Goal: Task Accomplishment & Management: Manage account settings

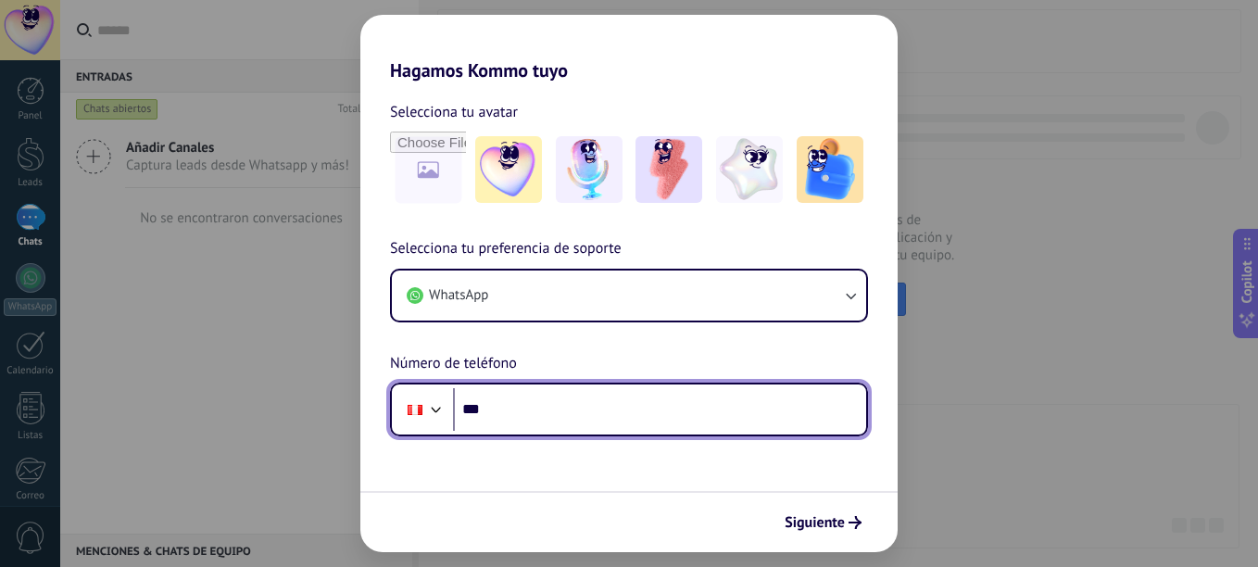
click at [582, 425] on input "***" at bounding box center [659, 409] width 413 height 43
click at [531, 413] on input "***" at bounding box center [659, 409] width 413 height 43
type input "**********"
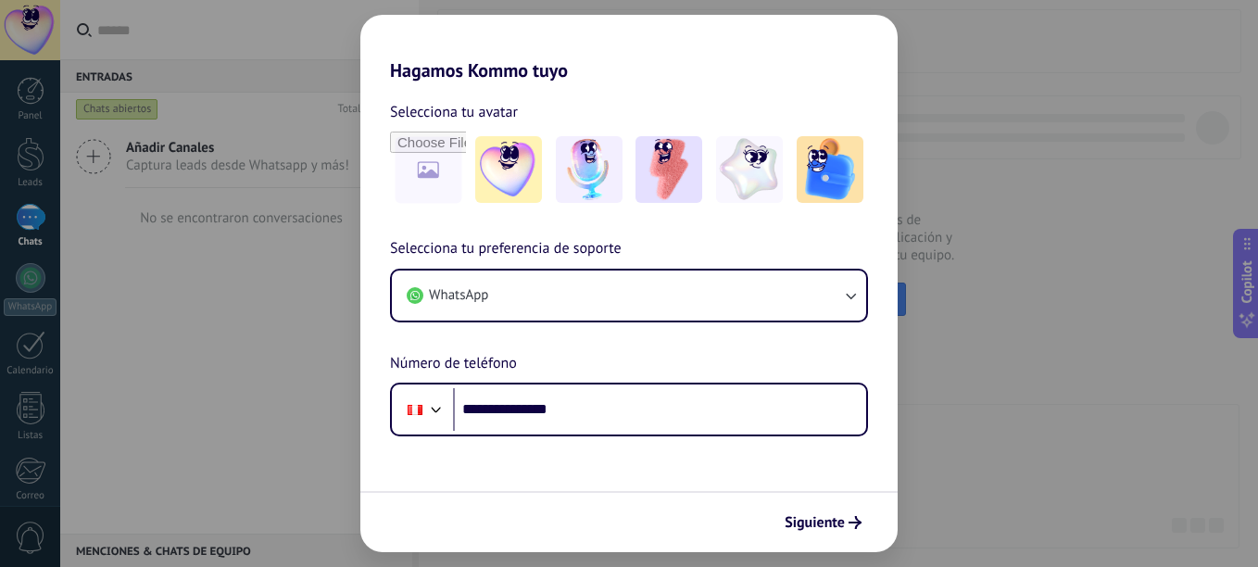
click at [880, 474] on form "**********" at bounding box center [628, 317] width 537 height 471
click at [839, 460] on form "**********" at bounding box center [628, 317] width 537 height 471
click at [825, 516] on span "Siguiente" at bounding box center [815, 522] width 60 height 13
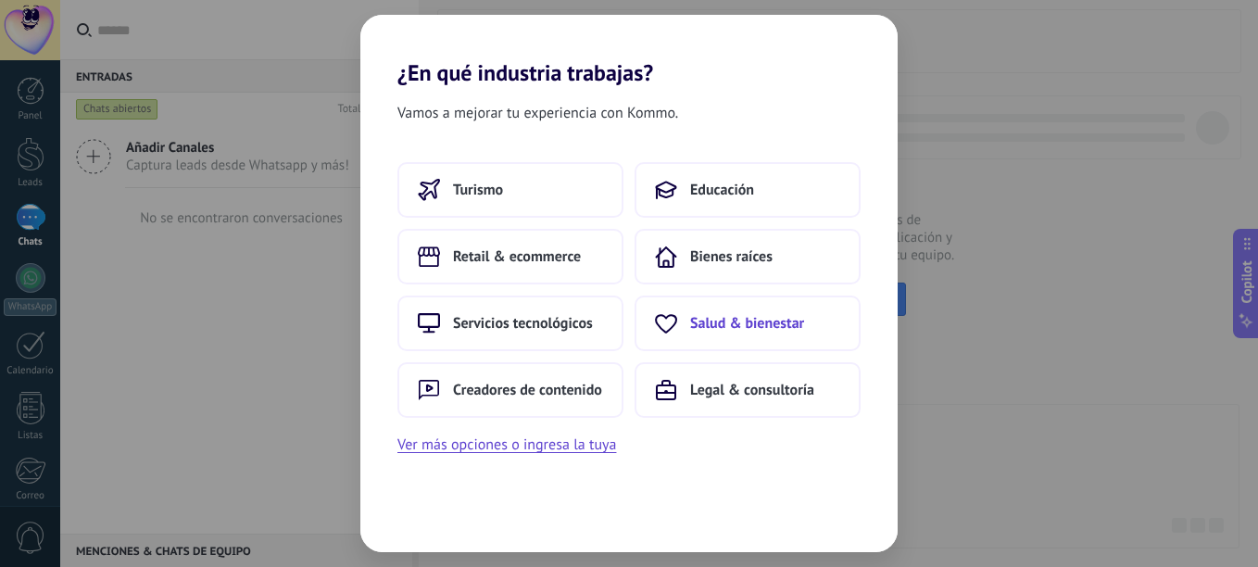
click at [722, 324] on span "Salud & bienestar" at bounding box center [747, 323] width 114 height 19
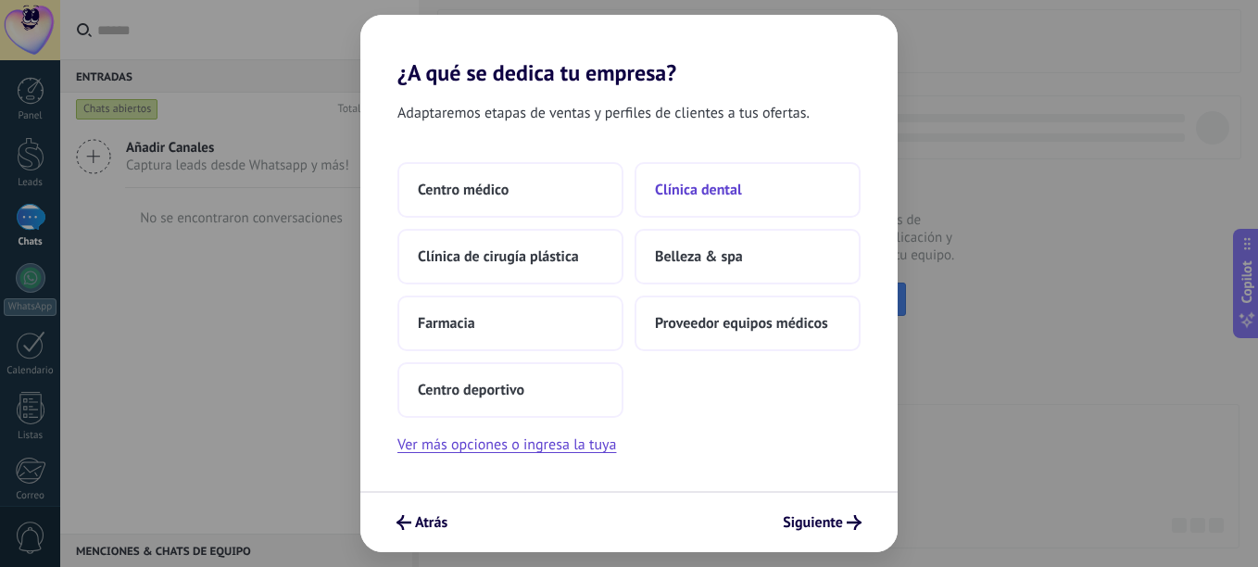
click at [690, 187] on span "Clínica dental" at bounding box center [698, 190] width 87 height 19
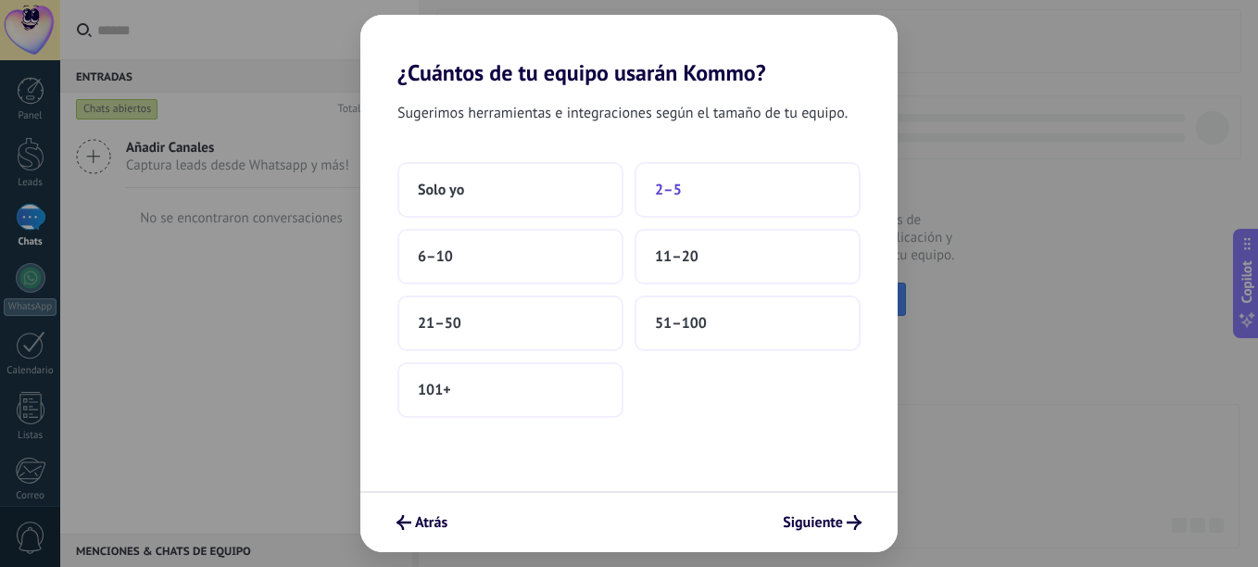
click at [698, 186] on button "2–5" at bounding box center [748, 190] width 226 height 56
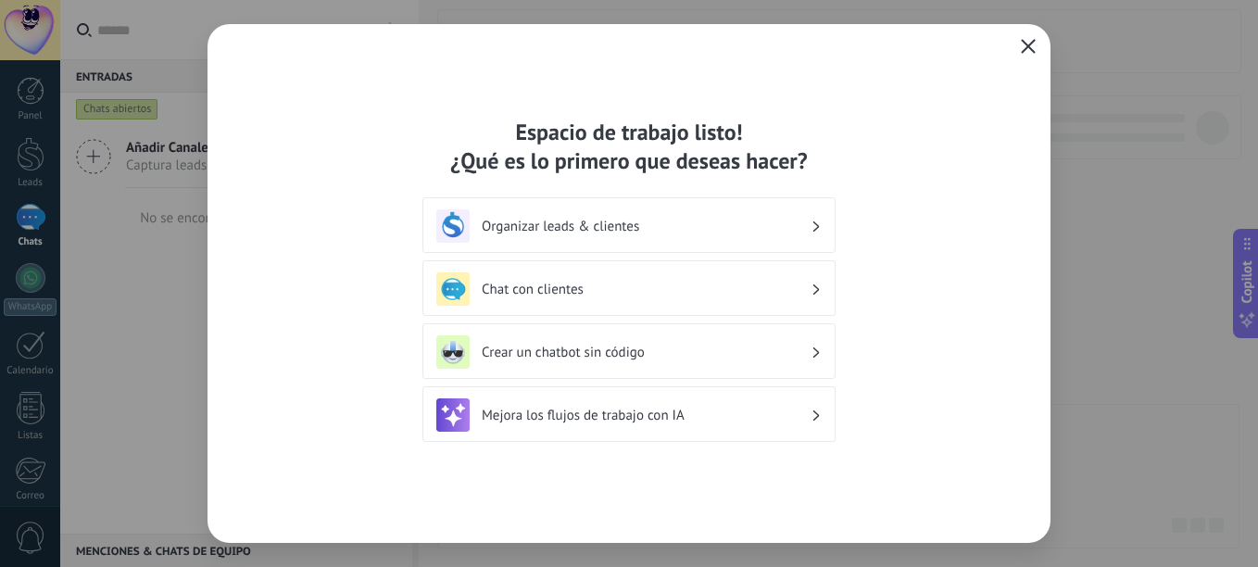
click at [1026, 41] on icon "button" at bounding box center [1028, 46] width 15 height 15
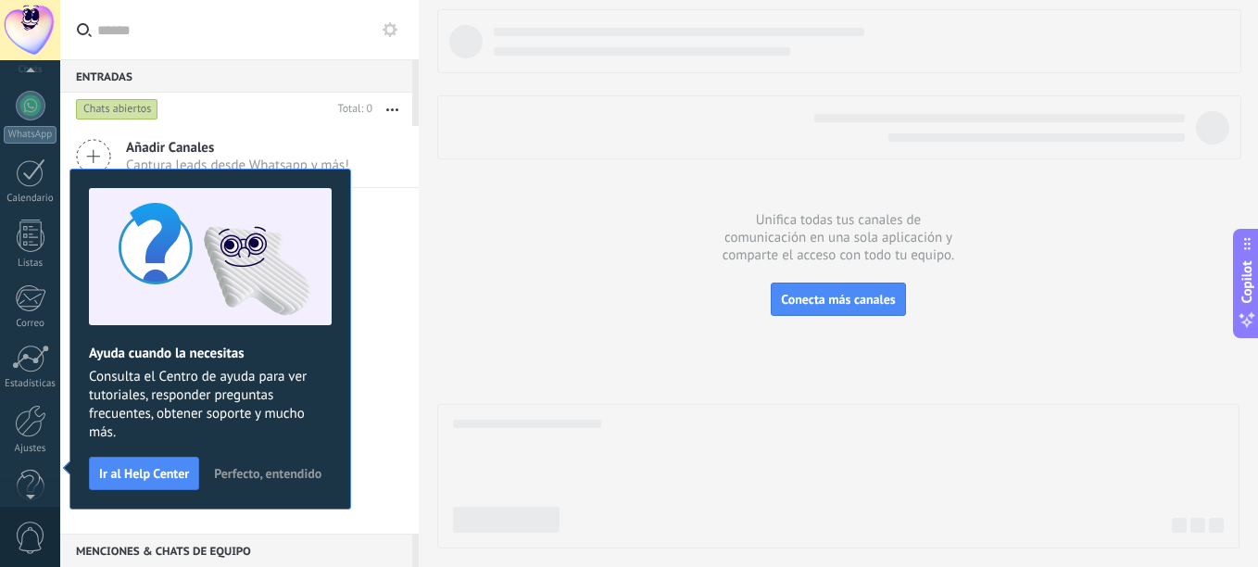
scroll to position [204, 0]
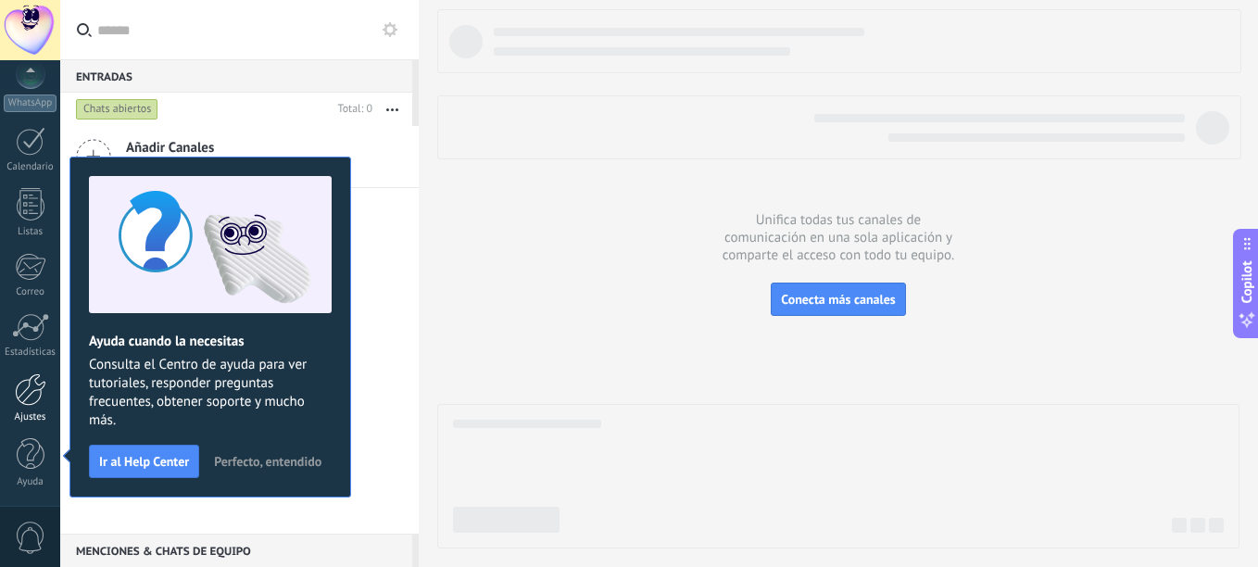
click at [30, 389] on div at bounding box center [31, 389] width 32 height 32
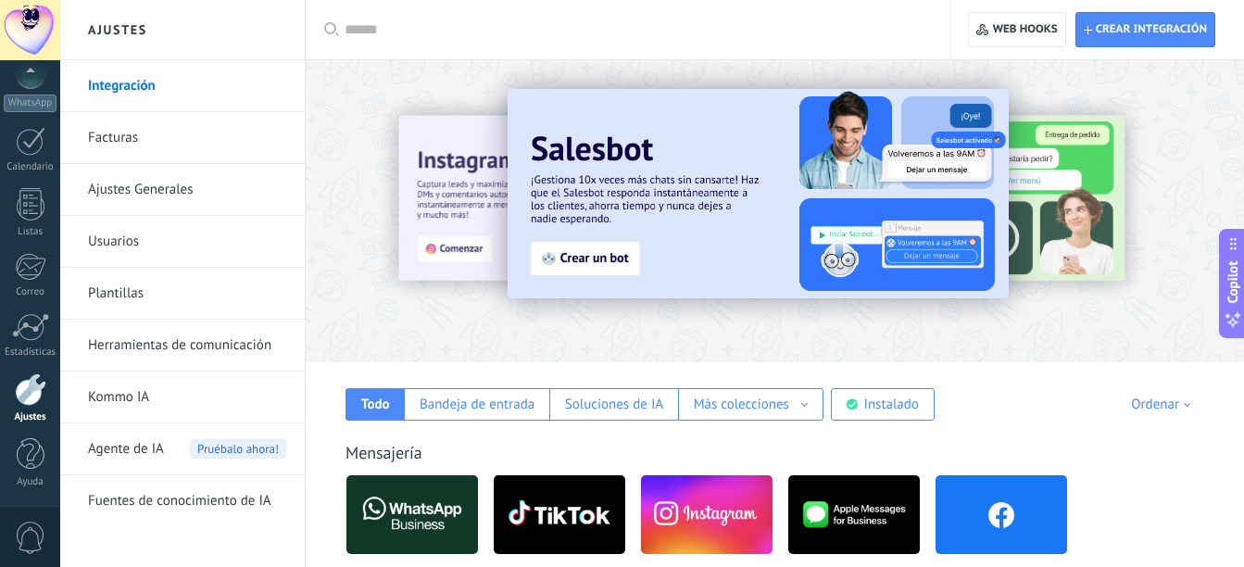
click at [1024, 517] on img at bounding box center [1002, 515] width 132 height 90
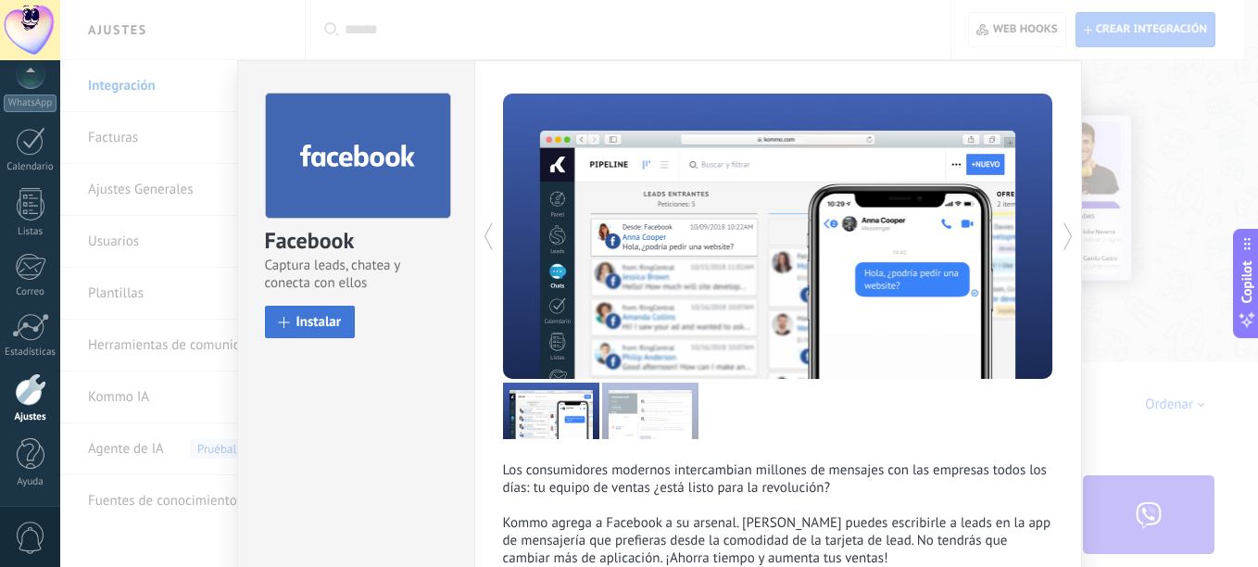
click at [306, 324] on span "Instalar" at bounding box center [318, 322] width 45 height 14
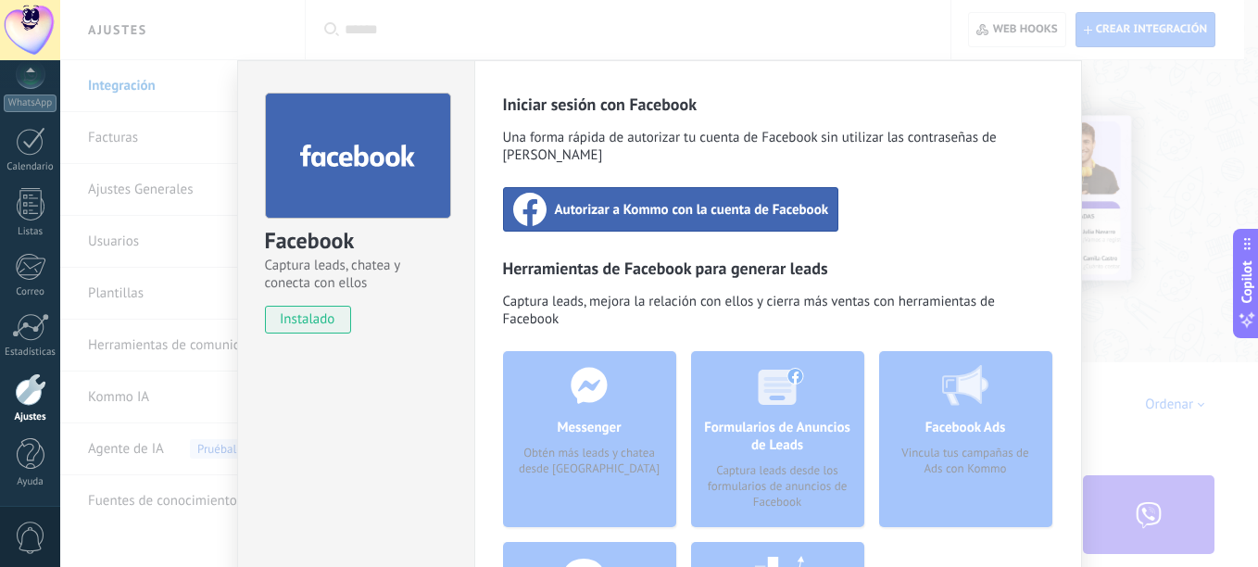
click at [758, 200] on span "Autorizar a Kommo con la cuenta de Facebook" at bounding box center [692, 209] width 274 height 19
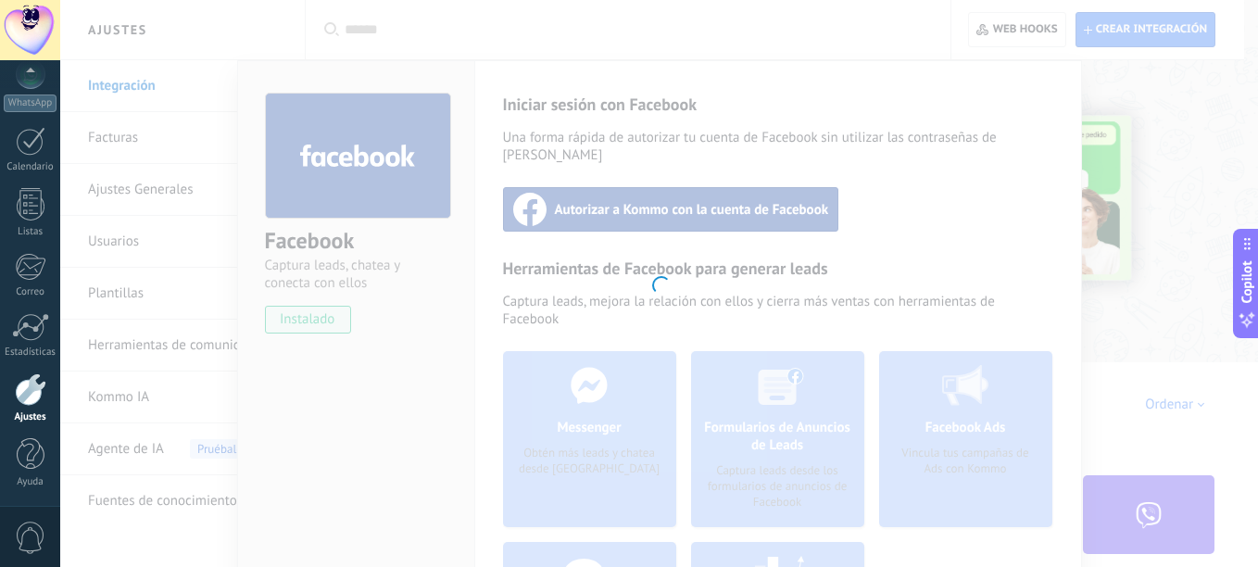
click at [1209, 199] on div at bounding box center [659, 283] width 1198 height 567
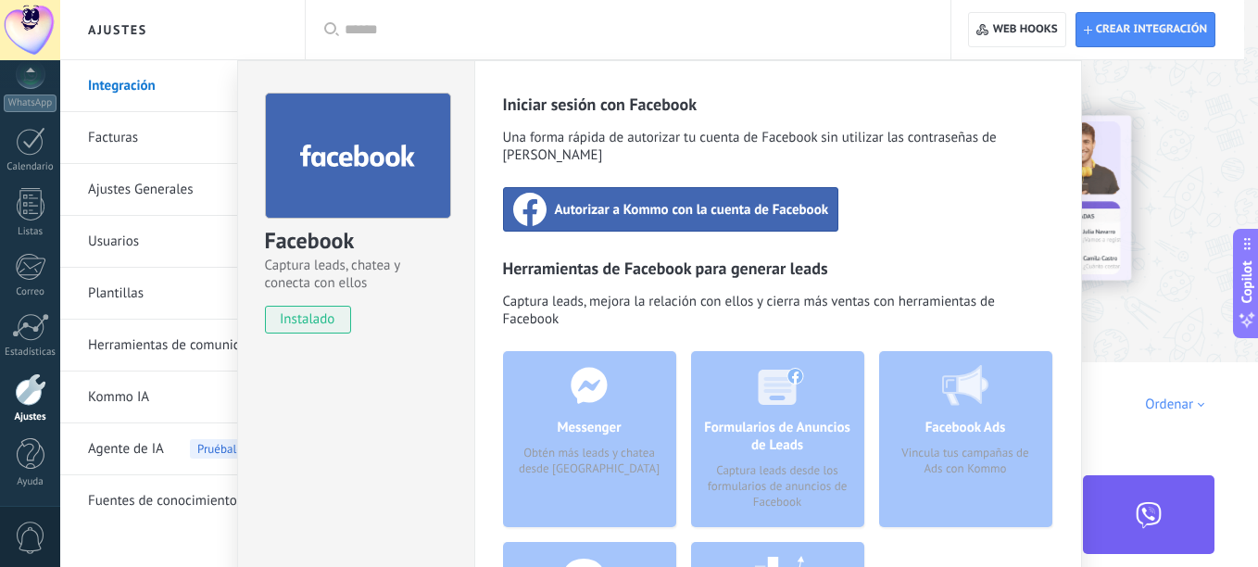
click at [760, 208] on div "Autorizar a Kommo con la cuenta de Facebook" at bounding box center [671, 209] width 336 height 44
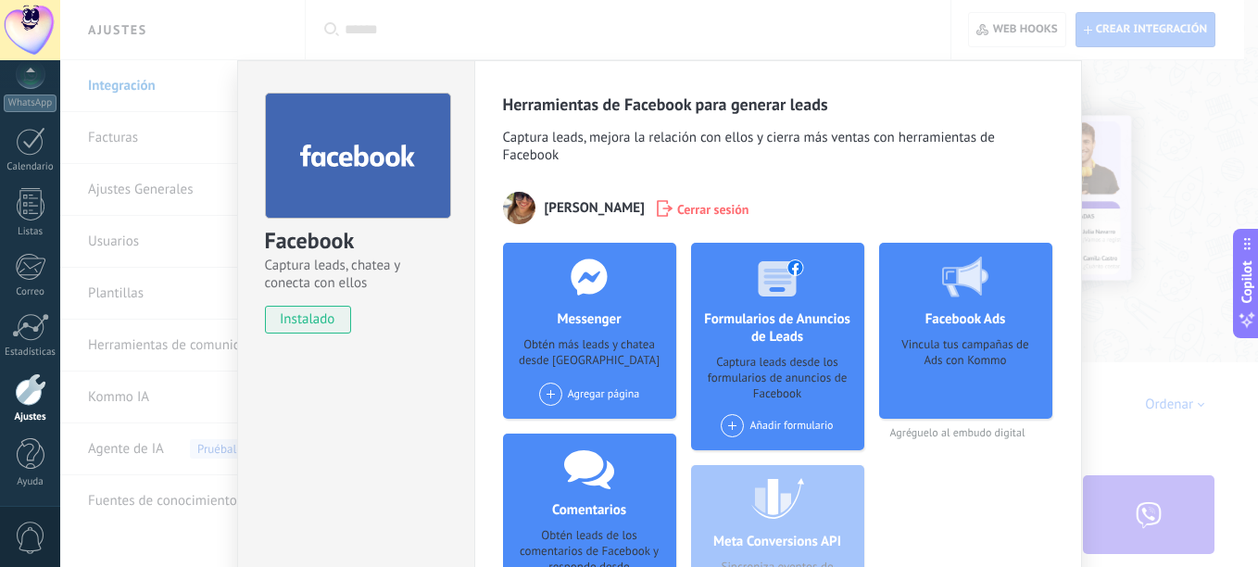
click at [543, 391] on span at bounding box center [550, 394] width 23 height 23
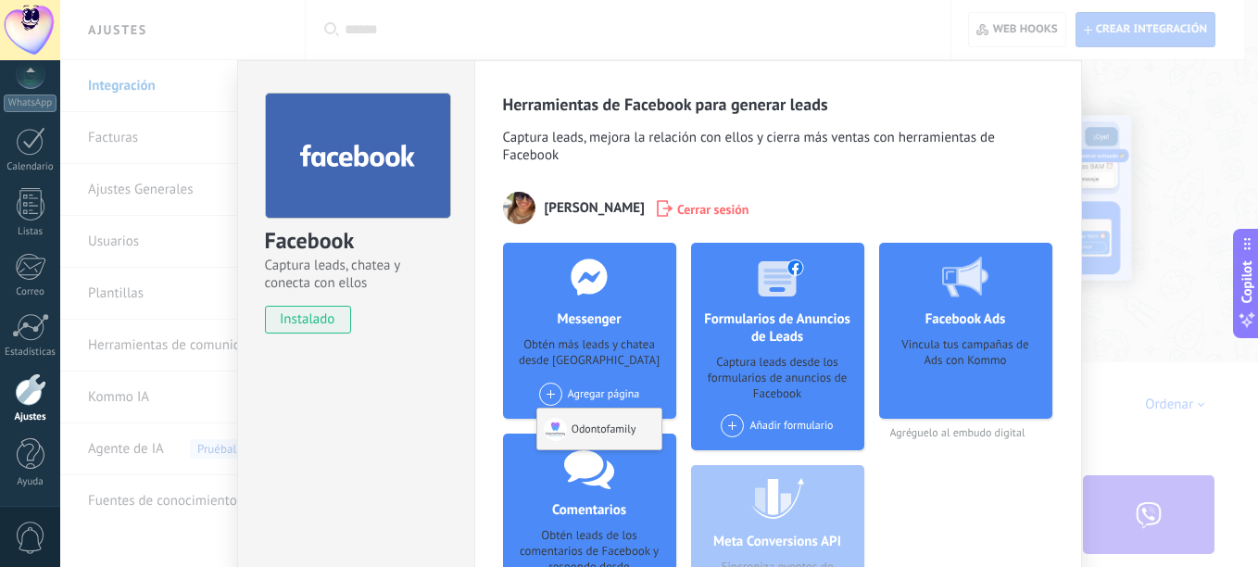
click at [586, 434] on div "Odontofamily" at bounding box center [599, 429] width 124 height 41
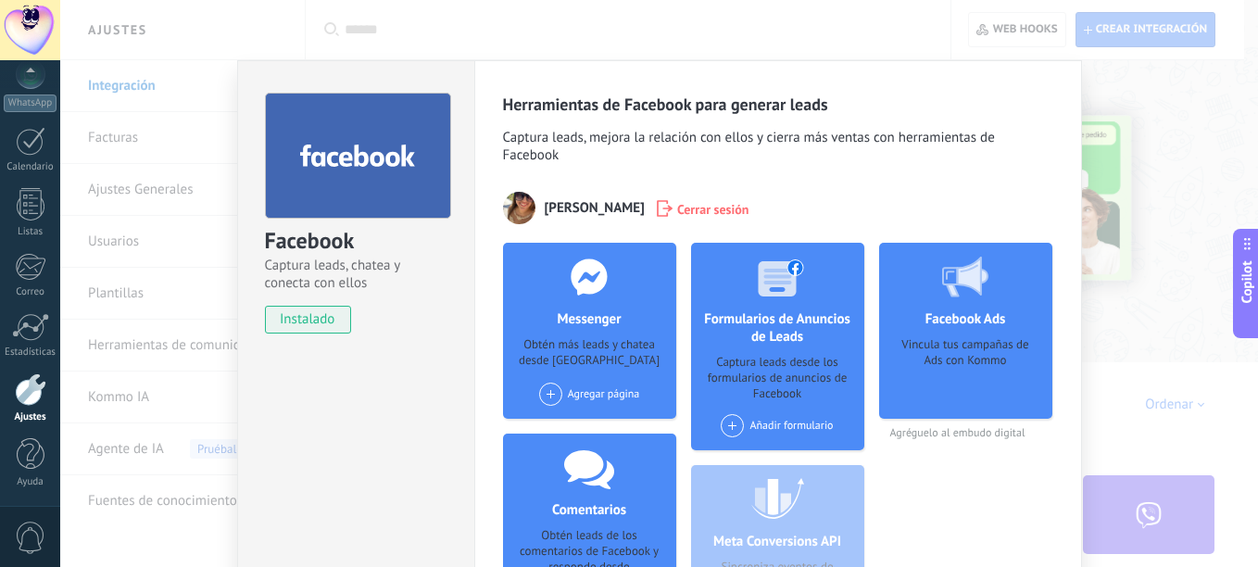
click at [548, 391] on span at bounding box center [550, 394] width 23 height 23
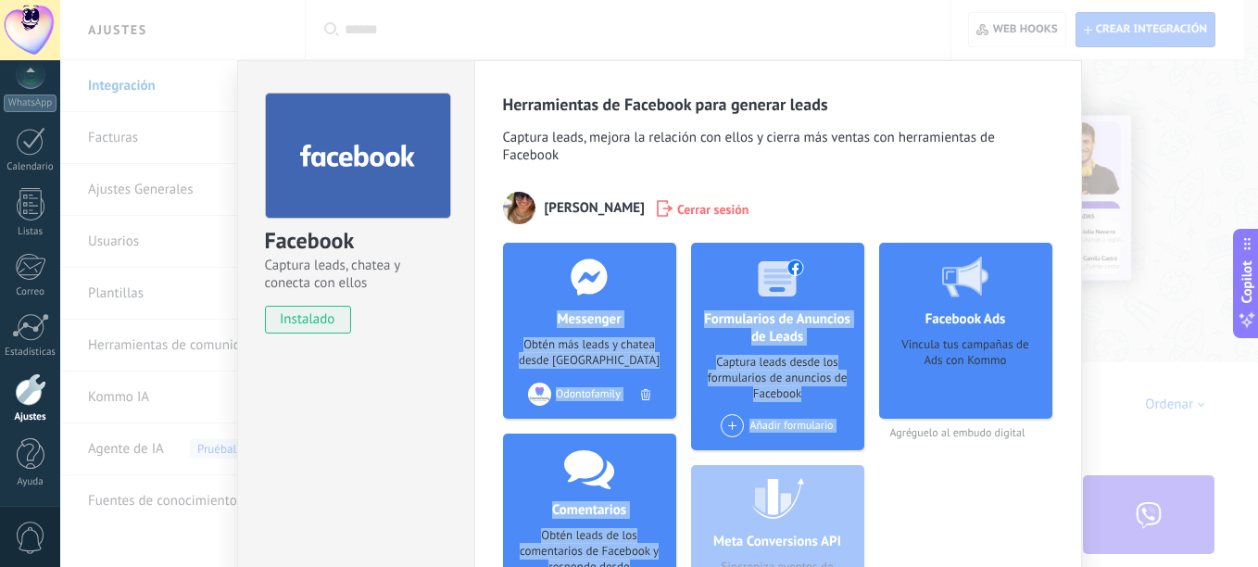
drag, startPoint x: 1030, startPoint y: 195, endPoint x: 1085, endPoint y: 308, distance: 125.6
click at [1085, 308] on div "Facebook Captura leads, chatea y conecta con ellos instalado Desinstalar Herram…" at bounding box center [659, 283] width 1198 height 567
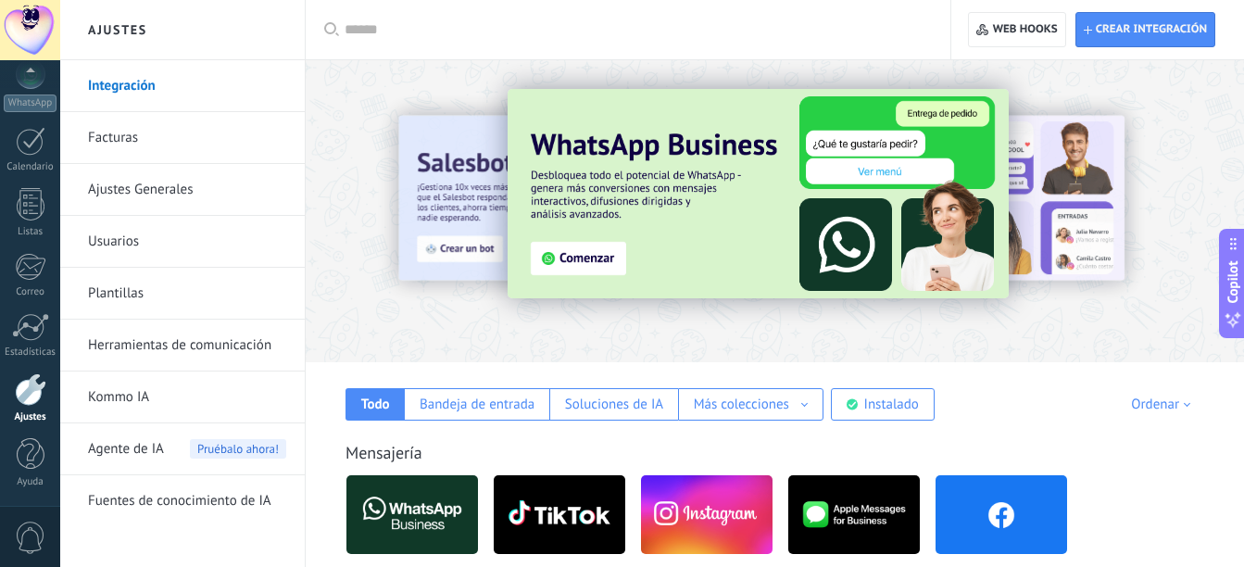
click at [1033, 536] on img at bounding box center [1002, 515] width 132 height 90
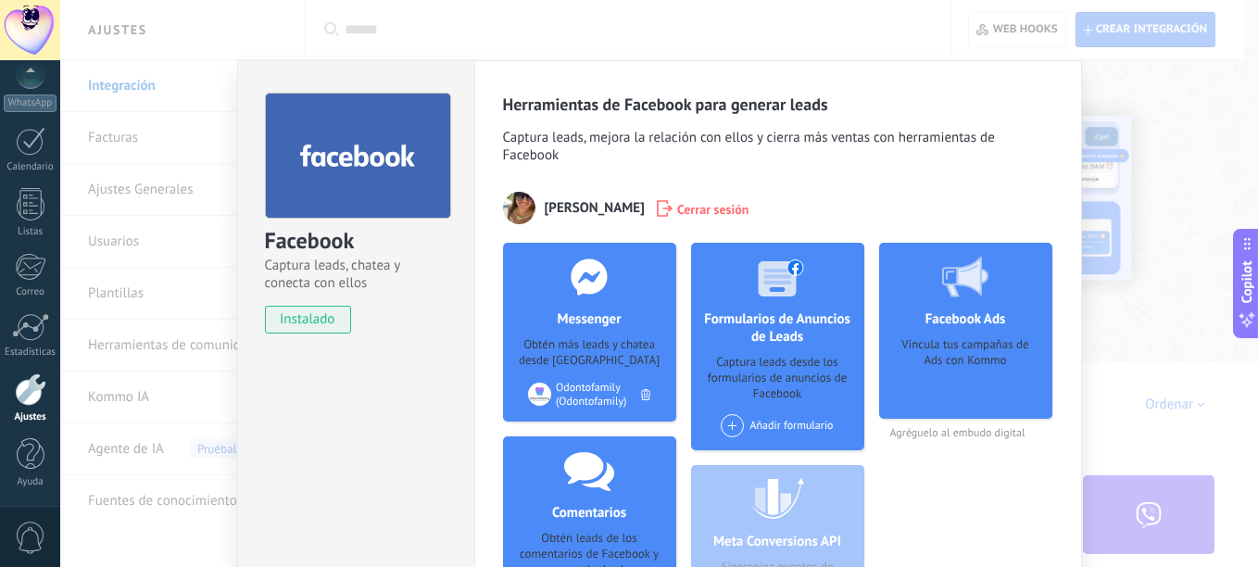
click at [29, 392] on div at bounding box center [31, 389] width 32 height 32
click at [1232, 247] on div "Facebook Captura leads, chatea y conecta con ellos instalado Desinstalar Herram…" at bounding box center [659, 283] width 1198 height 567
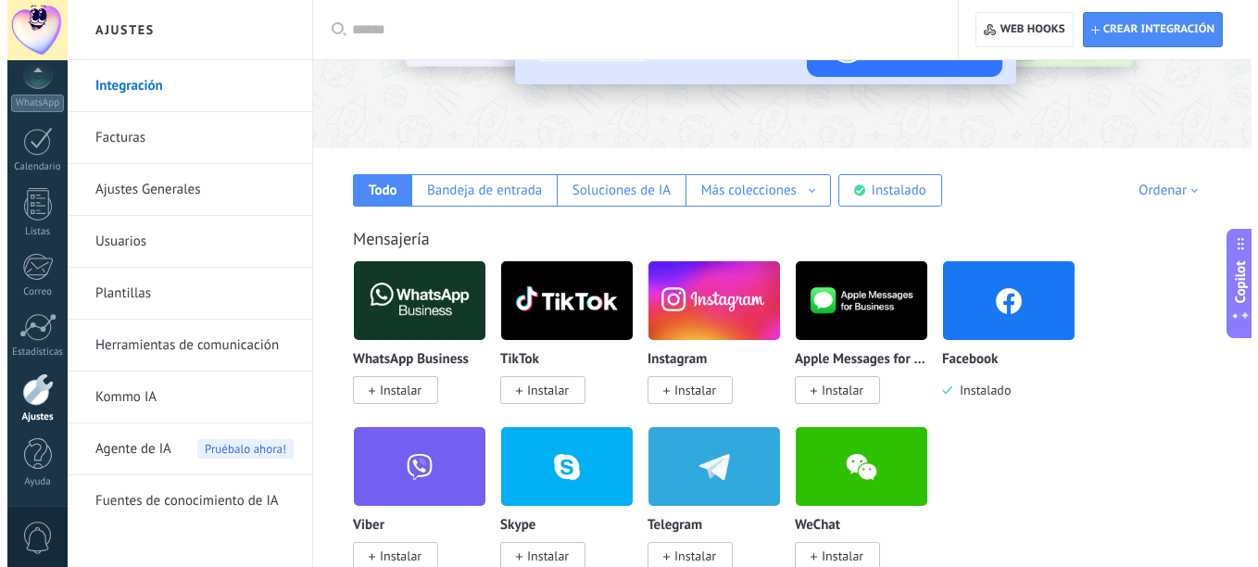
scroll to position [330, 0]
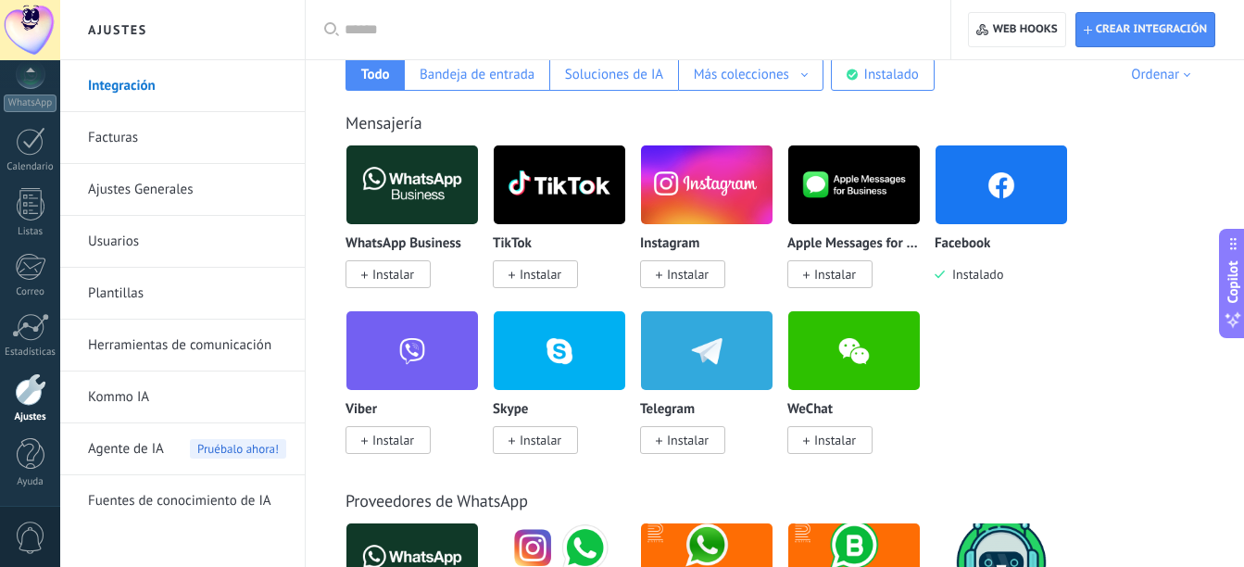
click at [700, 183] on img at bounding box center [707, 185] width 132 height 90
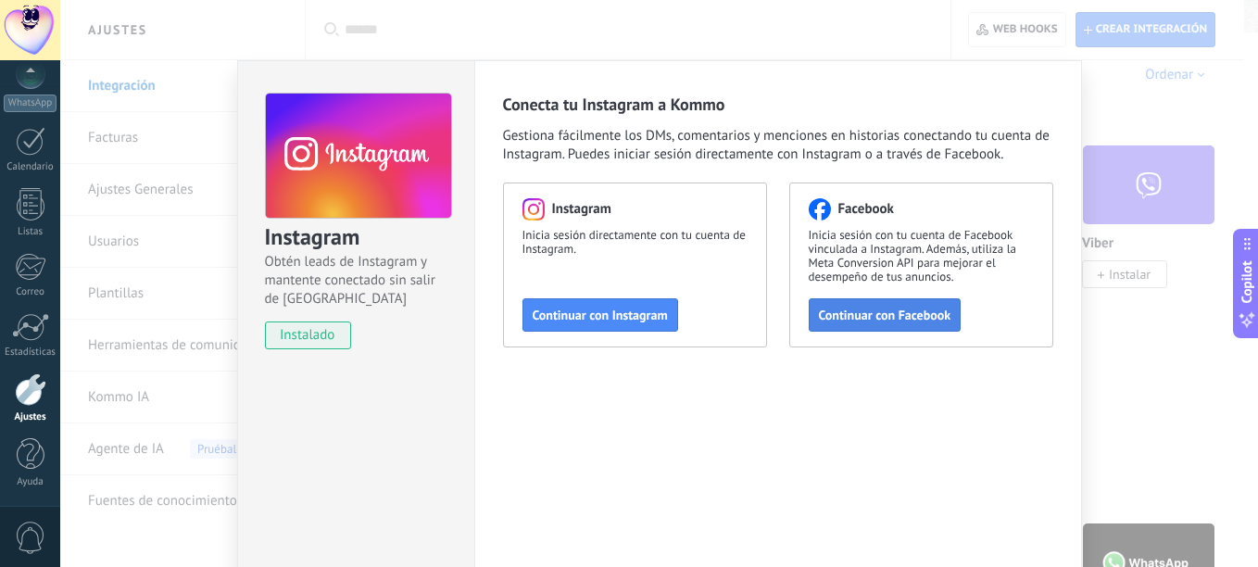
click at [846, 323] on button "Continuar con Facebook" at bounding box center [885, 314] width 153 height 33
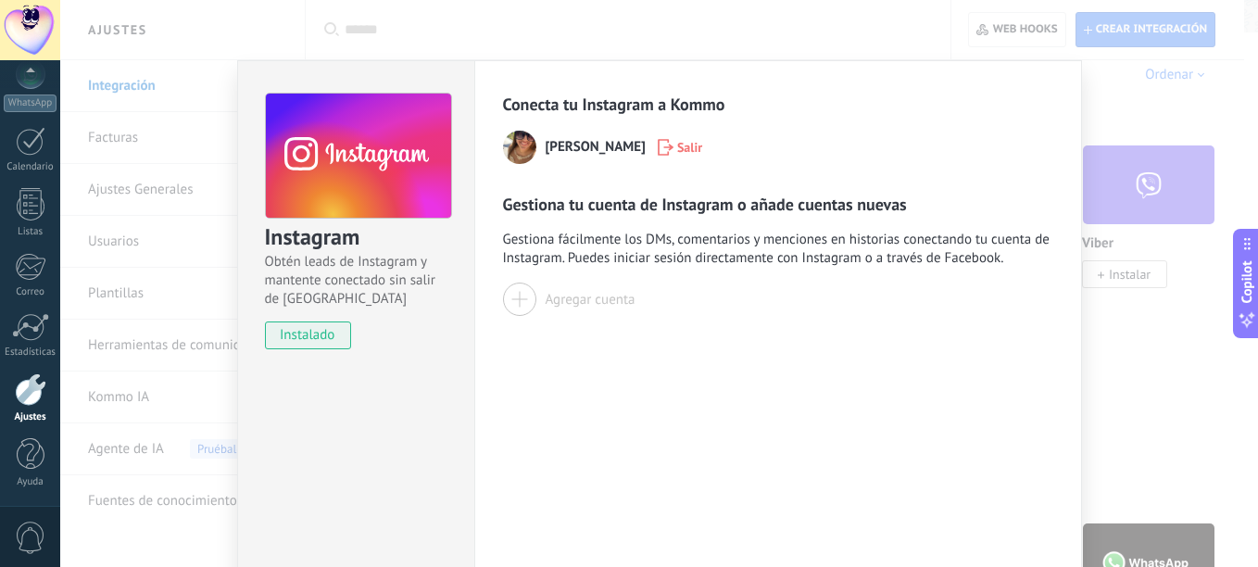
click at [510, 304] on div at bounding box center [519, 299] width 33 height 33
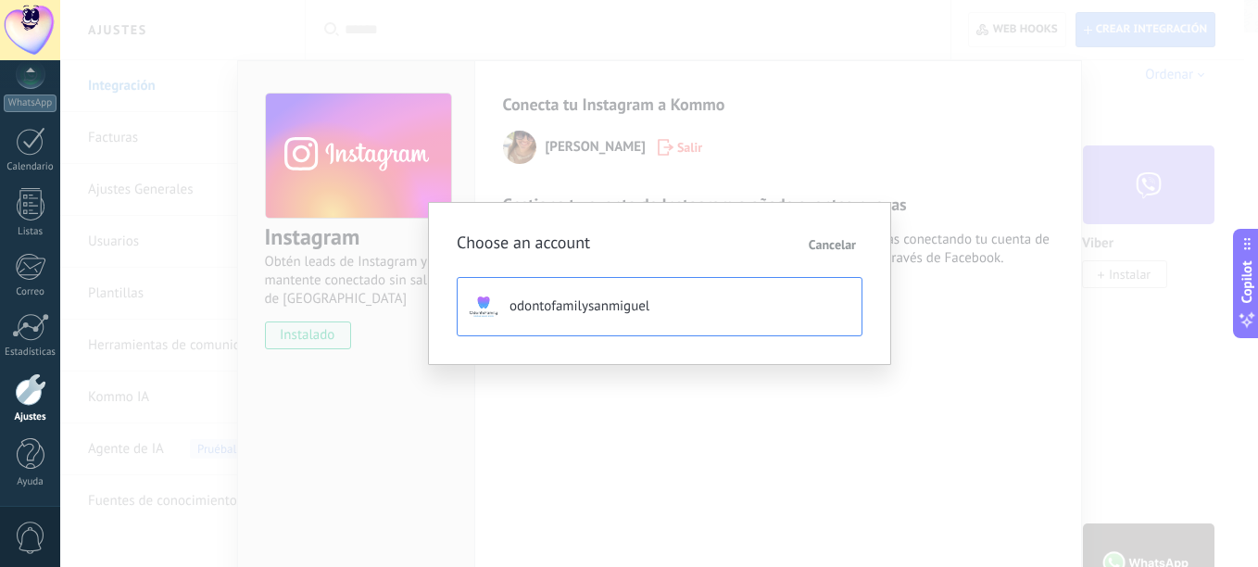
click at [599, 309] on span "odontofamilysanmiguel" at bounding box center [580, 306] width 140 height 19
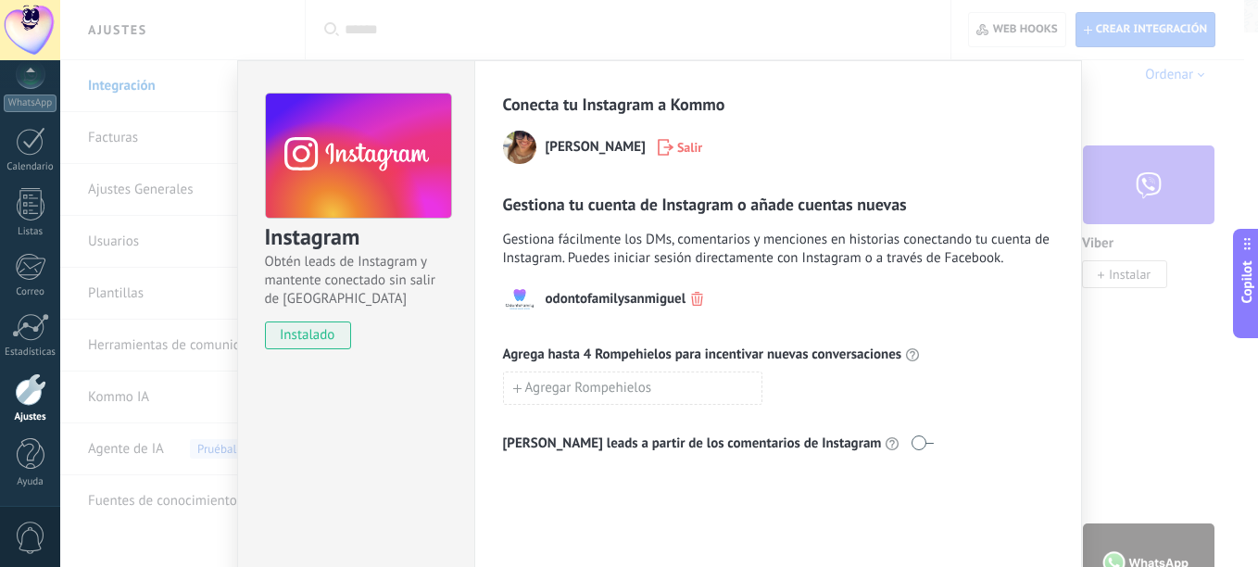
click at [1204, 348] on div "Instagram Obtén leads de Instagram y mantente conectado sin salir de Kommo inst…" at bounding box center [659, 283] width 1198 height 567
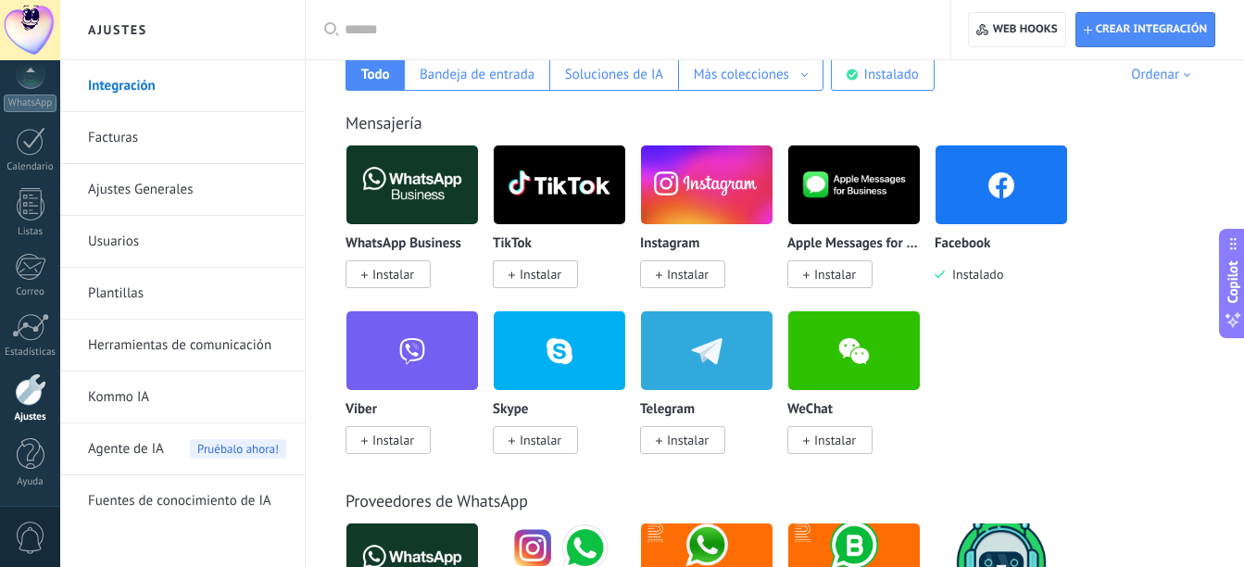
click at [569, 192] on img at bounding box center [560, 185] width 132 height 90
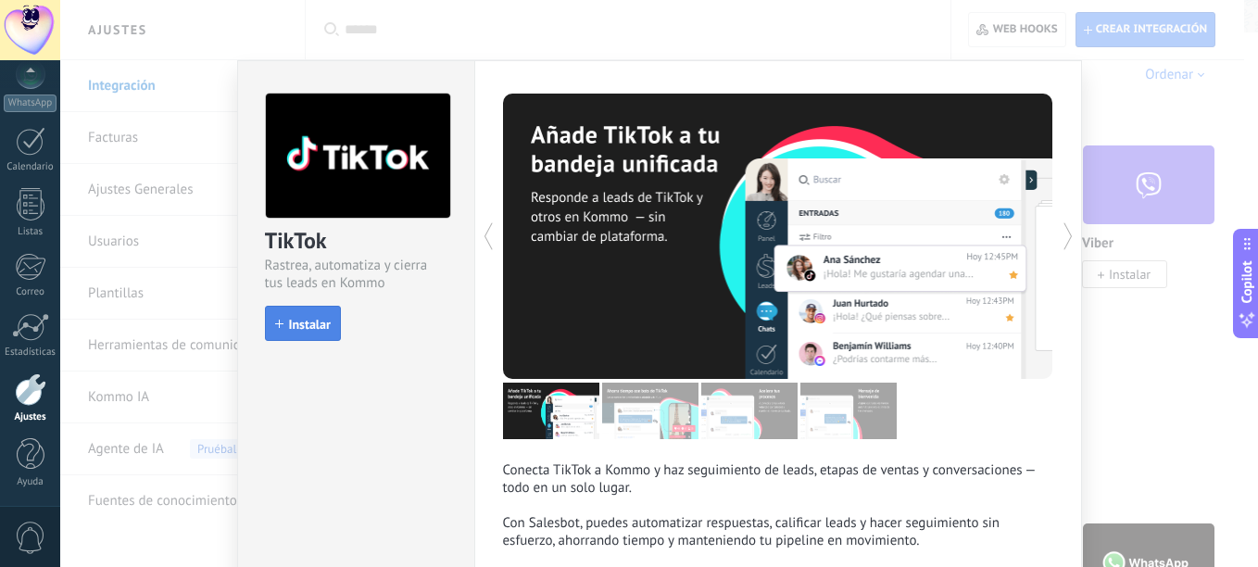
click at [280, 331] on button "Instalar" at bounding box center [303, 323] width 76 height 35
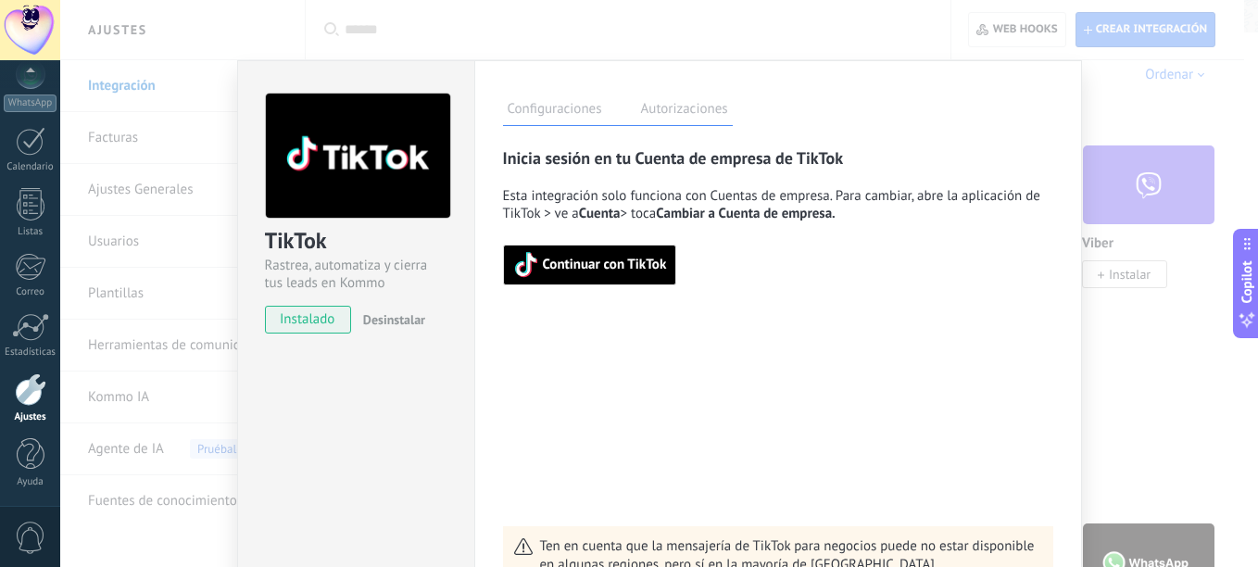
click at [604, 271] on span "Continuar con TikTok" at bounding box center [605, 264] width 124 height 13
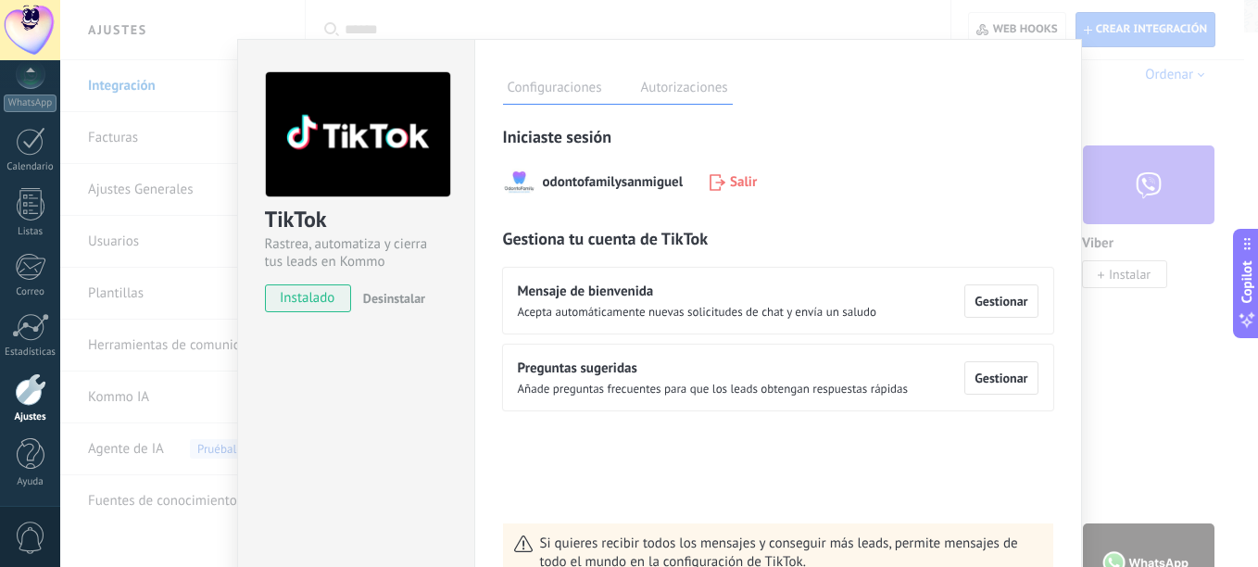
scroll to position [19, 0]
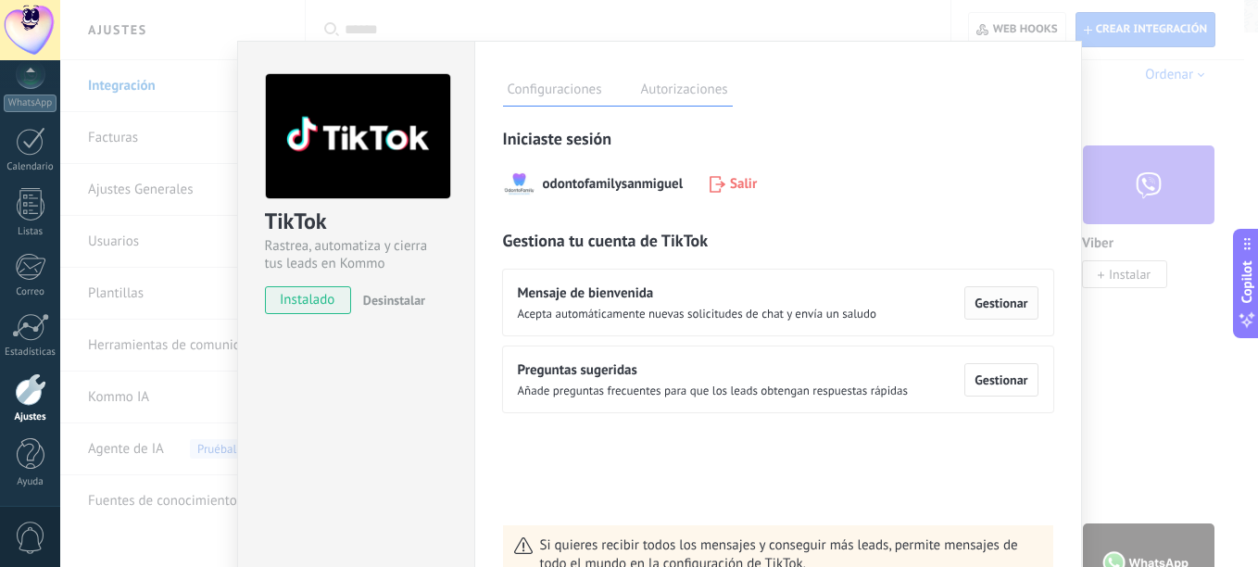
click at [989, 307] on span "Gestionar" at bounding box center [1001, 302] width 53 height 13
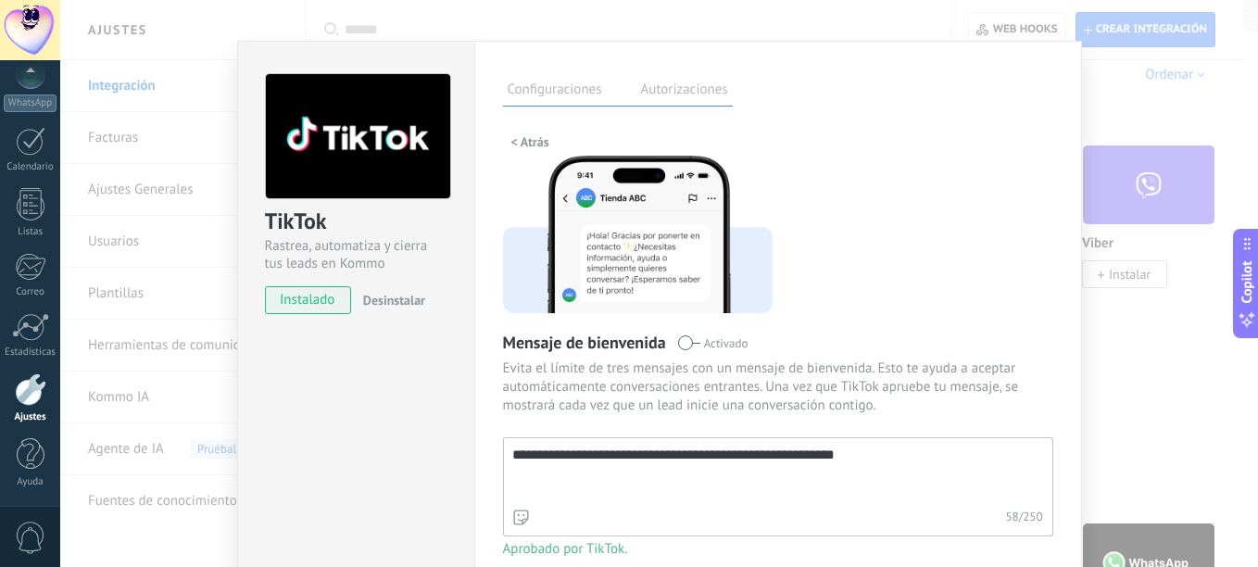
click at [905, 458] on textarea "**********" at bounding box center [776, 471] width 545 height 67
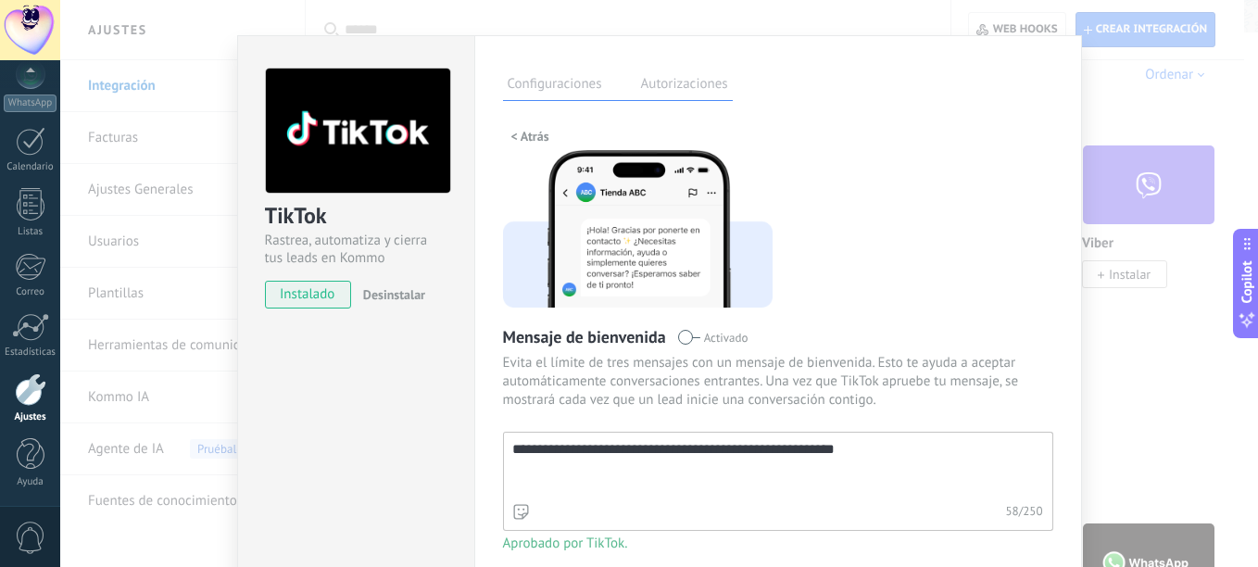
scroll to position [22, 0]
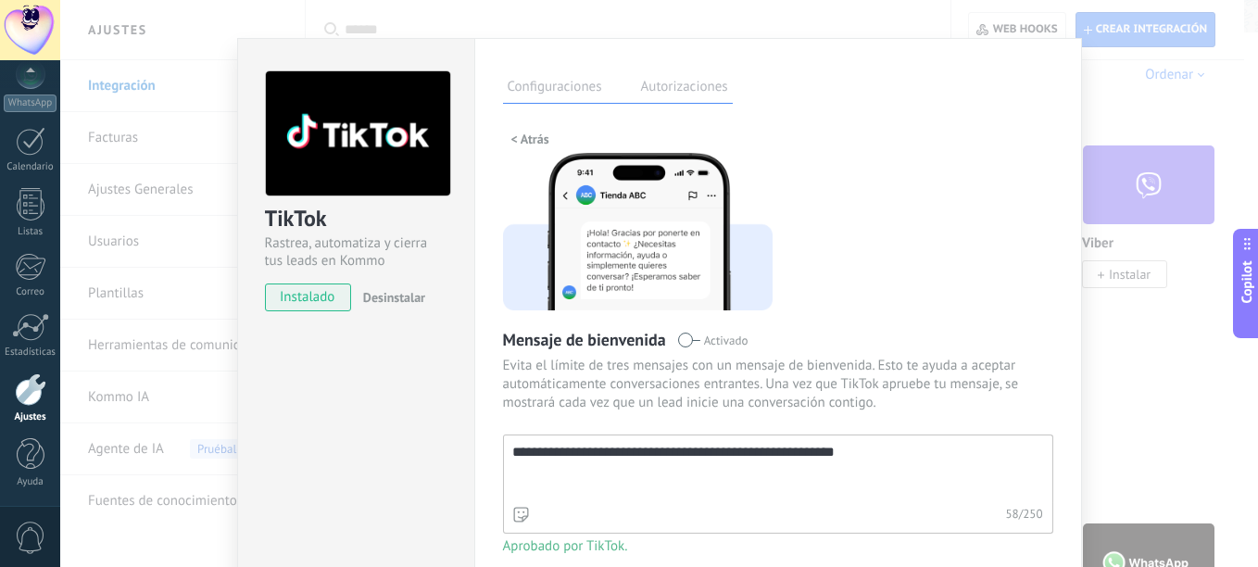
click at [1161, 138] on div "**********" at bounding box center [659, 283] width 1198 height 567
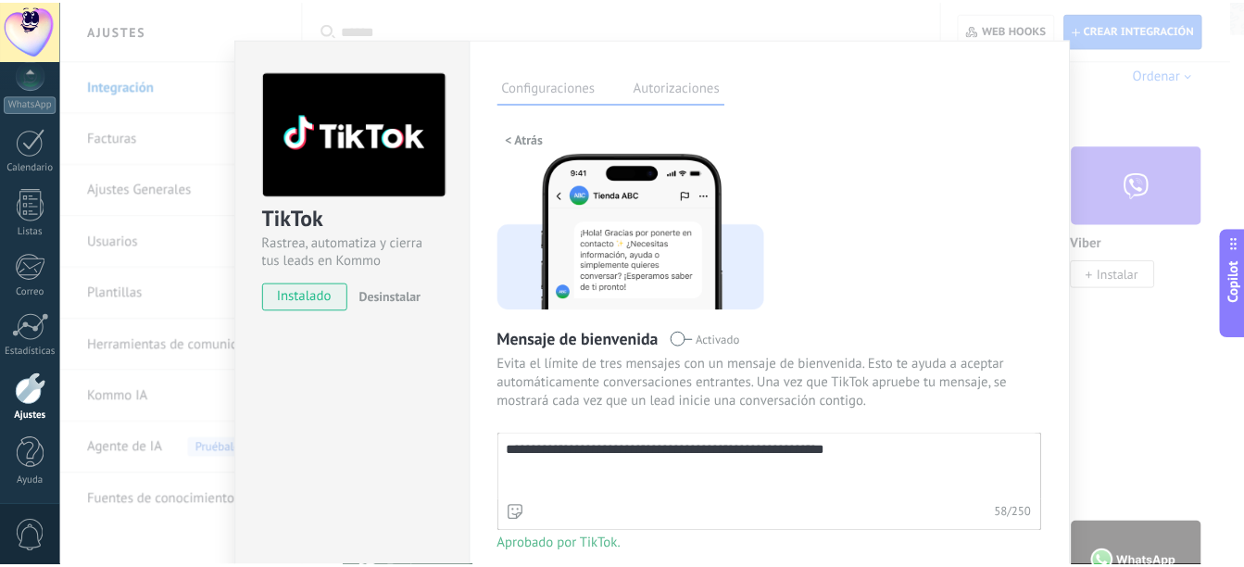
scroll to position [0, 0]
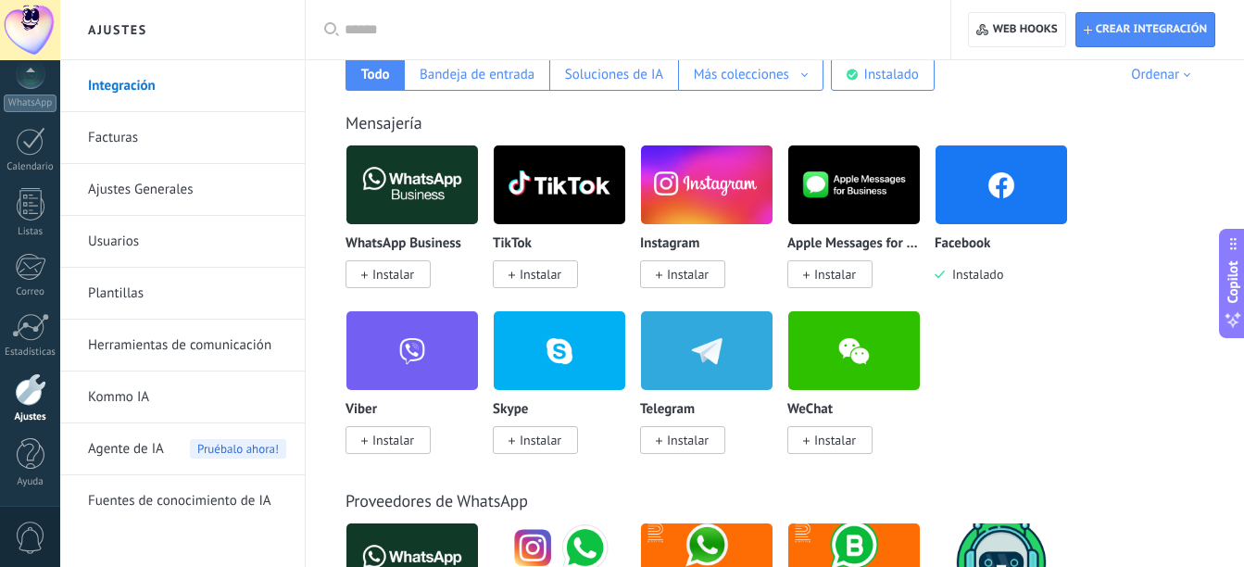
click at [372, 37] on input "text" at bounding box center [635, 29] width 580 height 19
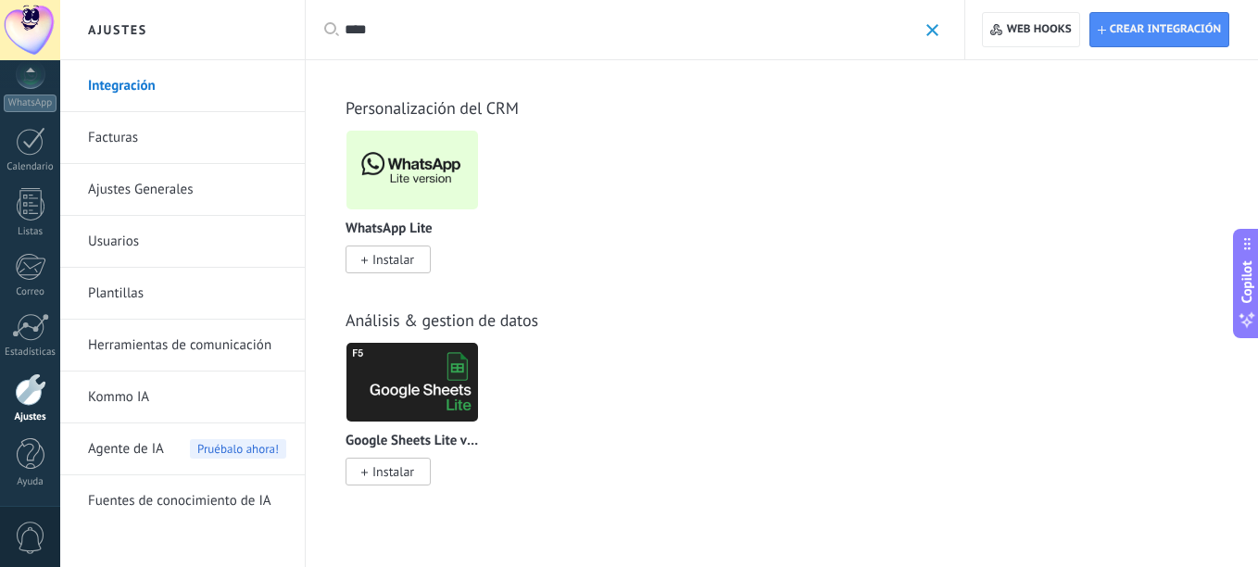
type input "****"
click at [392, 247] on span "Instalar" at bounding box center [388, 260] width 85 height 28
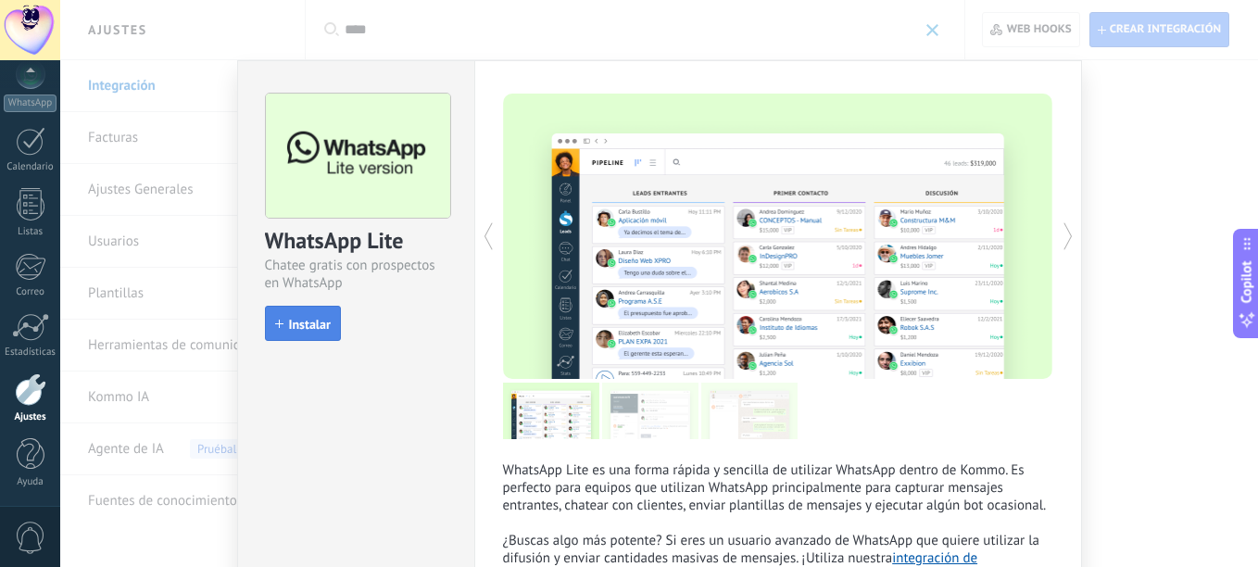
click at [291, 338] on button "Instalar" at bounding box center [303, 323] width 76 height 35
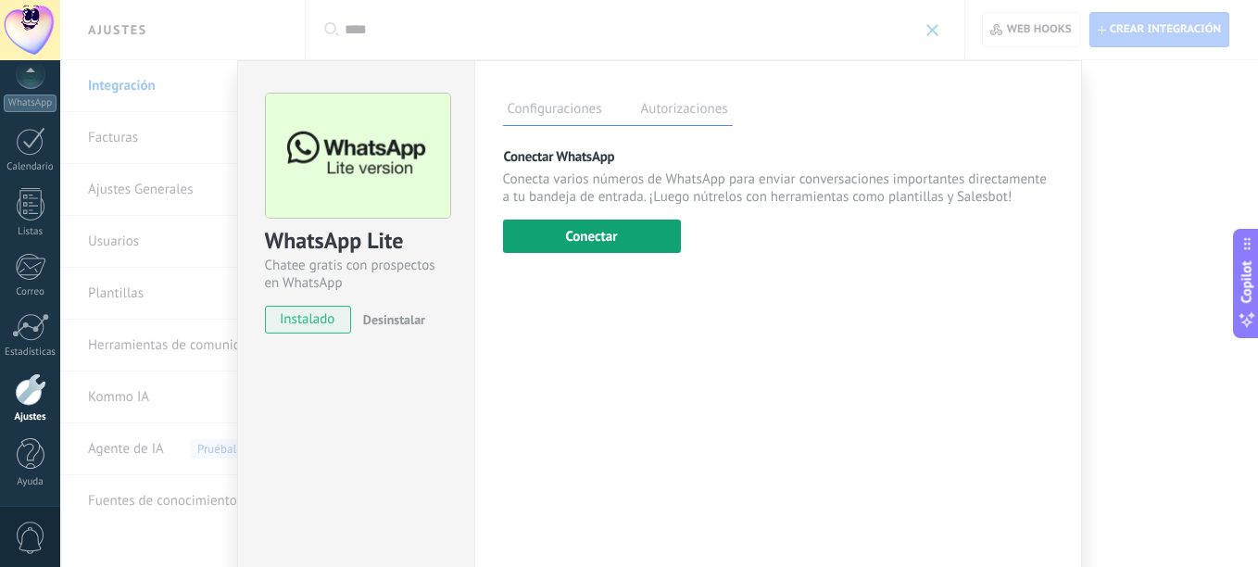
click at [599, 240] on button "Conectar" at bounding box center [592, 236] width 178 height 33
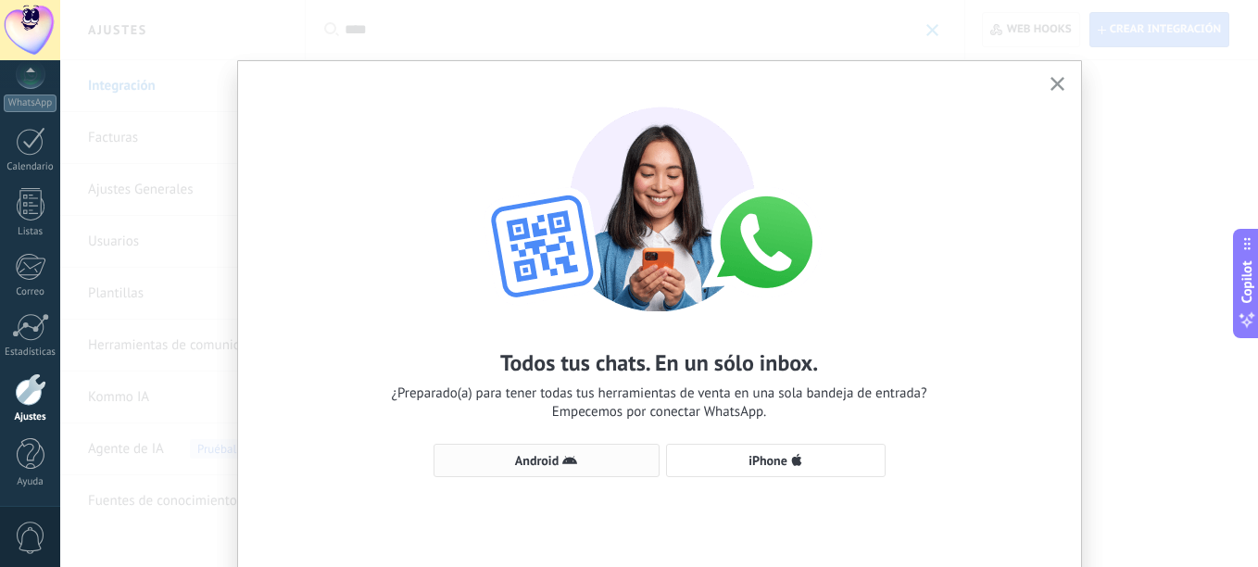
click at [562, 462] on icon "button" at bounding box center [569, 460] width 15 height 15
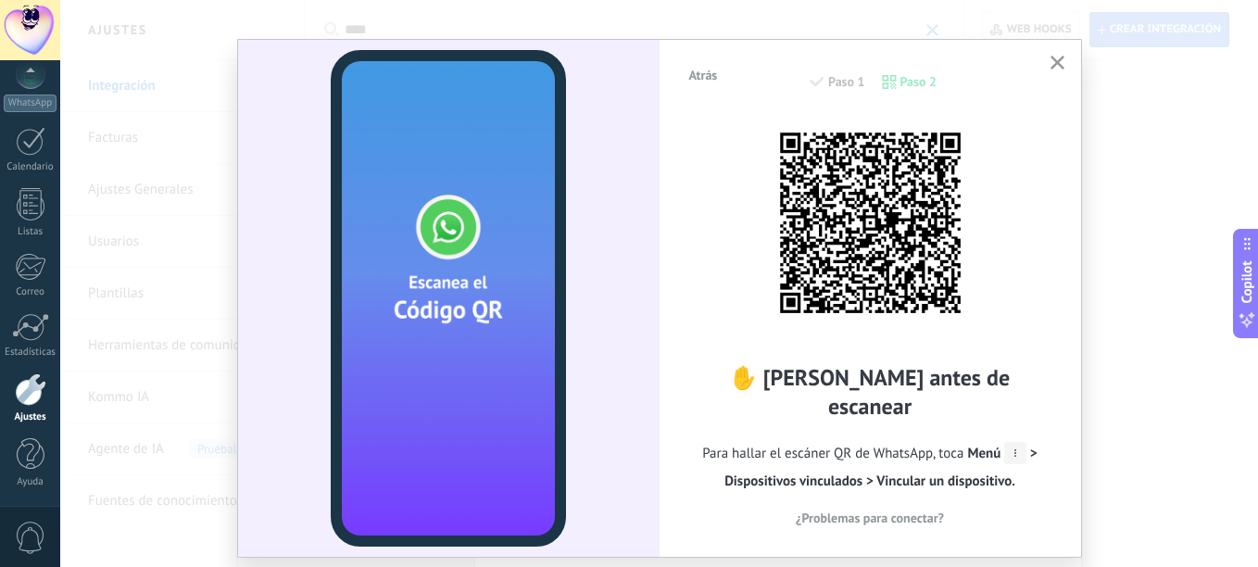
scroll to position [19, 0]
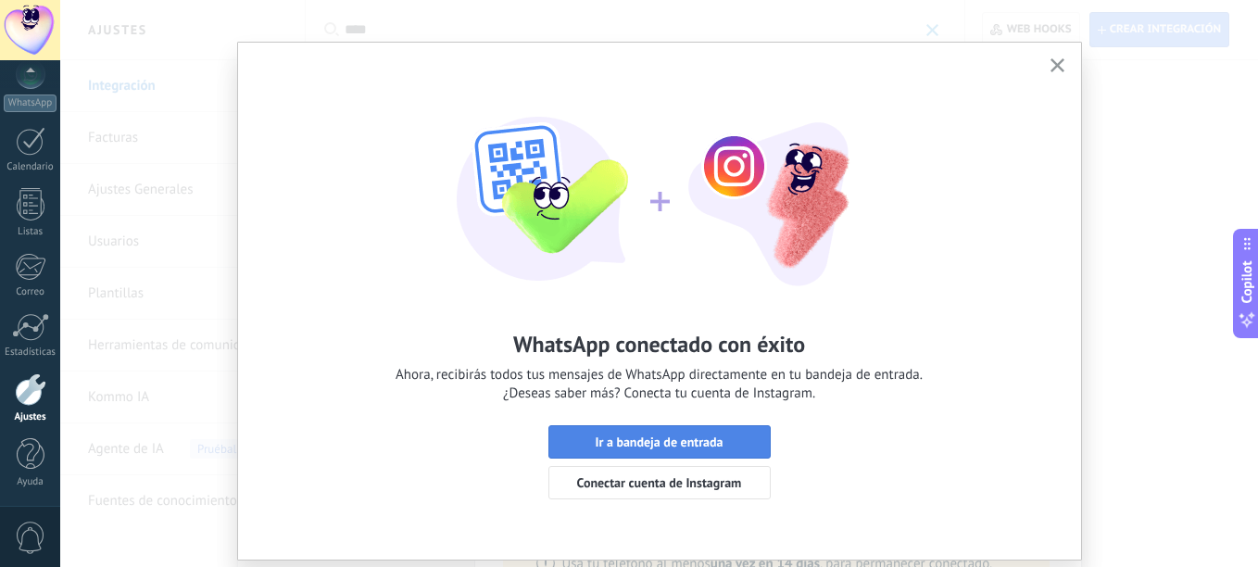
click at [651, 441] on span "Ir a bandeja de entrada" at bounding box center [659, 441] width 128 height 13
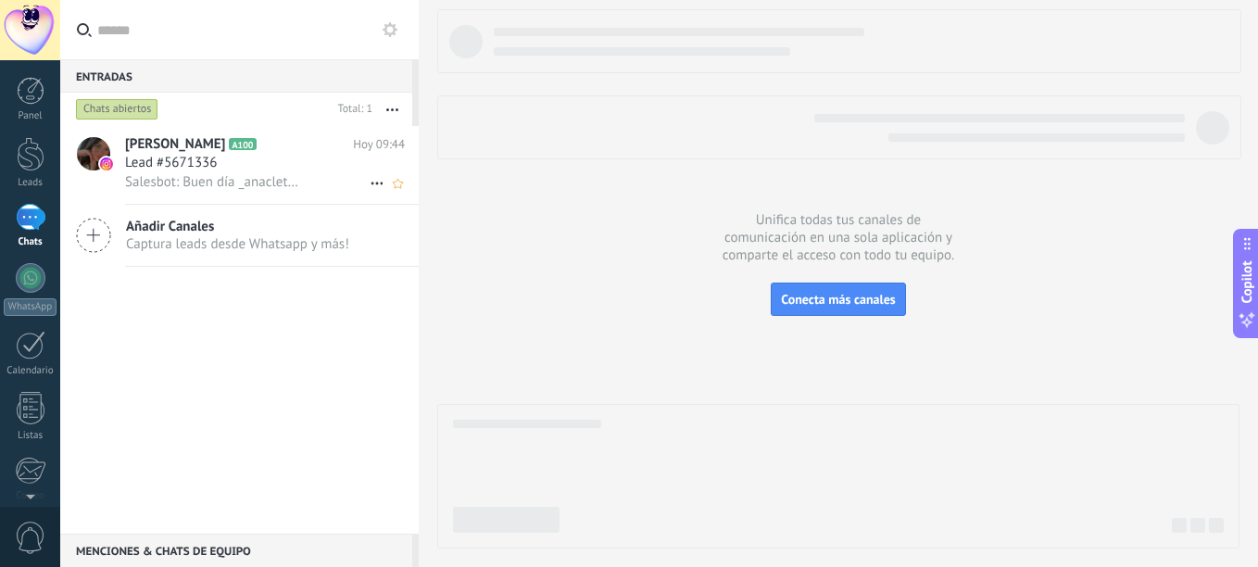
click at [222, 167] on h3 "Lead #5671336" at bounding box center [175, 163] width 101 height 19
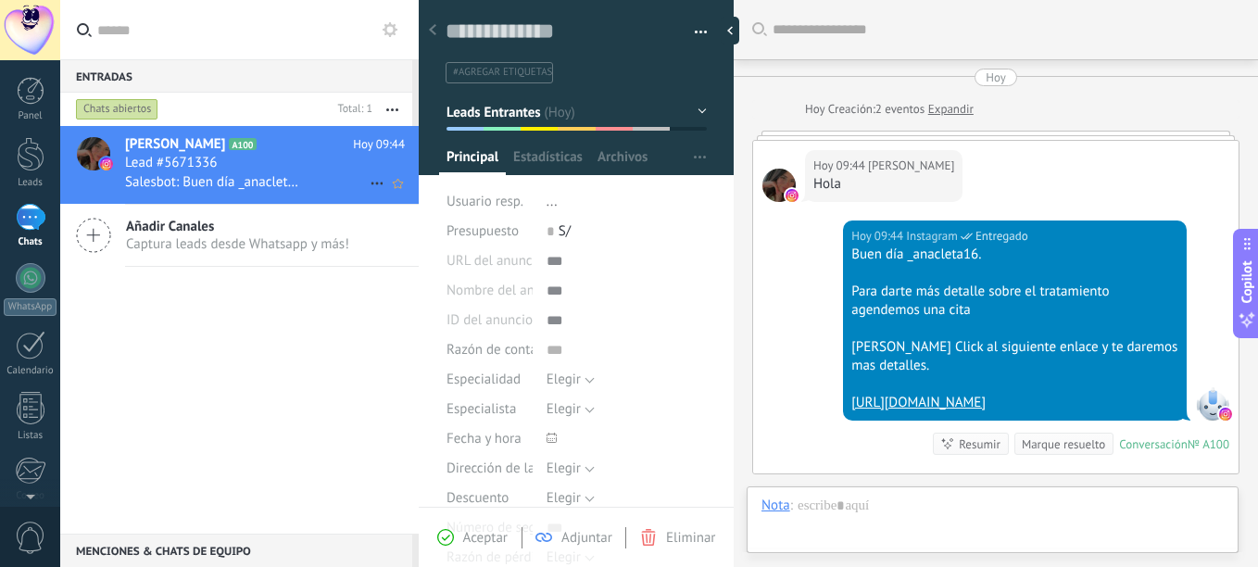
scroll to position [28, 0]
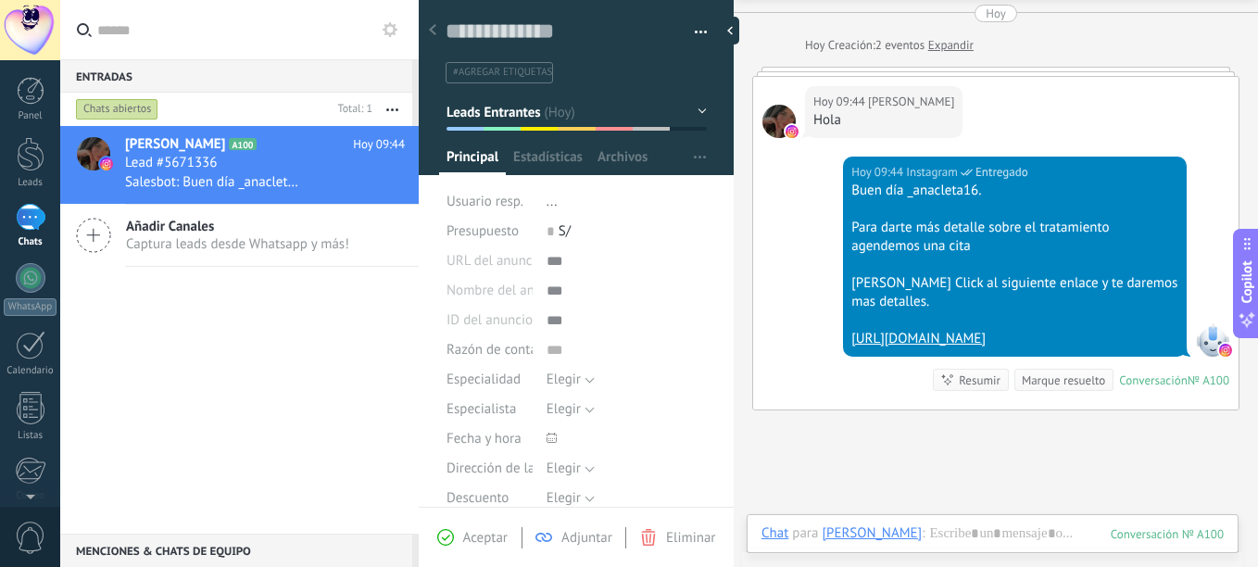
click at [699, 111] on button "Leads Entrantes" at bounding box center [577, 111] width 260 height 33
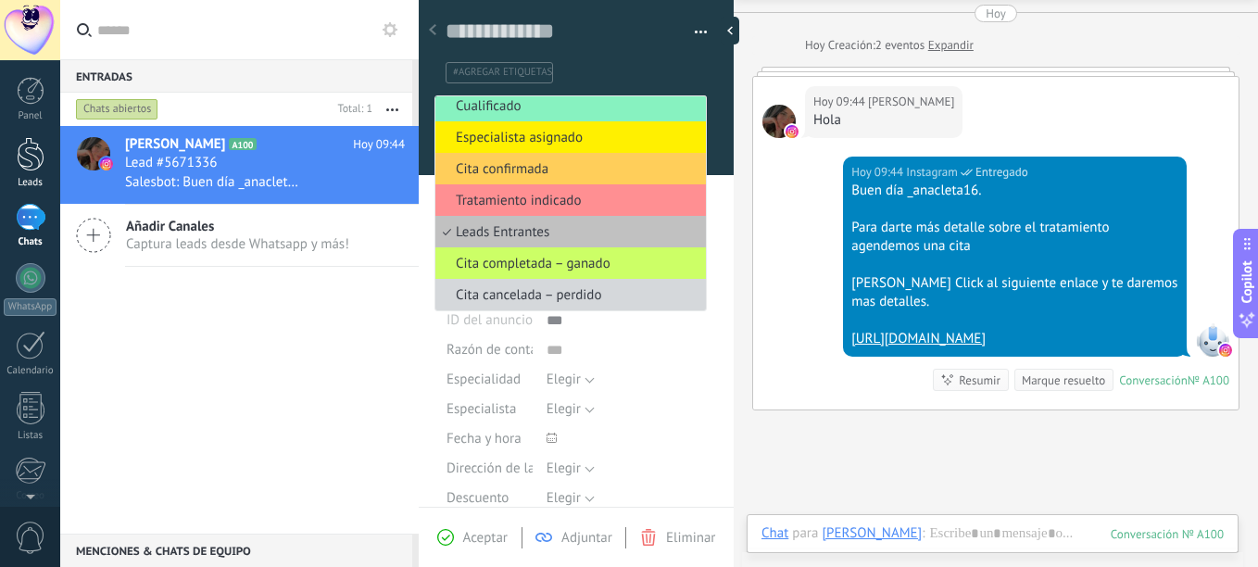
click at [17, 153] on div at bounding box center [31, 154] width 28 height 34
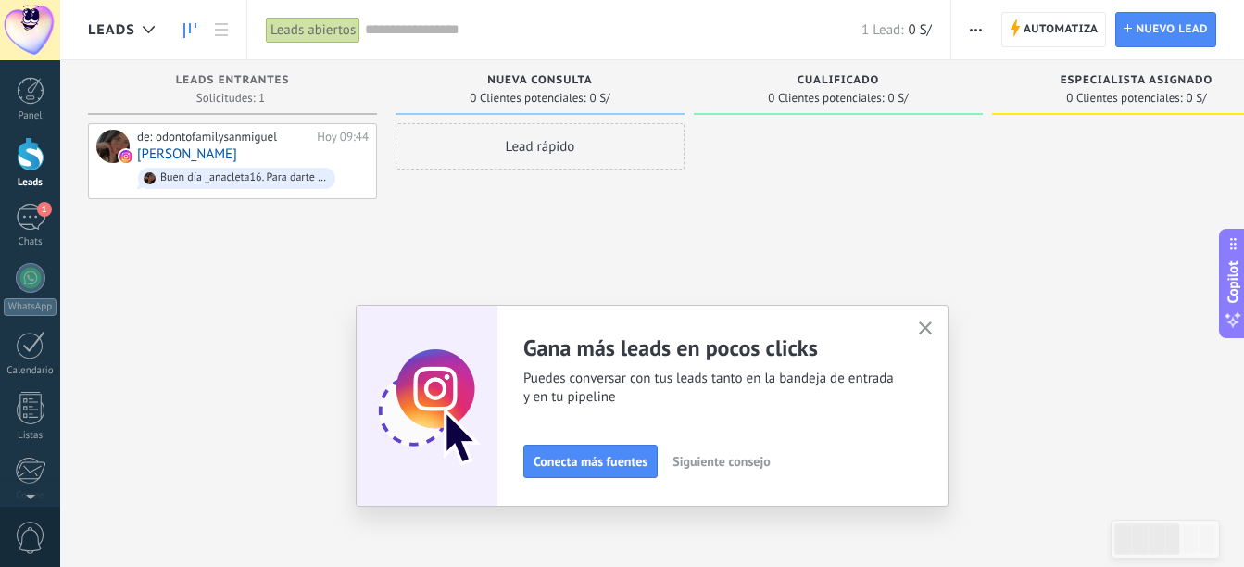
click at [585, 500] on div "Adapta tu flujo de trabajo Puedes crear varios pipelines adaptados a tus proces…" at bounding box center [652, 406] width 593 height 202
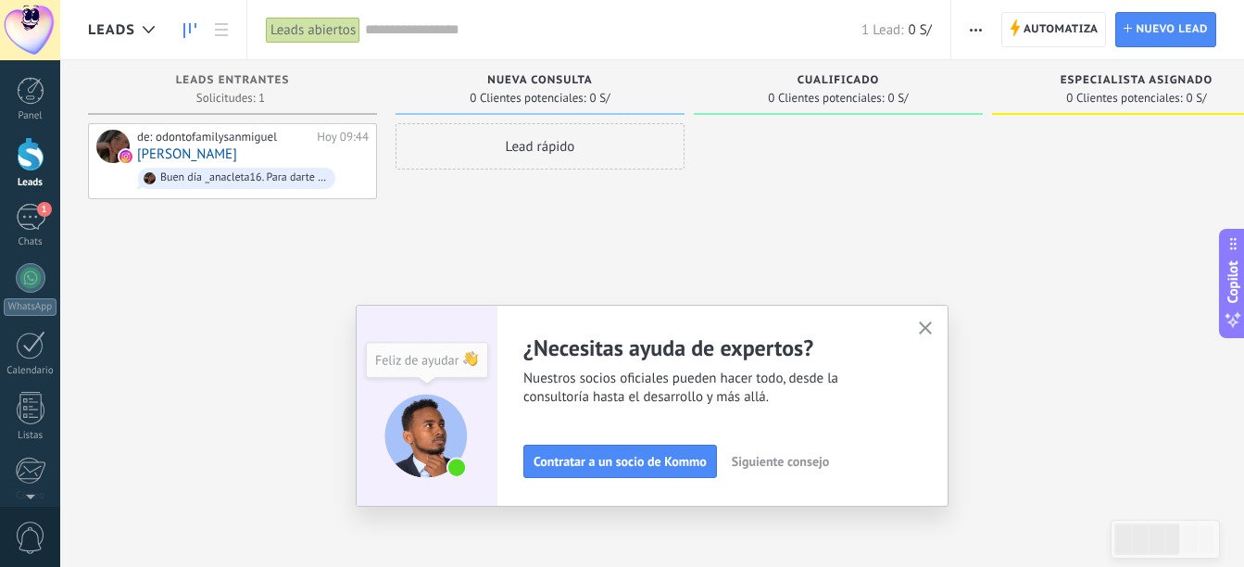
click at [929, 324] on icon "button" at bounding box center [926, 328] width 14 height 14
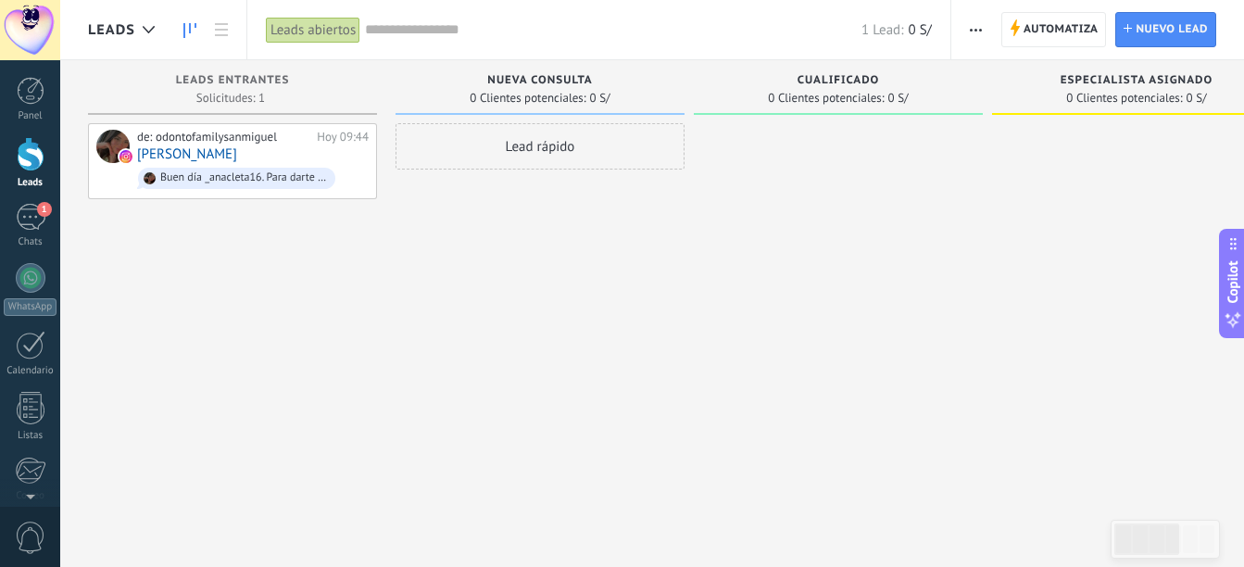
click at [975, 33] on span "button" at bounding box center [976, 29] width 12 height 35
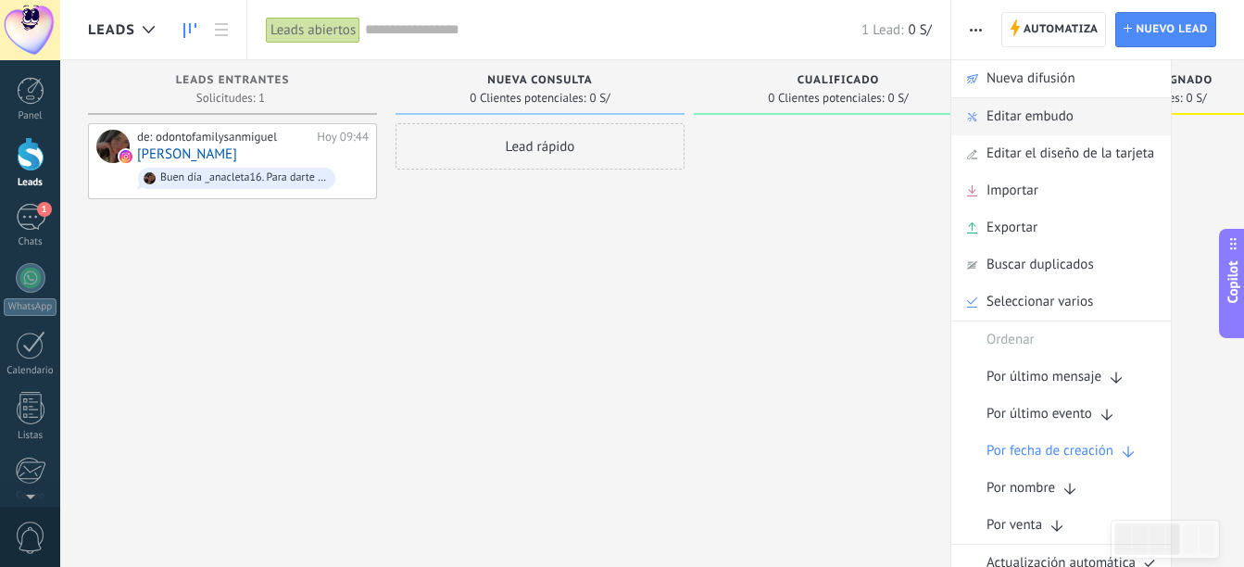
click at [1049, 113] on span "Editar embudo" at bounding box center [1030, 116] width 87 height 37
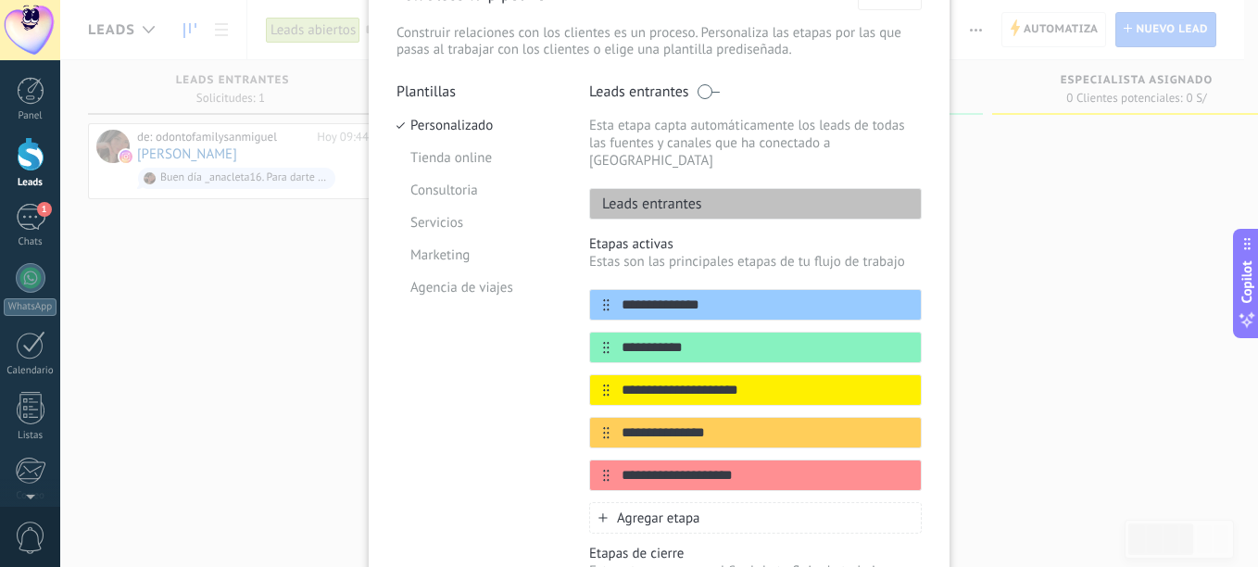
scroll to position [113, 0]
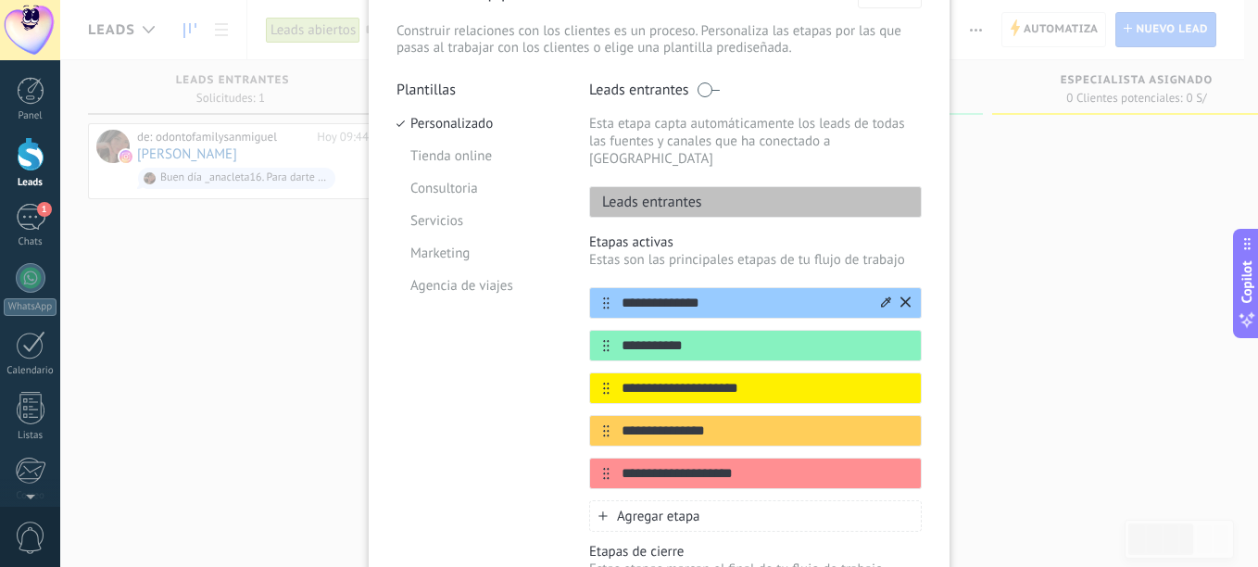
click at [881, 295] on div at bounding box center [886, 304] width 10 height 18
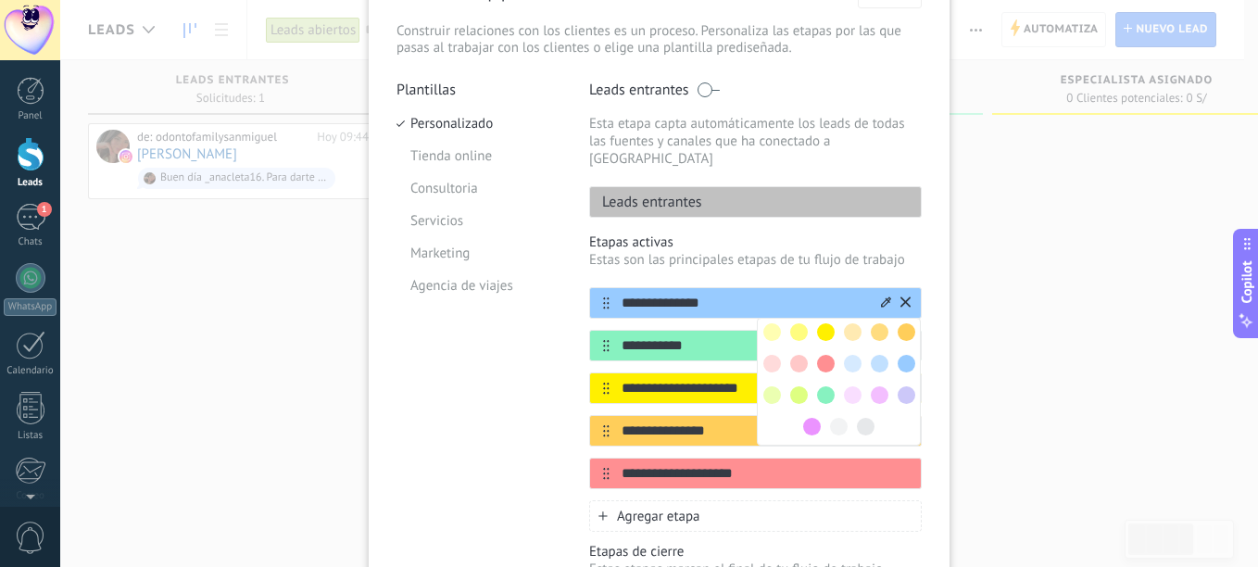
click at [782, 299] on div "**********" at bounding box center [755, 303] width 333 height 32
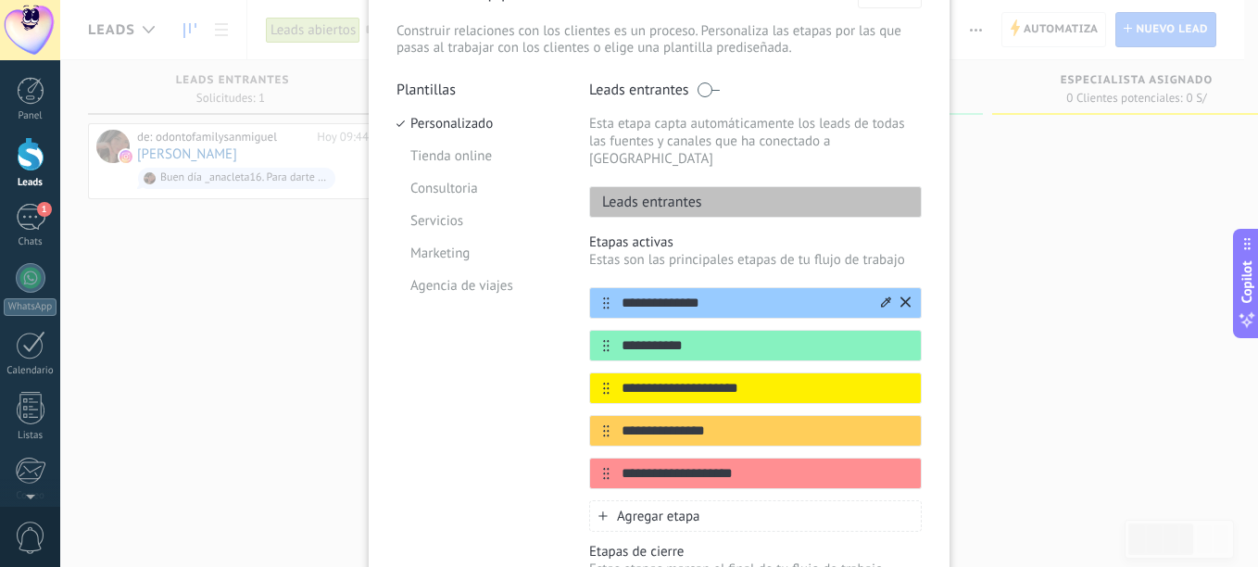
click at [768, 294] on input "**********" at bounding box center [744, 303] width 269 height 19
type input "*"
type input "**********"
click at [753, 336] on input "**********" at bounding box center [744, 345] width 269 height 19
type input "*"
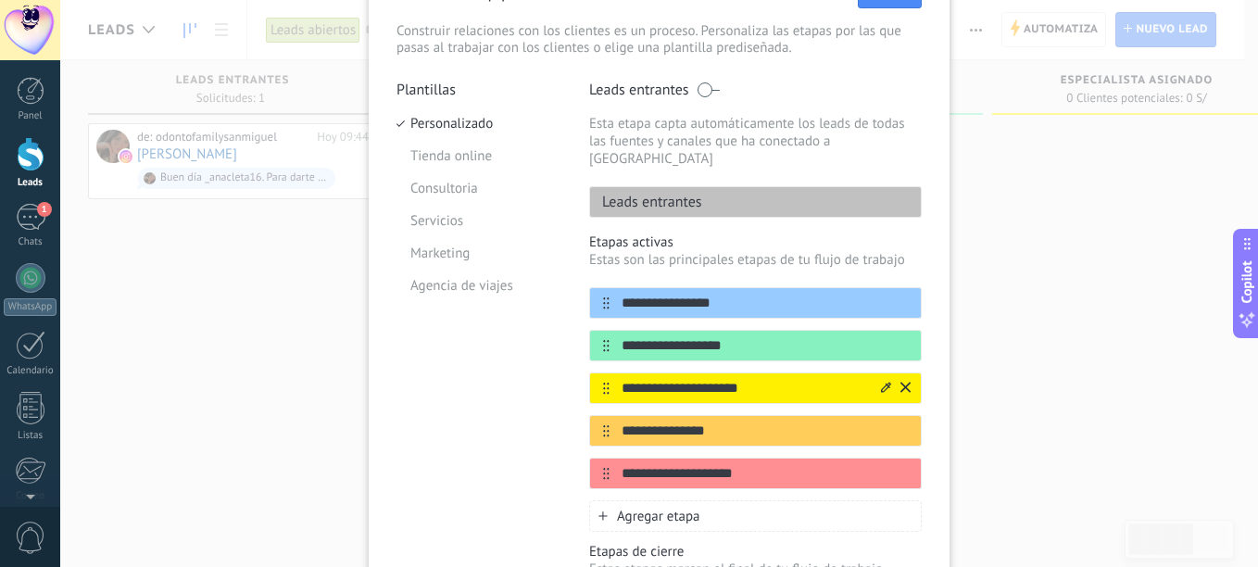
type input "**********"
click at [756, 379] on input "**********" at bounding box center [744, 388] width 269 height 19
type input "*"
type input "**********"
click at [735, 422] on input "**********" at bounding box center [744, 431] width 269 height 19
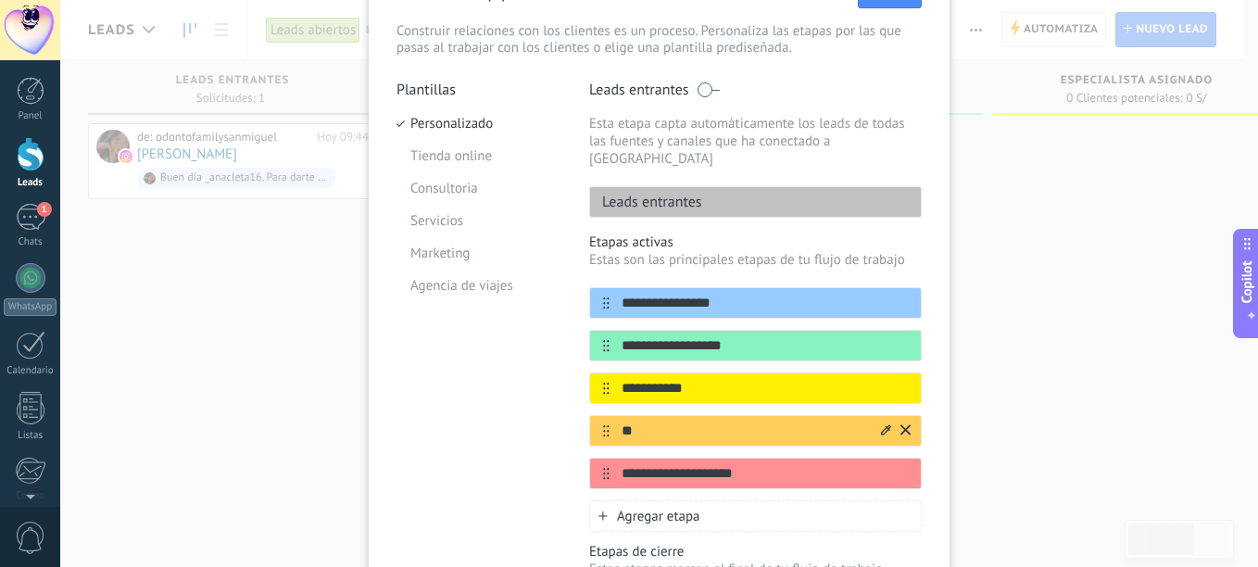
type input "*"
type input "*******"
click at [760, 464] on input "**********" at bounding box center [744, 473] width 269 height 19
click at [906, 467] on icon at bounding box center [906, 472] width 10 height 11
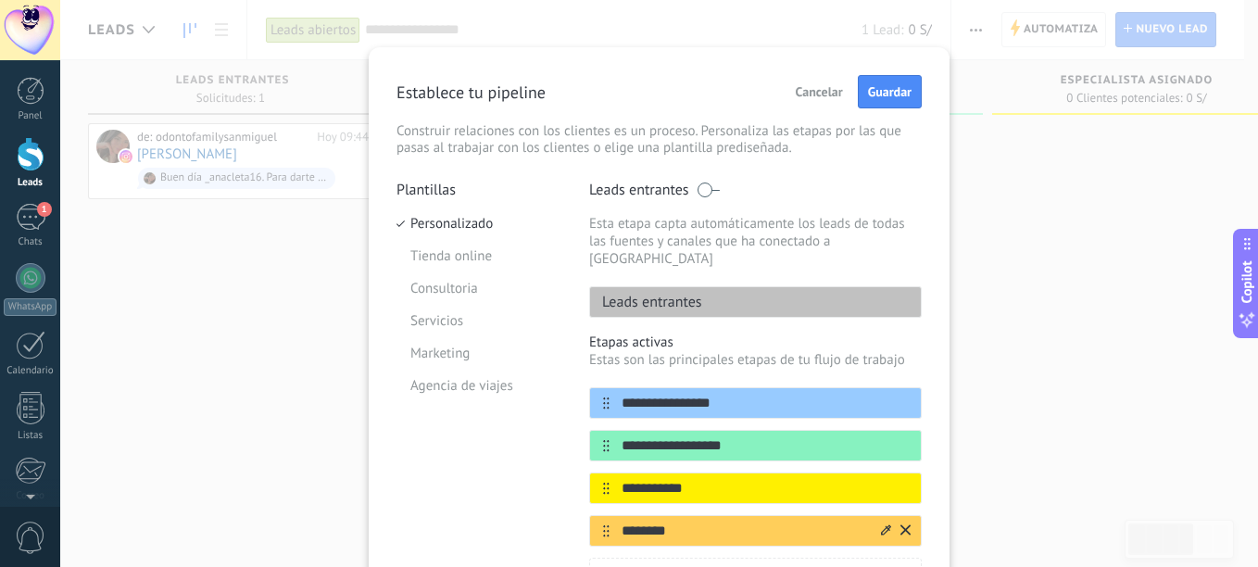
scroll to position [10, 0]
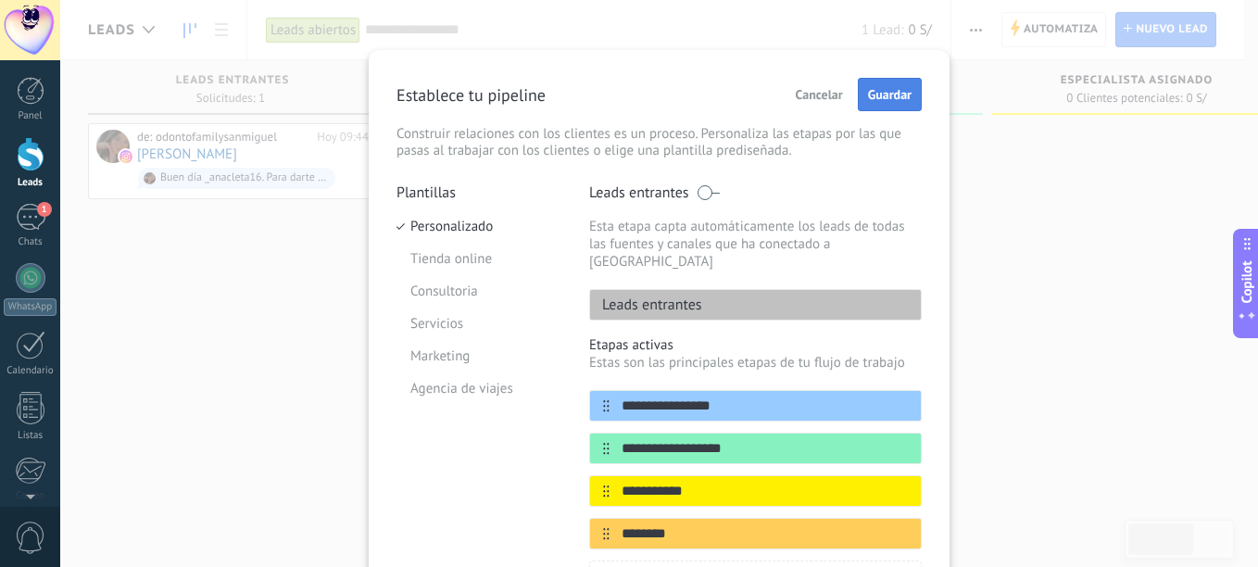
click at [883, 93] on span "Guardar" at bounding box center [890, 94] width 44 height 13
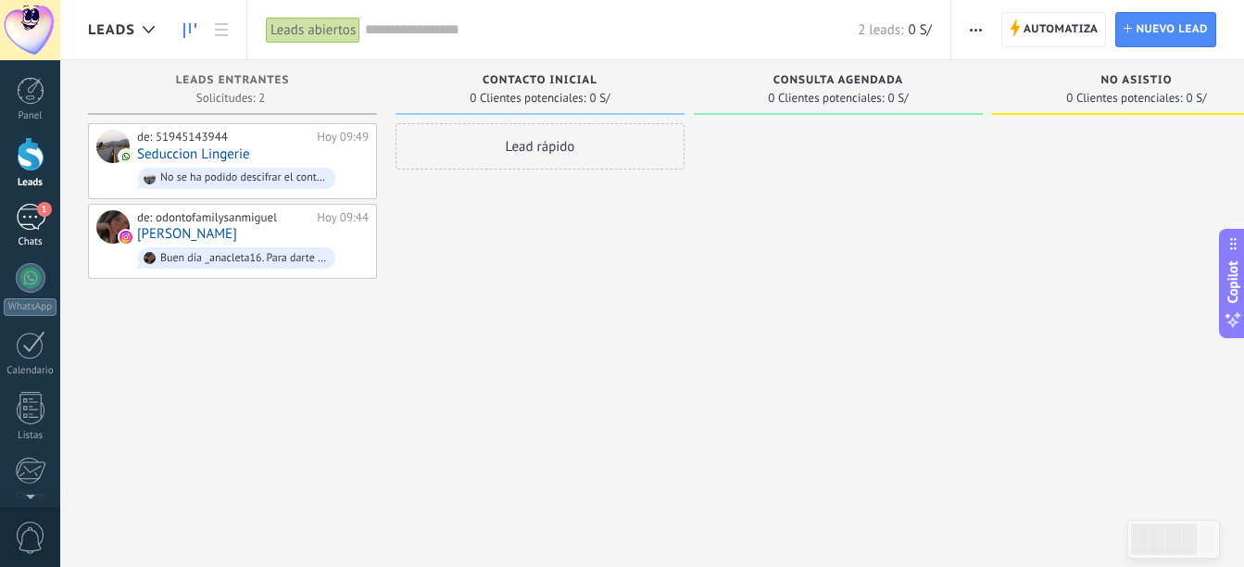
click at [29, 204] on div "1" at bounding box center [31, 217] width 30 height 27
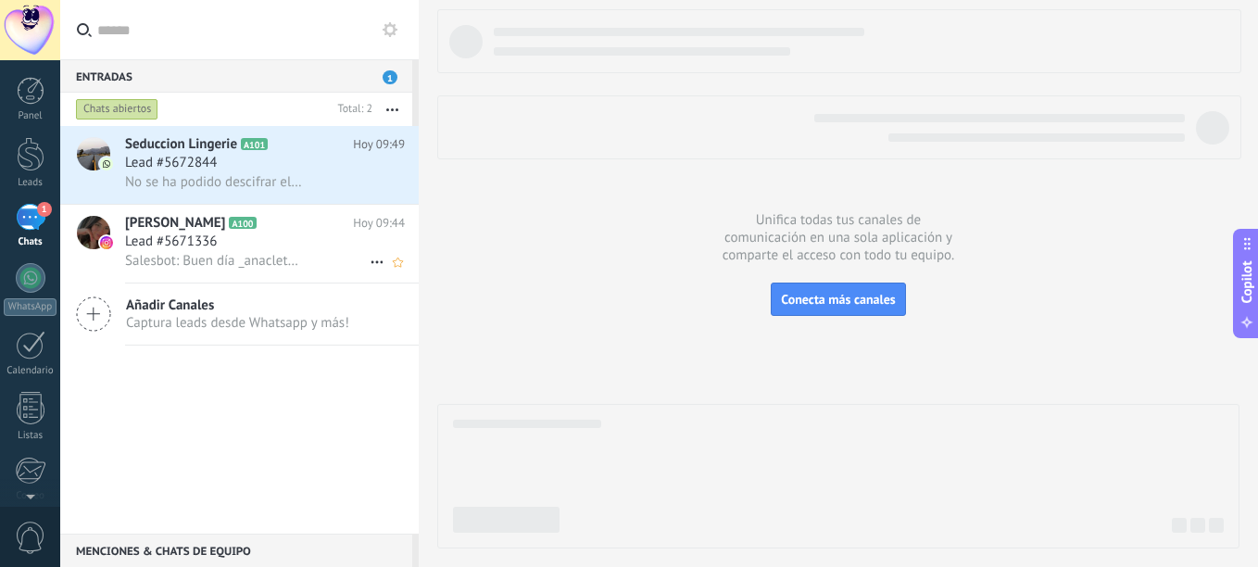
click at [246, 265] on span "Salesbot: Buen día _anacleta16. Para darte más detalle sobre el tratamiento age…" at bounding box center [214, 261] width 178 height 18
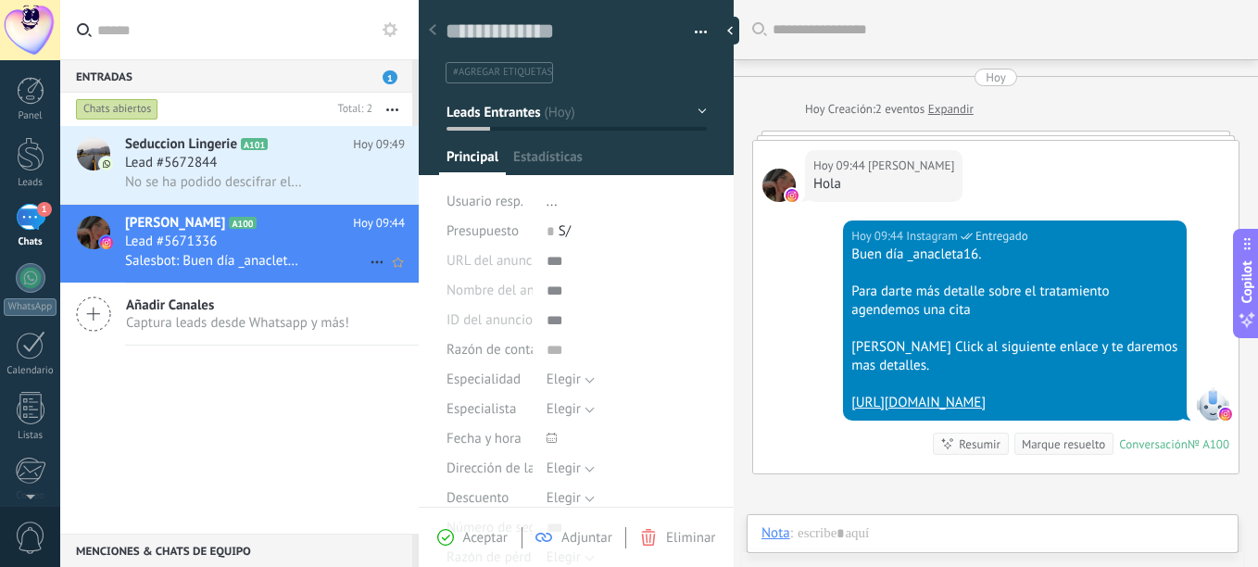
scroll to position [64, 0]
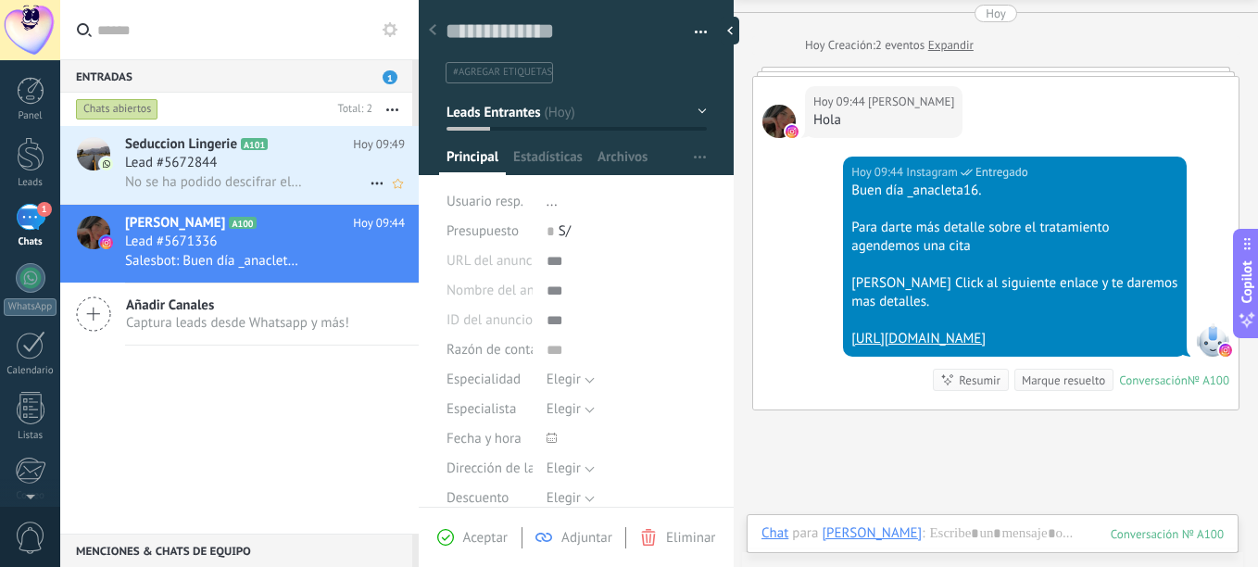
click at [194, 174] on span "No se ha podido descifrar el contenido del mensaje. El mensaje no puede leerse …" at bounding box center [214, 182] width 178 height 18
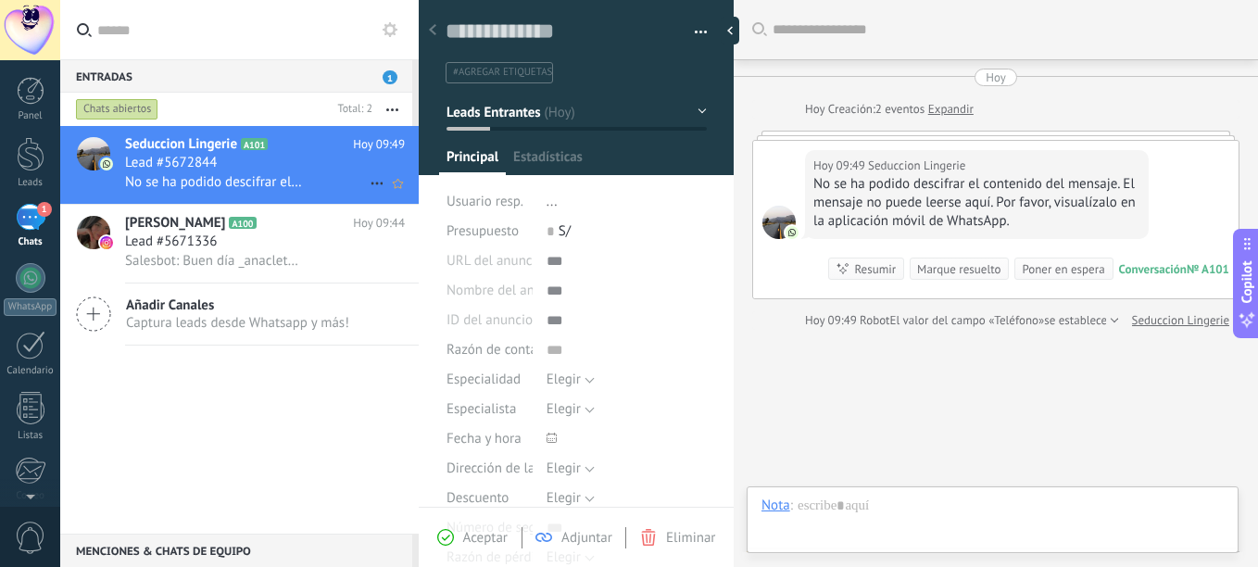
type textarea "**********"
click at [694, 107] on button "Leads Entrantes" at bounding box center [577, 111] width 260 height 33
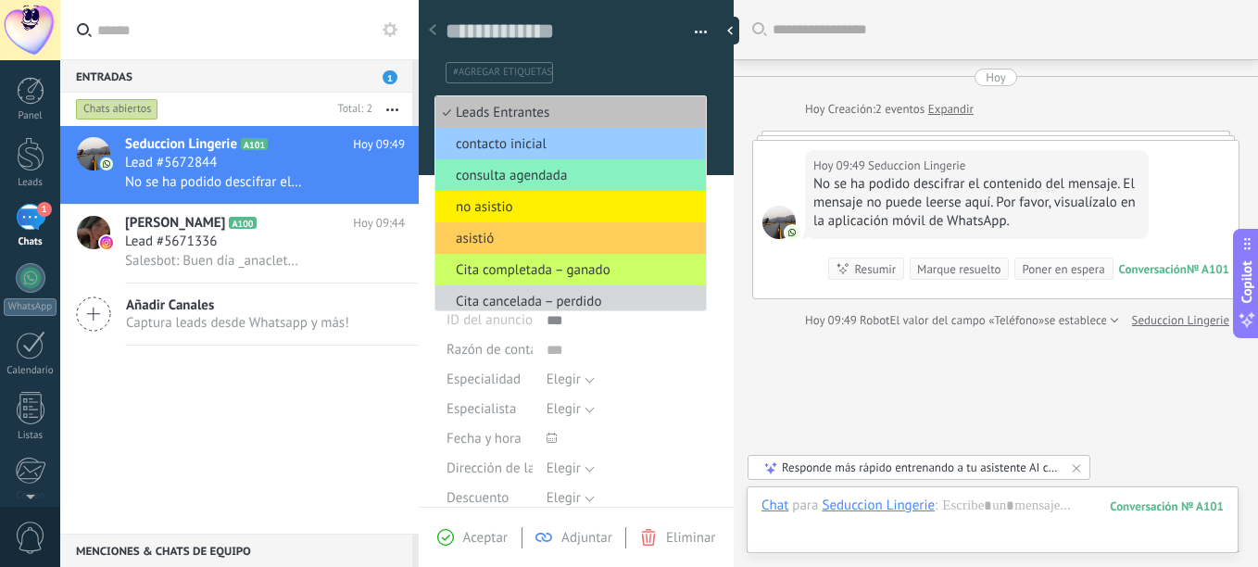
click at [690, 63] on ul "#agregar etiquetas" at bounding box center [573, 72] width 258 height 25
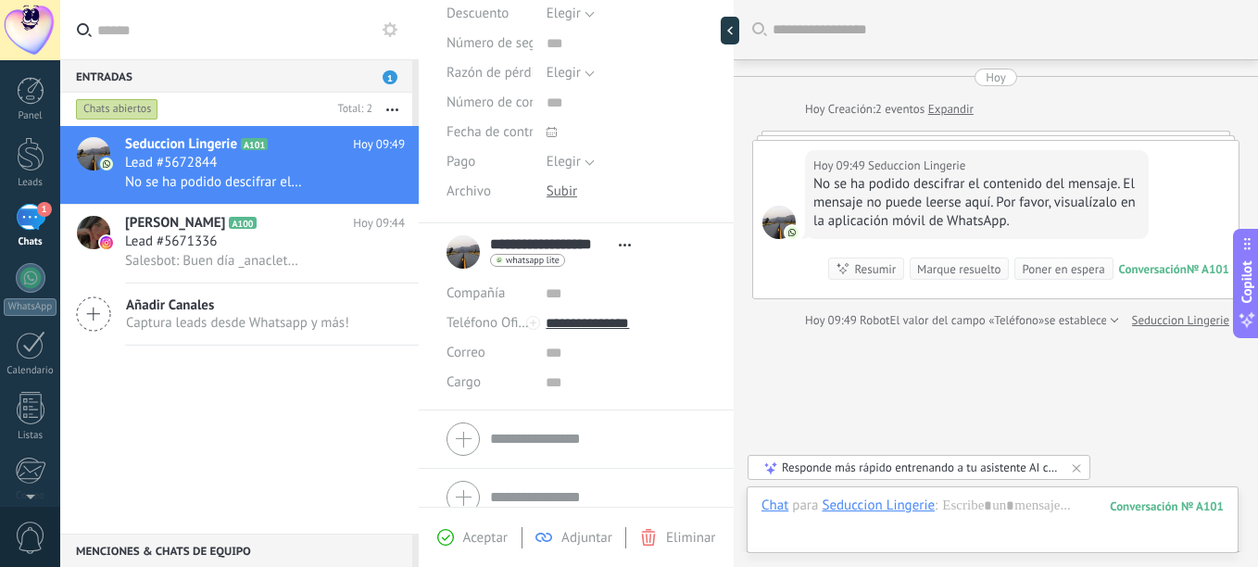
scroll to position [488, 0]
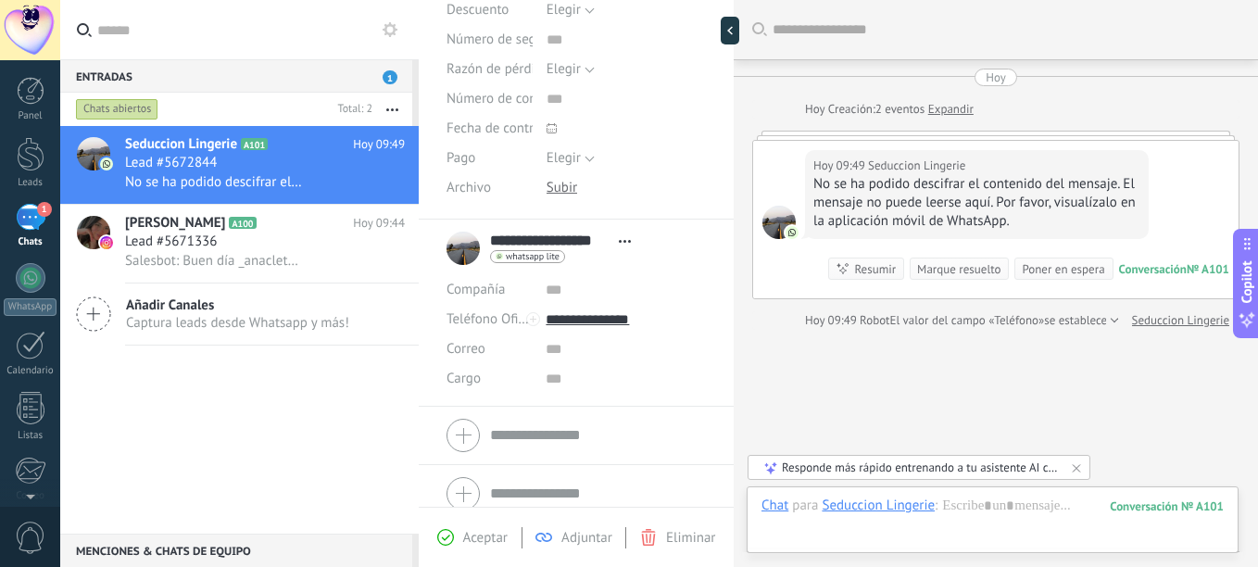
type input "**********"
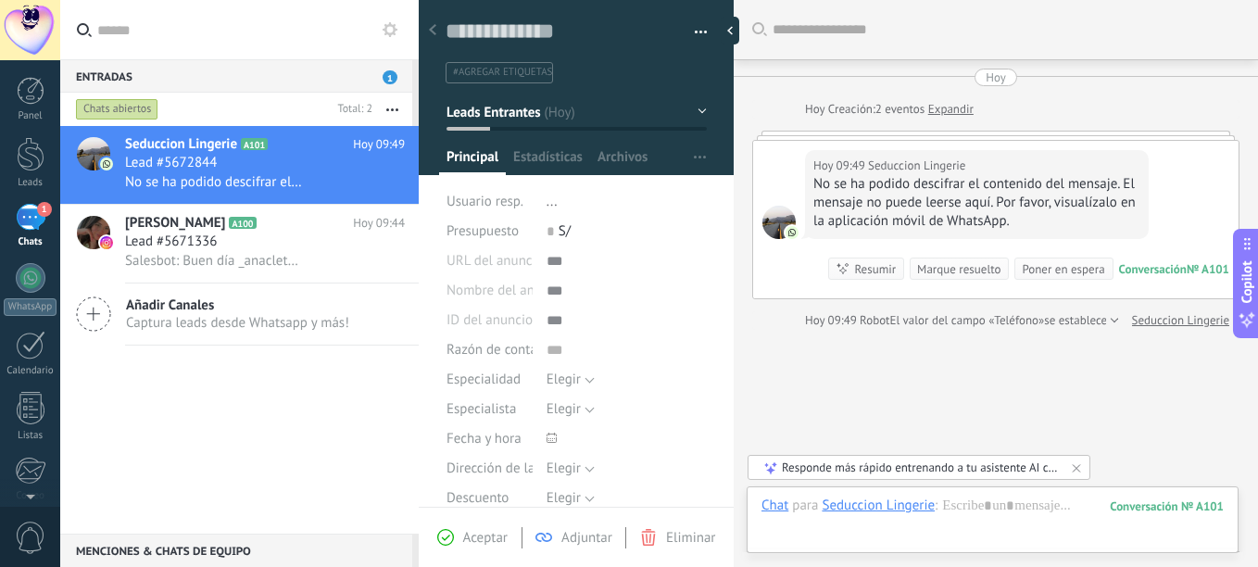
click at [649, 319] on div "Guardar y crear Imprimir Administrar etiquetas" at bounding box center [576, 253] width 315 height 507
drag, startPoint x: 733, startPoint y: 214, endPoint x: 726, endPoint y: 330, distance: 116.0
click at [726, 330] on div "Guardar y crear Imprimir Administrar etiquetas" at bounding box center [838, 283] width 839 height 567
click at [726, 330] on div "Guardar y crear Imprimir Administrar etiquetas Exportar a excel" at bounding box center [577, 348] width 316 height 720
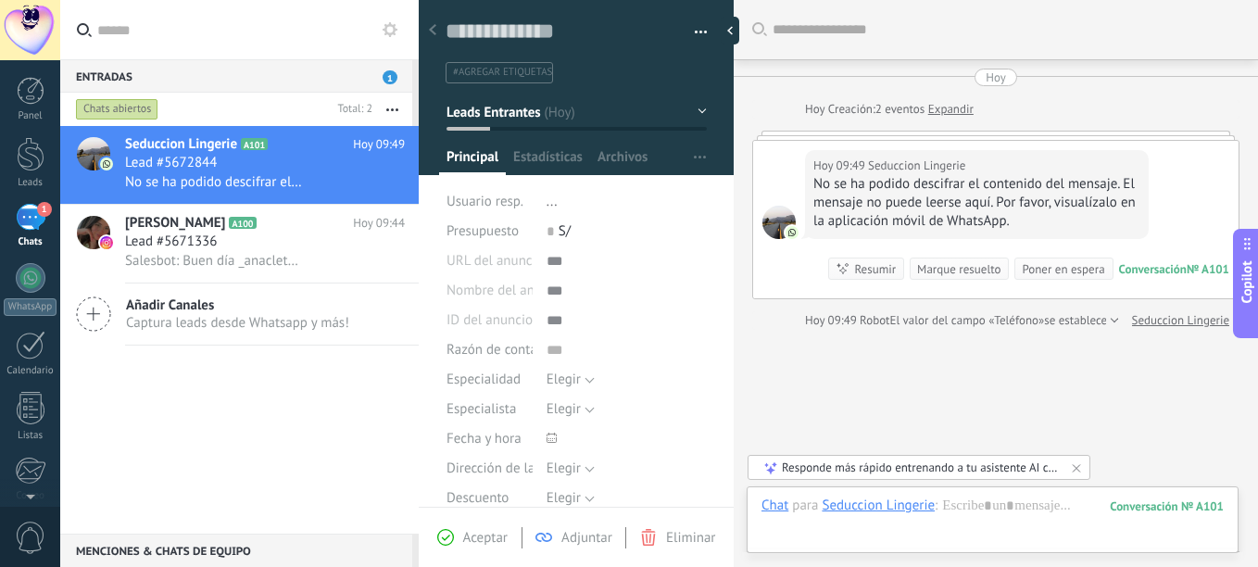
scroll to position [444, 0]
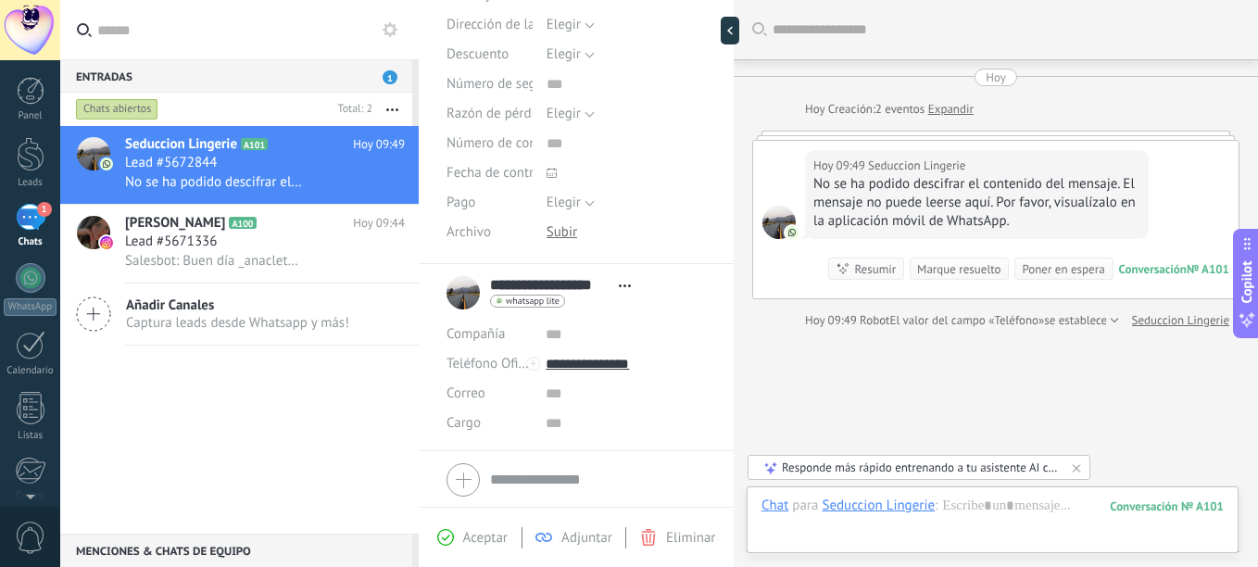
click at [957, 202] on div "No se ha podido descifrar el contenido del mensaje. El mensaje no puede leerse …" at bounding box center [976, 203] width 327 height 56
click at [345, 160] on div "Lead #5672844" at bounding box center [265, 163] width 280 height 19
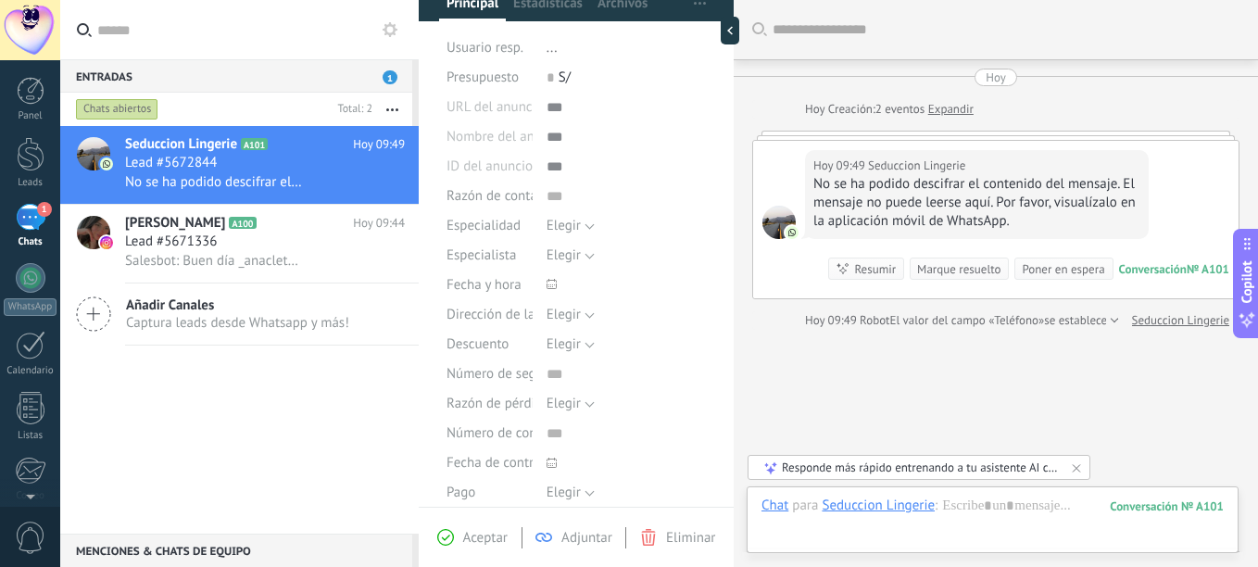
scroll to position [0, 0]
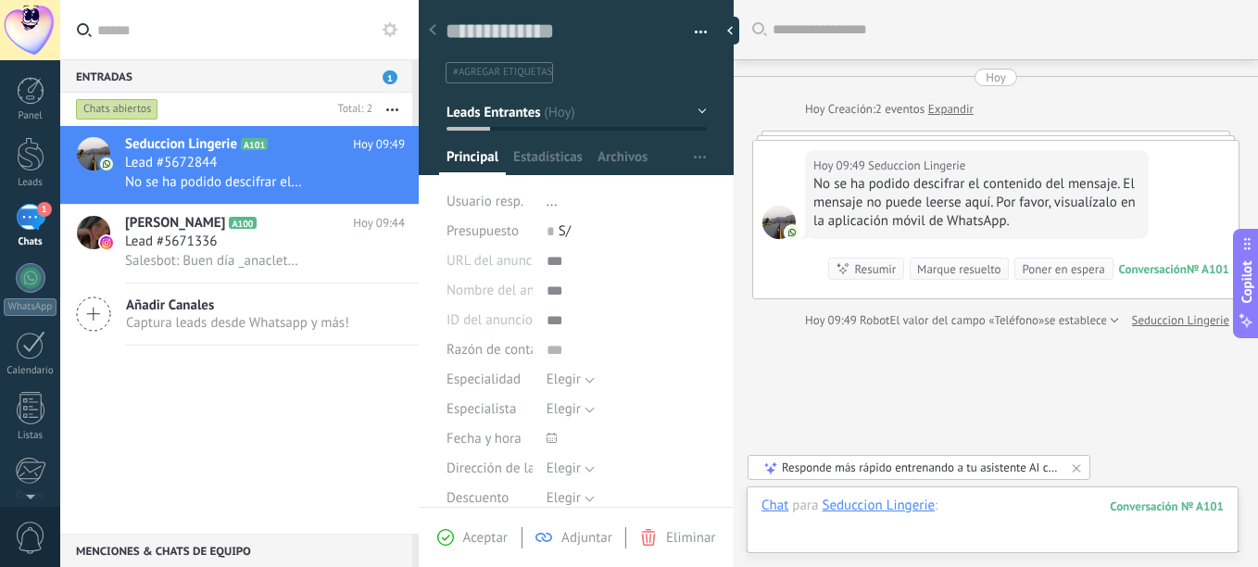
click at [995, 510] on div at bounding box center [993, 525] width 462 height 56
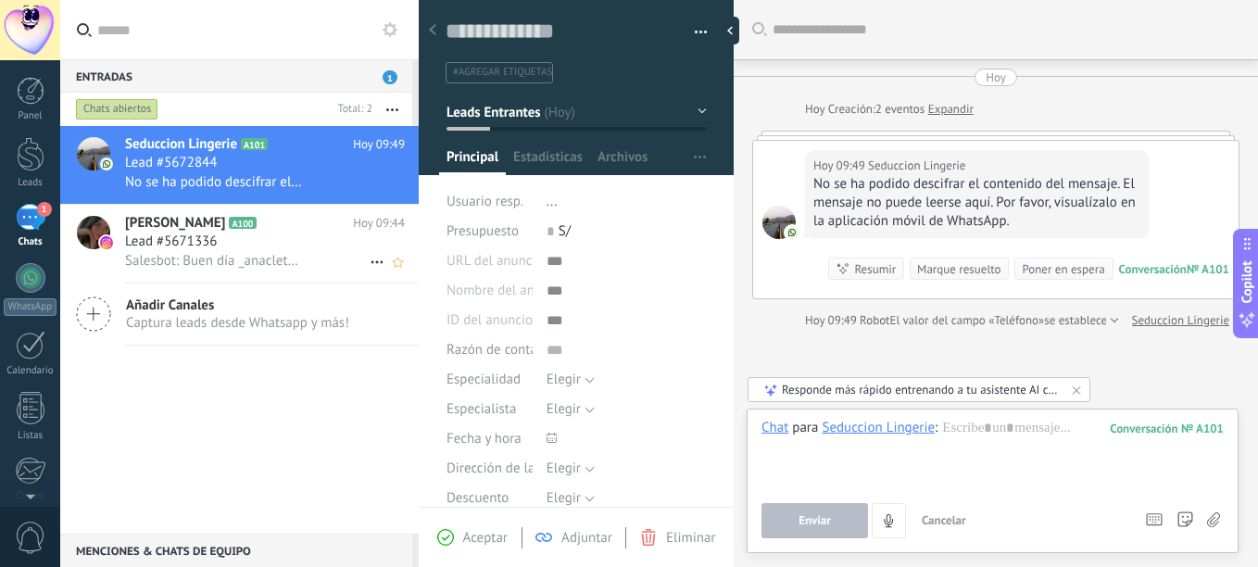
click at [177, 224] on span "[PERSON_NAME]" at bounding box center [175, 223] width 100 height 19
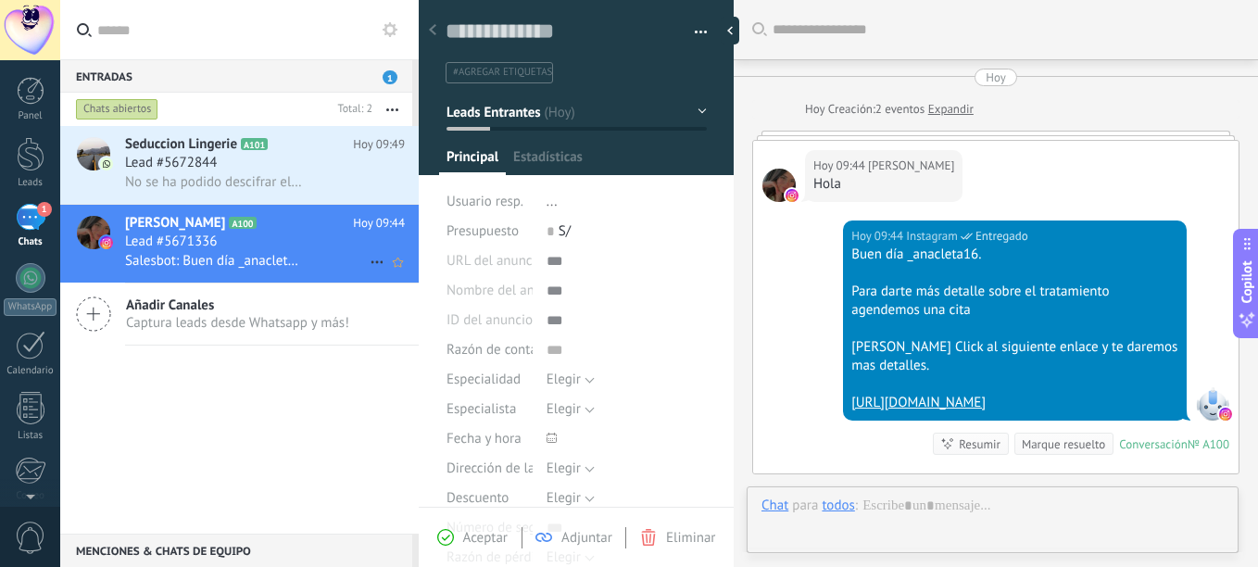
scroll to position [28, 0]
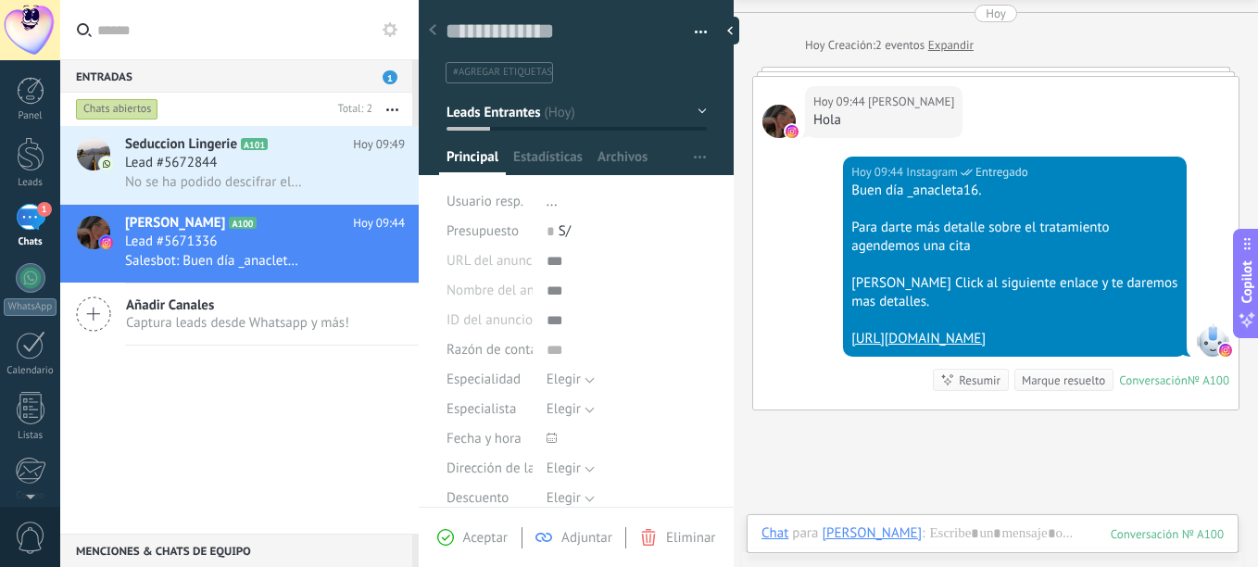
click at [28, 213] on div "1" at bounding box center [31, 217] width 30 height 27
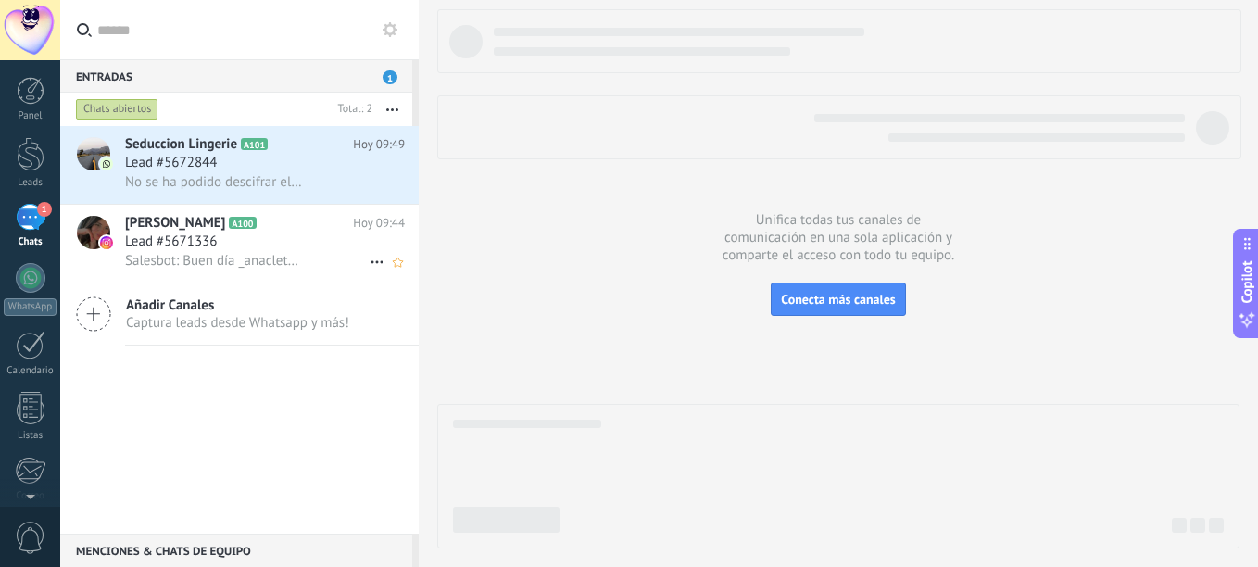
click at [188, 241] on span "Lead #5671336" at bounding box center [171, 242] width 92 height 19
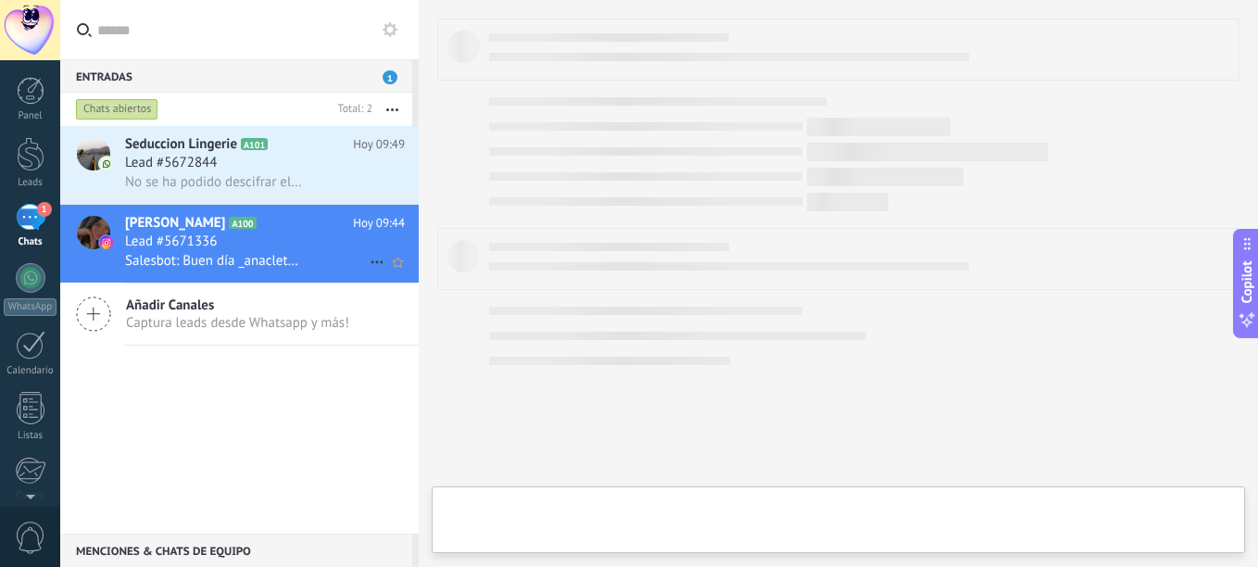
type textarea "**********"
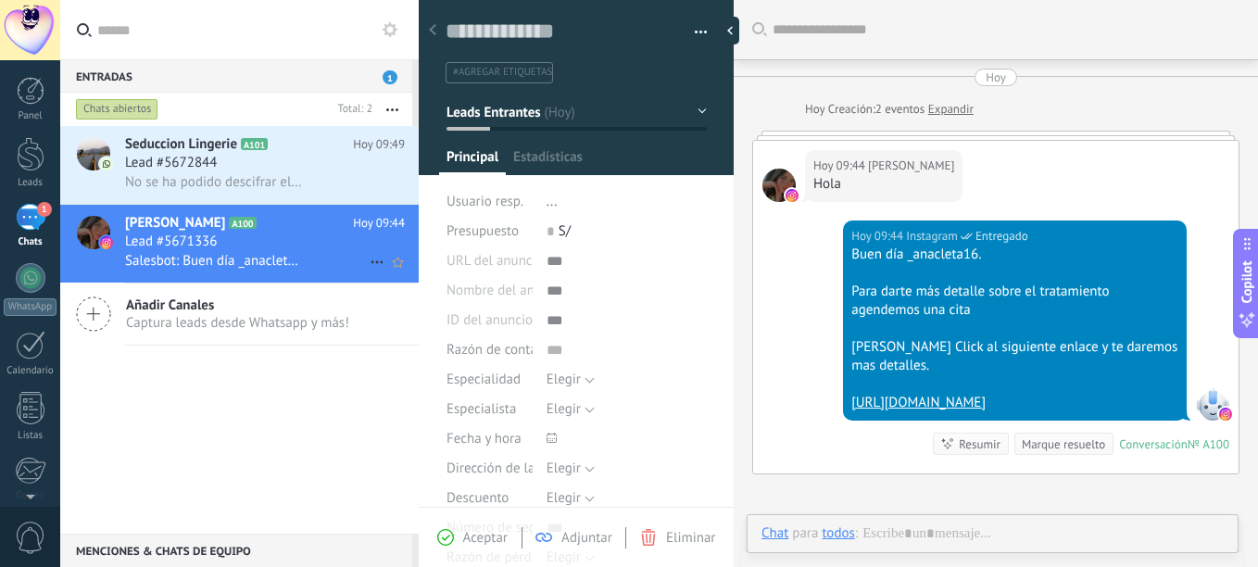
scroll to position [64, 0]
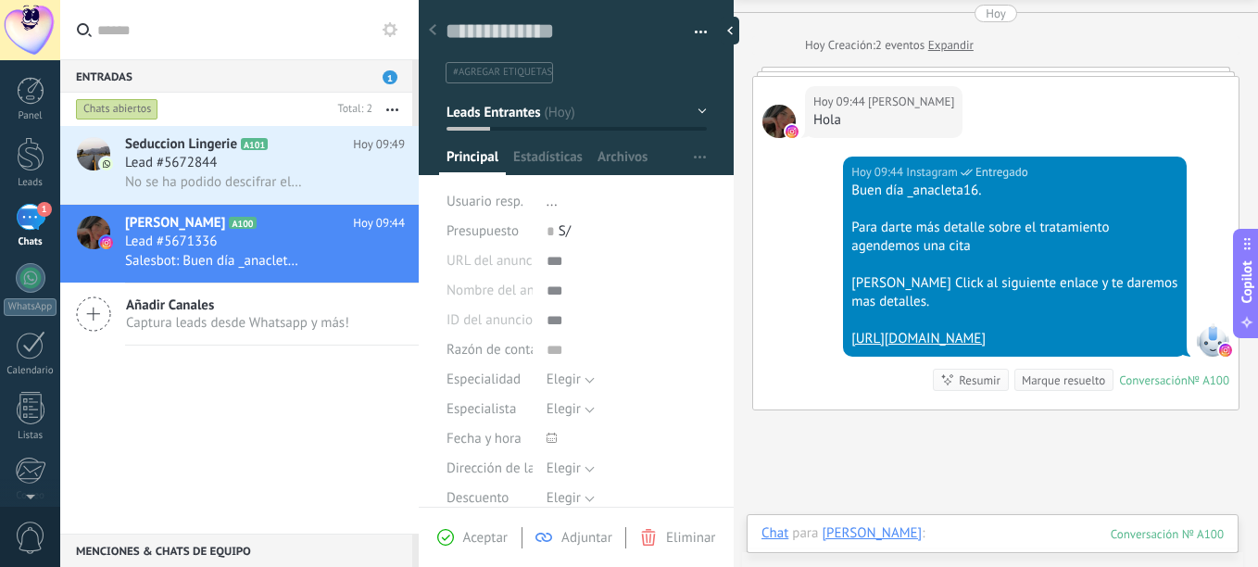
click at [969, 526] on div at bounding box center [993, 552] width 462 height 56
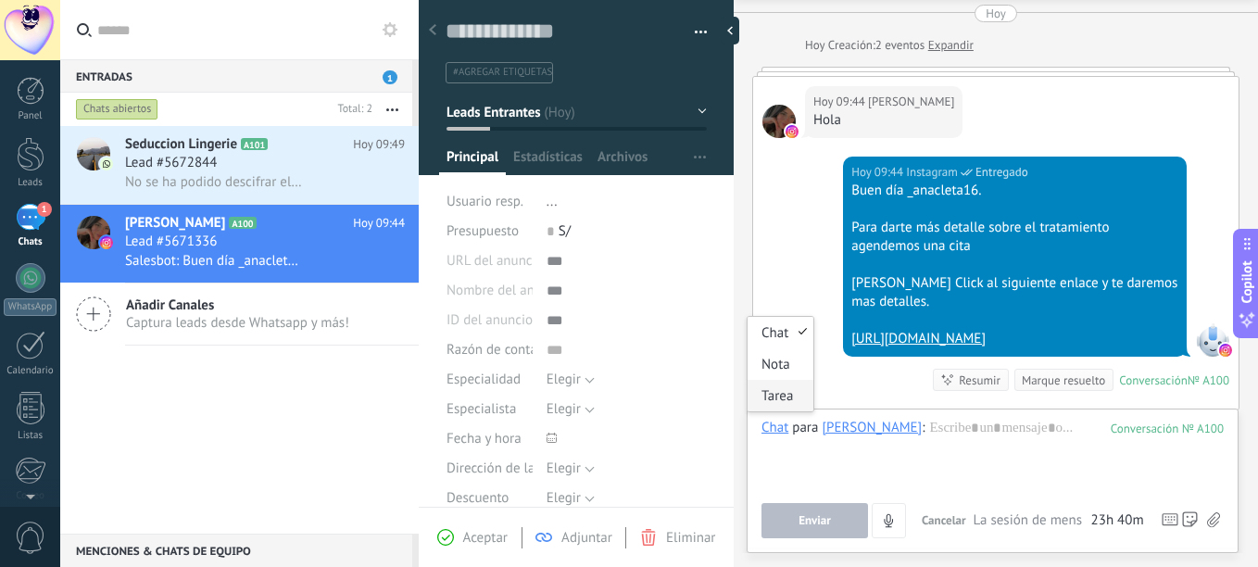
click at [777, 399] on div "Tarea" at bounding box center [781, 396] width 66 height 32
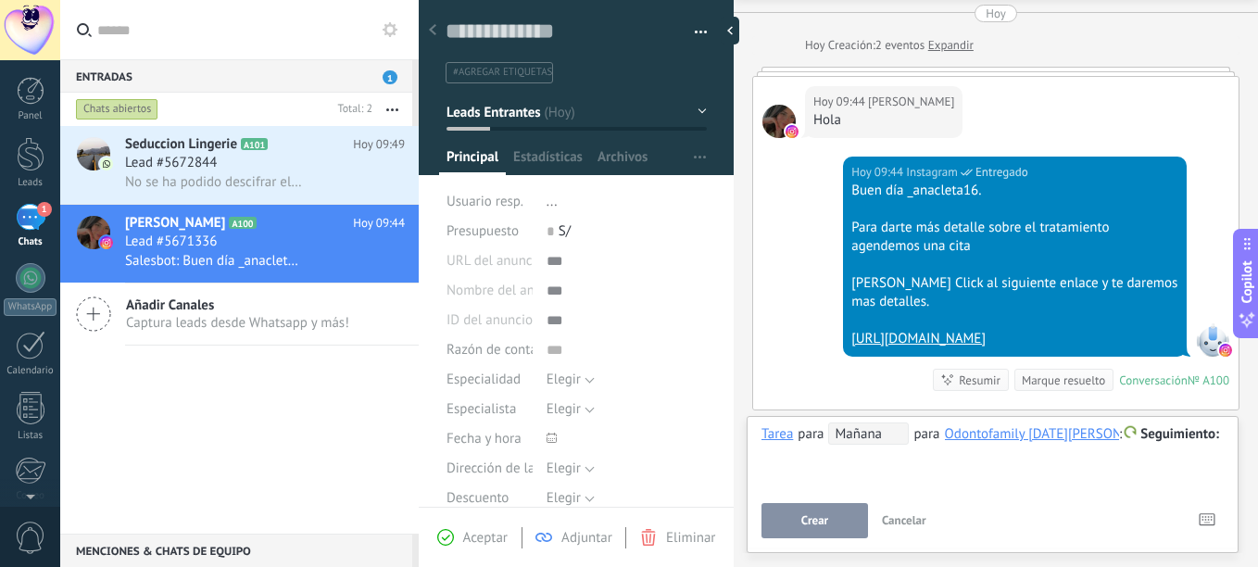
click at [890, 434] on span "Mañana" at bounding box center [868, 433] width 81 height 22
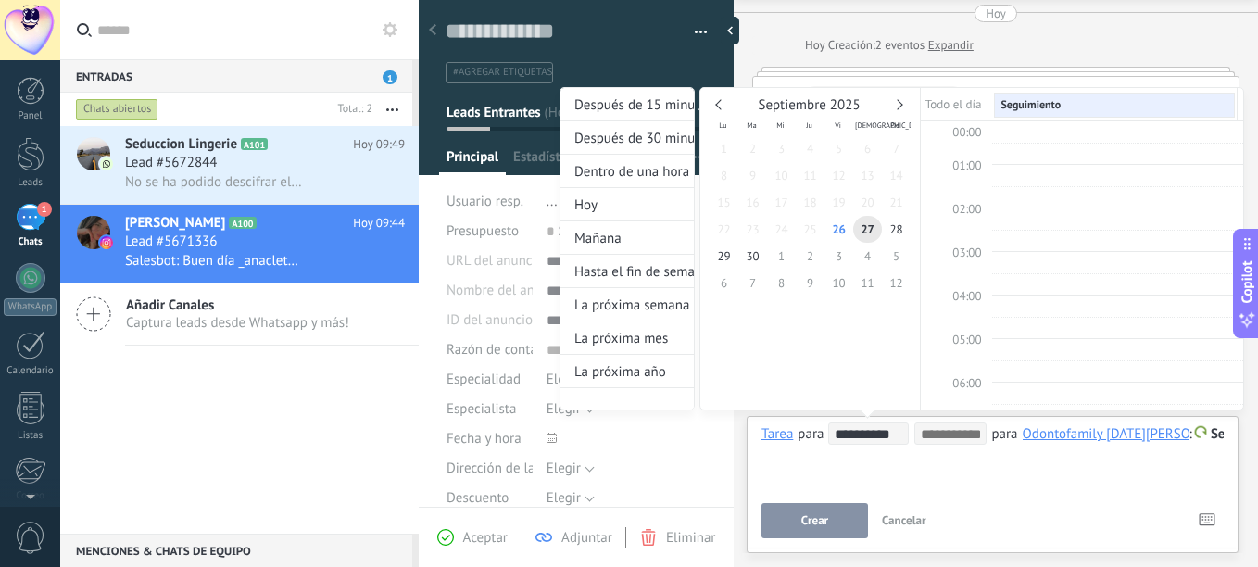
scroll to position [349, 0]
click at [875, 233] on span "27" at bounding box center [867, 229] width 29 height 27
type input "**********"
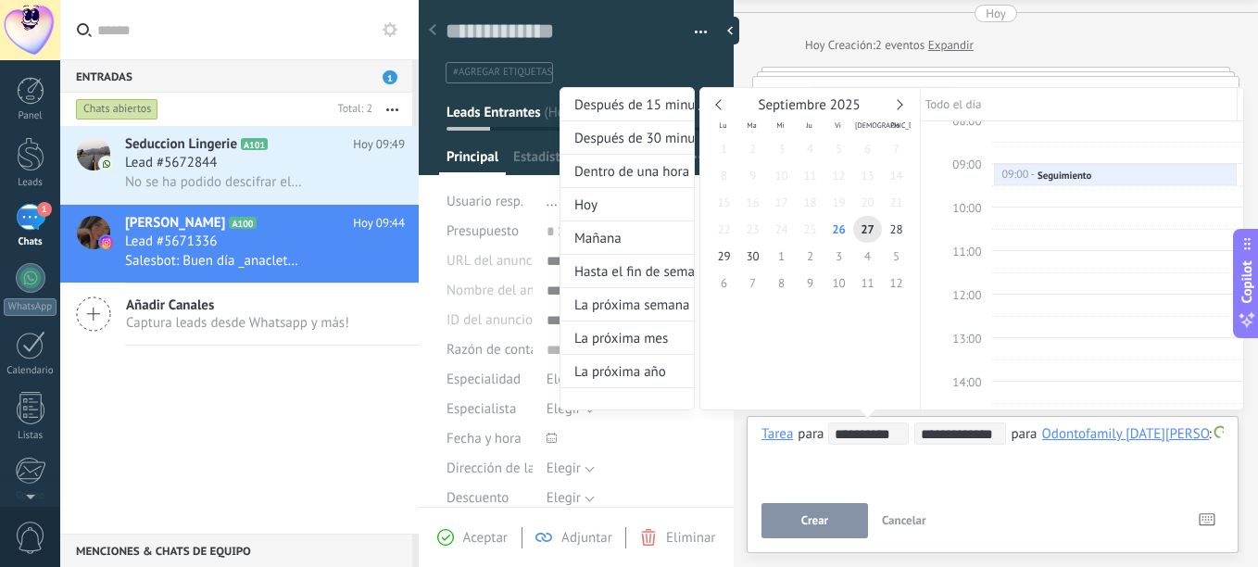
click at [1046, 460] on div at bounding box center [629, 283] width 1258 height 567
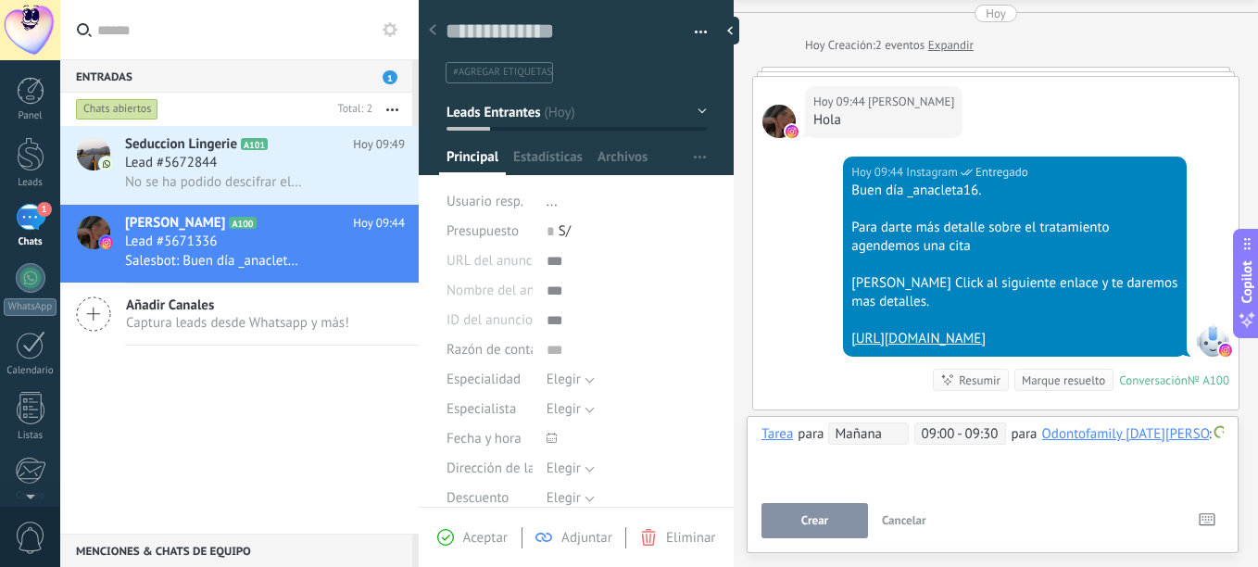
scroll to position [0, 58]
click at [1225, 435] on div "**********" at bounding box center [993, 484] width 492 height 137
click at [1227, 439] on div "**********" at bounding box center [993, 484] width 492 height 137
click at [1151, 463] on div "**********" at bounding box center [993, 455] width 462 height 67
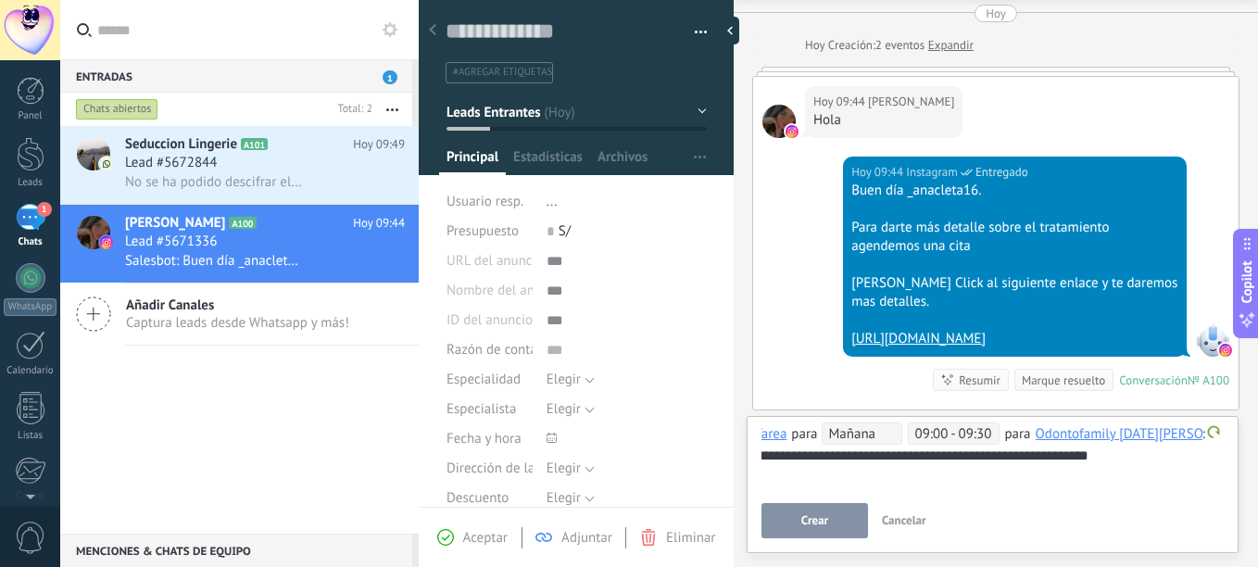
click at [797, 522] on button "Crear" at bounding box center [815, 520] width 107 height 35
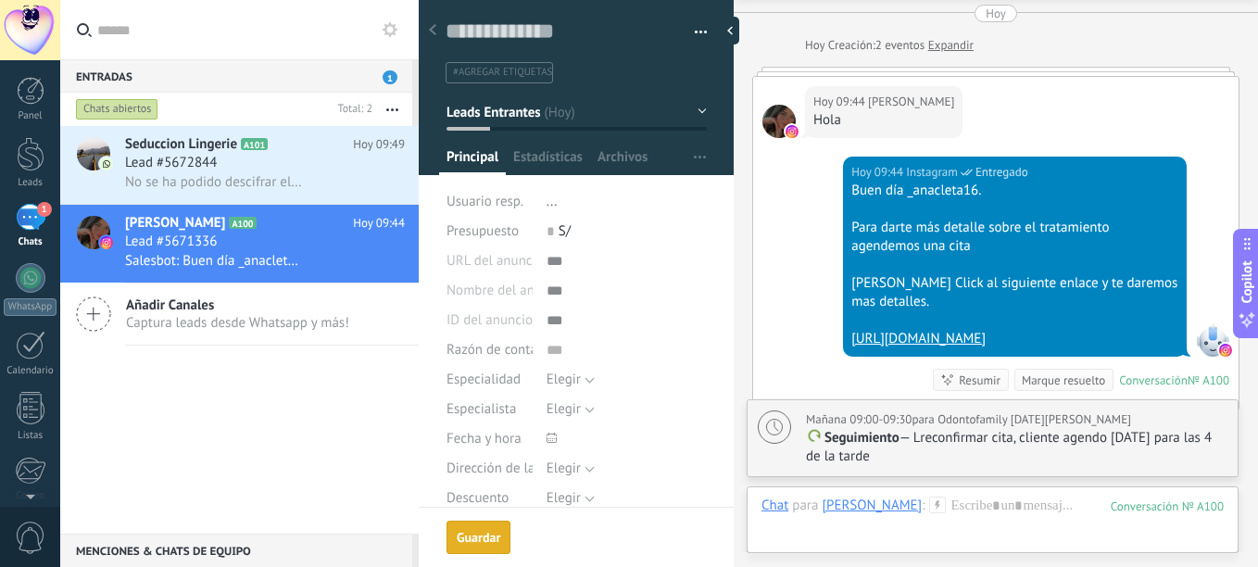
scroll to position [314, 0]
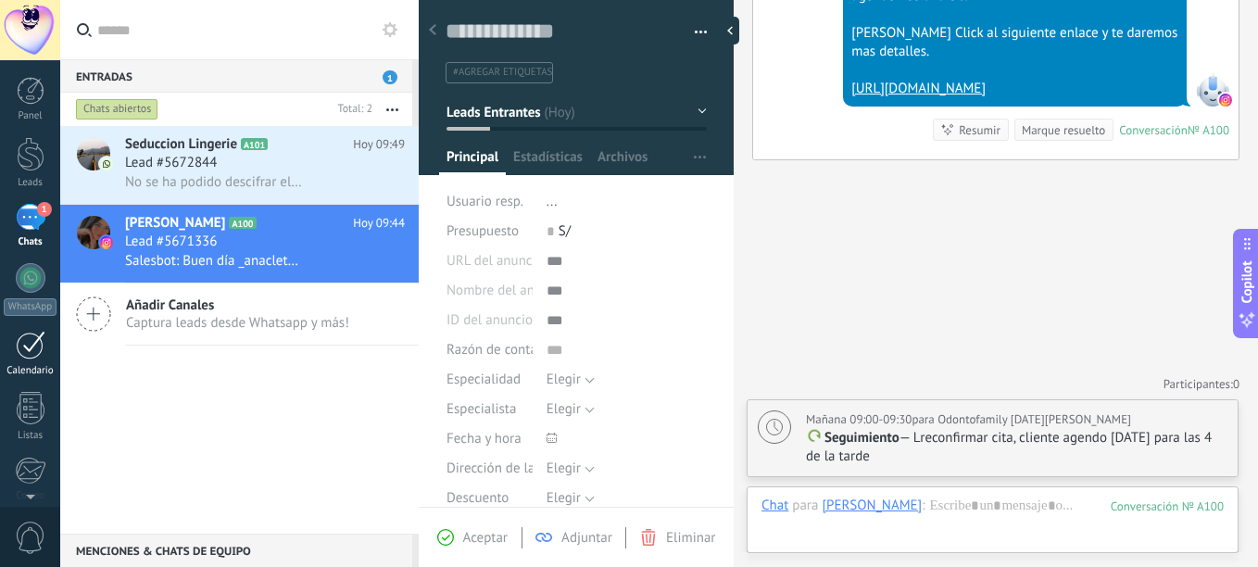
click at [30, 351] on div at bounding box center [31, 345] width 30 height 29
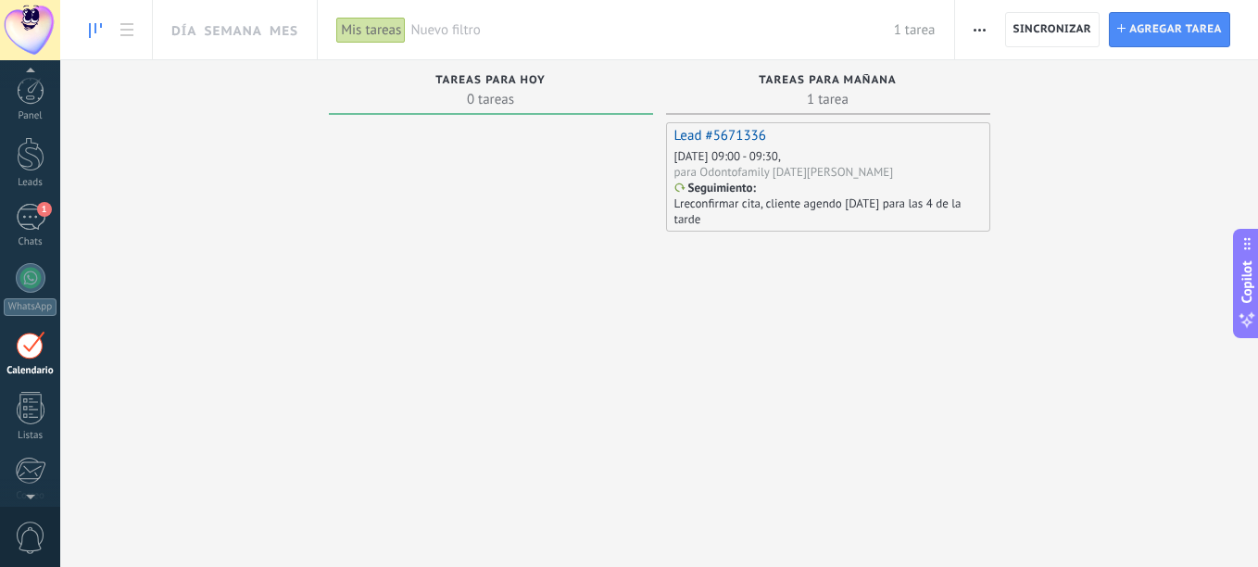
scroll to position [54, 0]
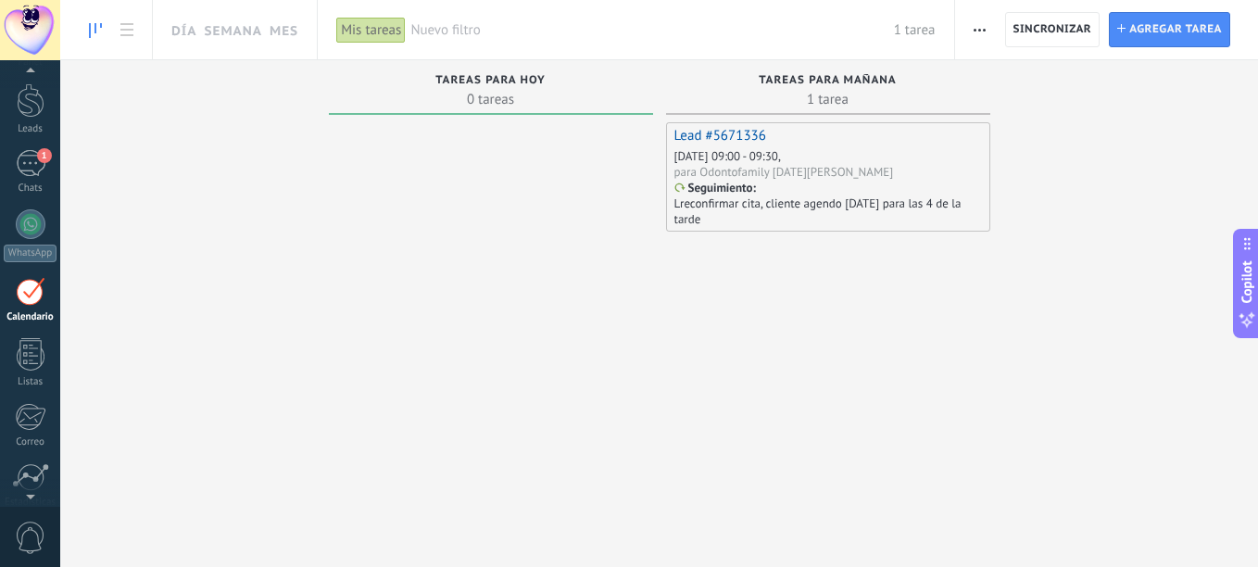
click at [799, 164] on div "para Odontofamily [DATE][PERSON_NAME]" at bounding box center [784, 172] width 220 height 16
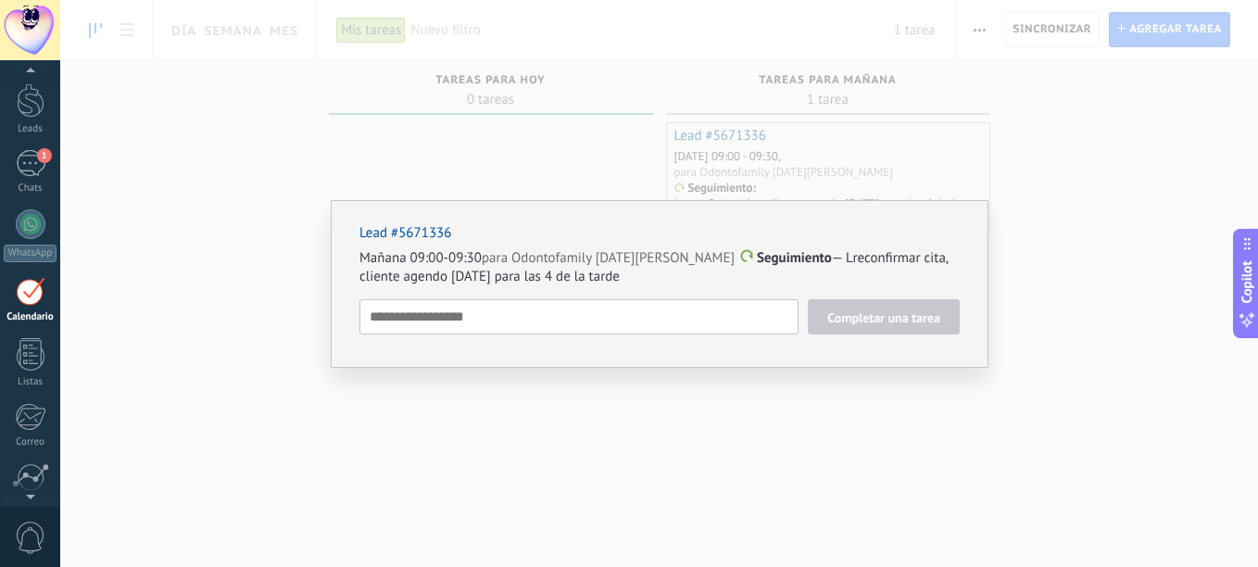
click at [662, 318] on textarea at bounding box center [578, 316] width 439 height 35
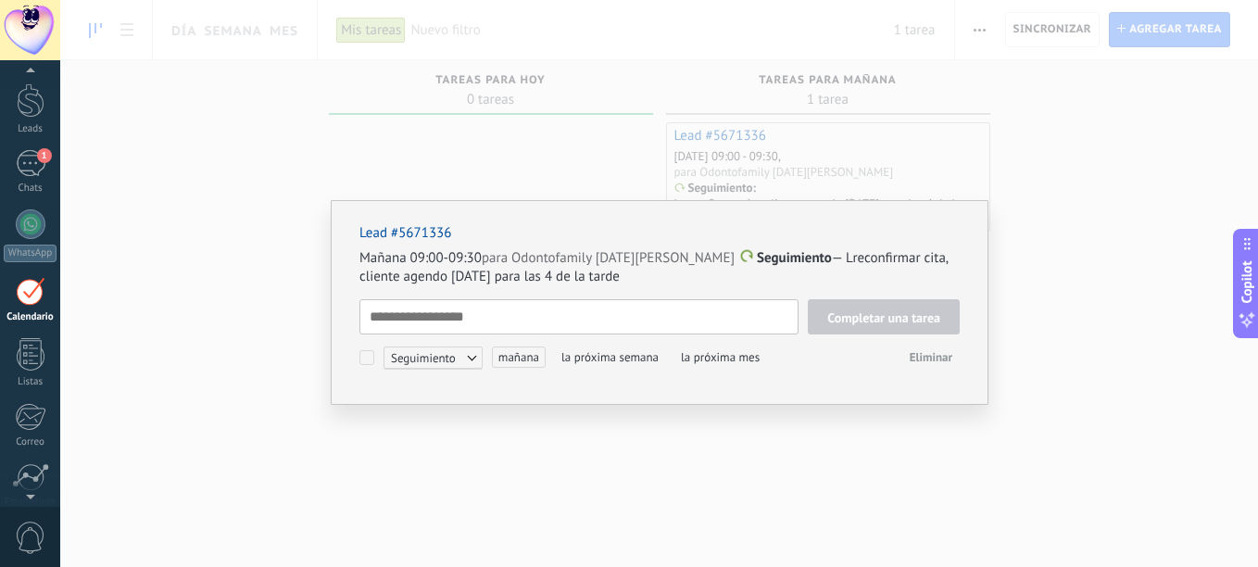
click at [448, 366] on span "Seguimiento" at bounding box center [433, 358] width 99 height 22
click at [510, 360] on span "mañana" at bounding box center [519, 357] width 54 height 21
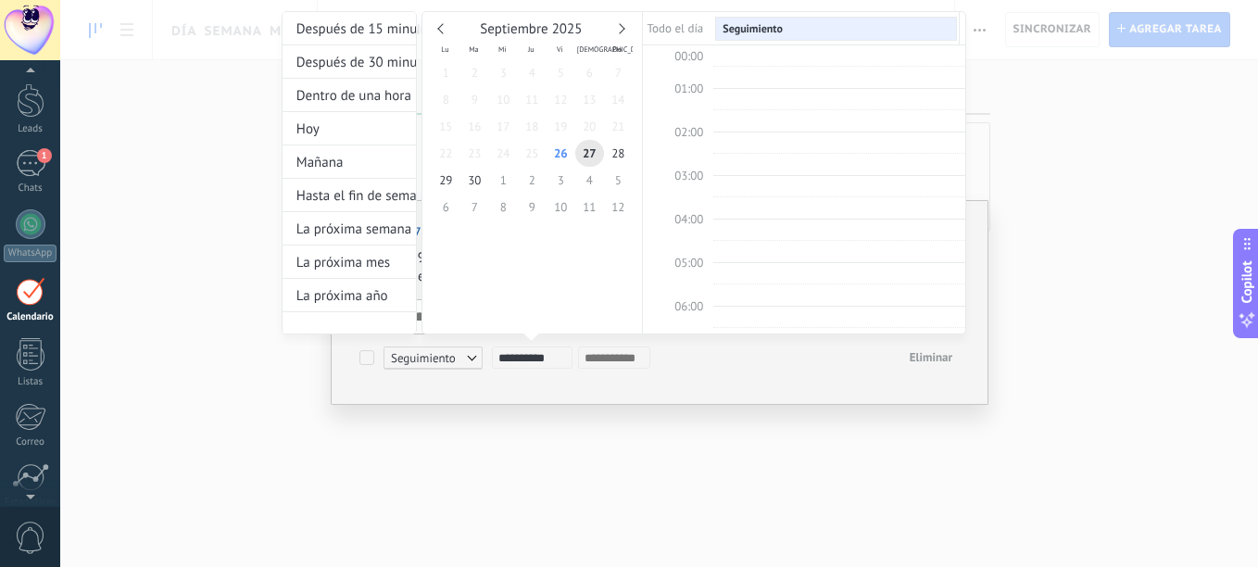
scroll to position [349, 0]
click at [710, 140] on td "10:00" at bounding box center [678, 142] width 70 height 22
type input "**********"
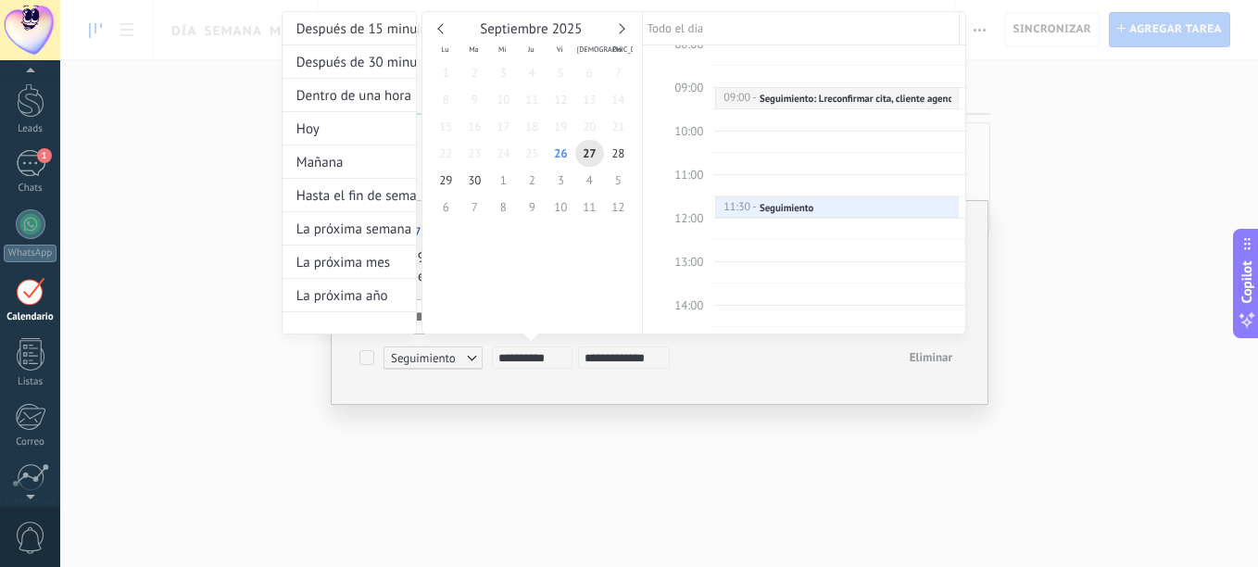
click at [756, 372] on div at bounding box center [629, 283] width 1258 height 567
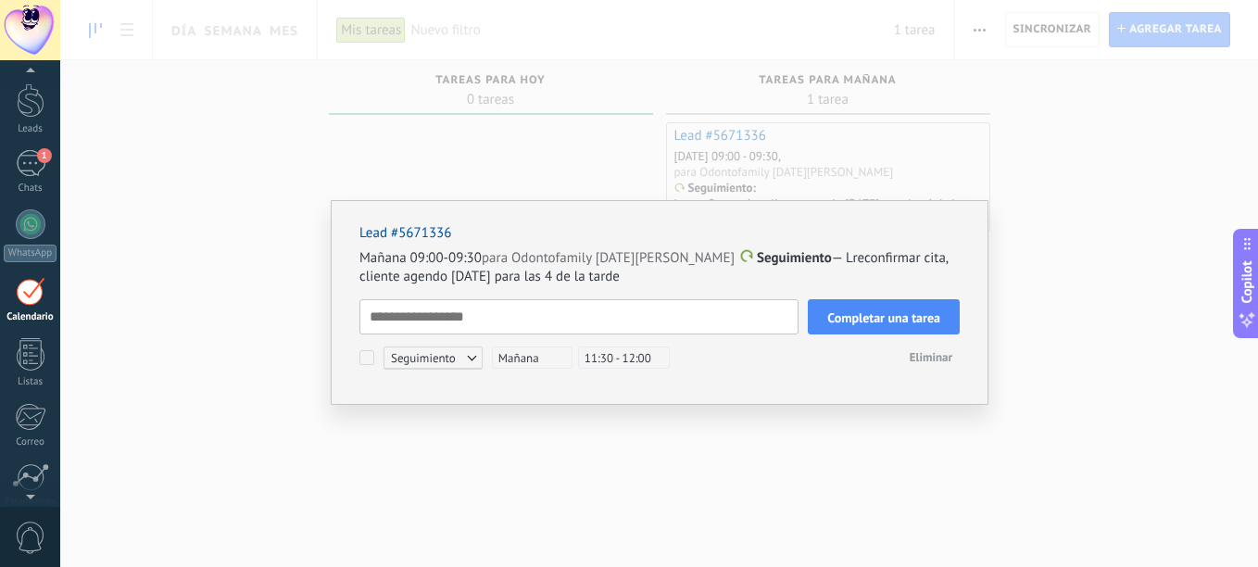
click at [857, 306] on button "Completar una tarea" at bounding box center [884, 316] width 152 height 35
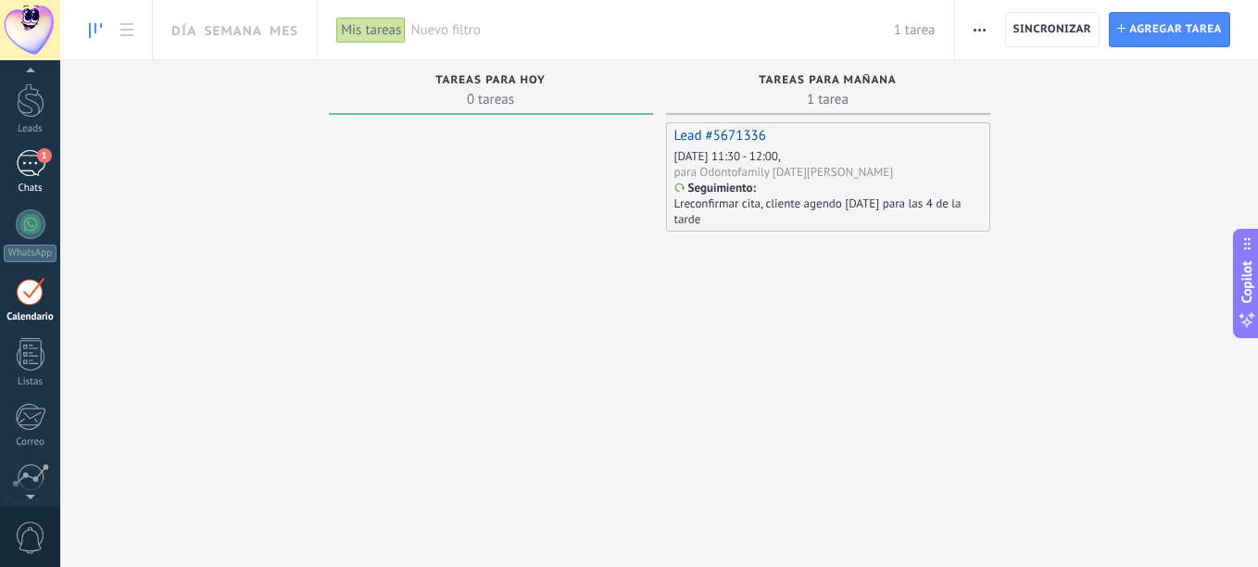
click at [54, 172] on link "1 Chats" at bounding box center [30, 172] width 60 height 44
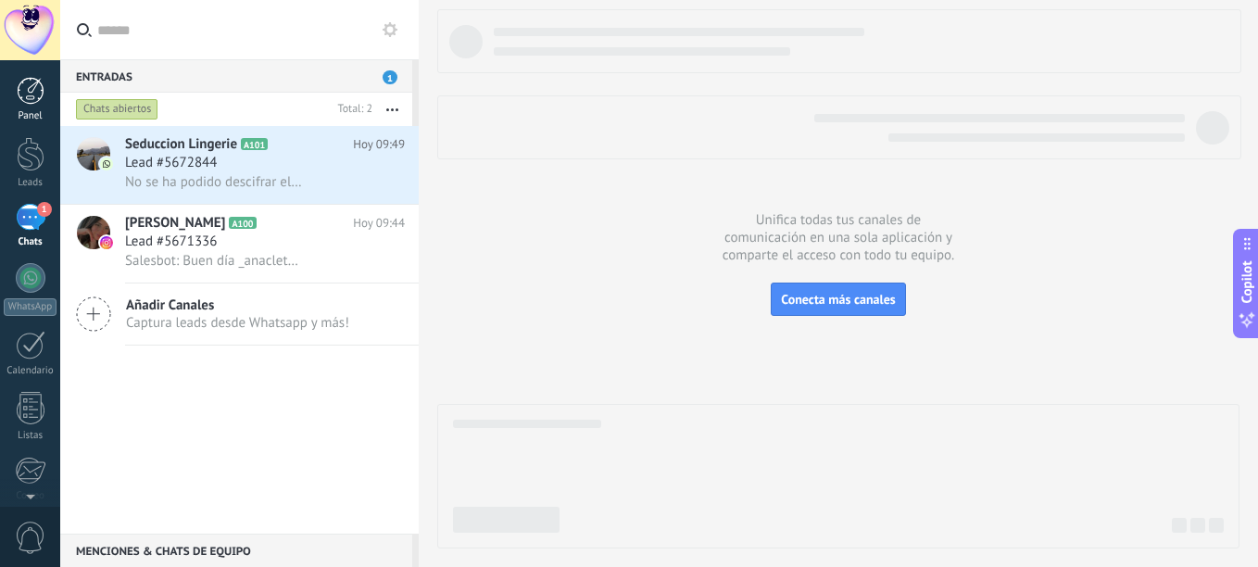
click at [32, 92] on div at bounding box center [31, 91] width 28 height 28
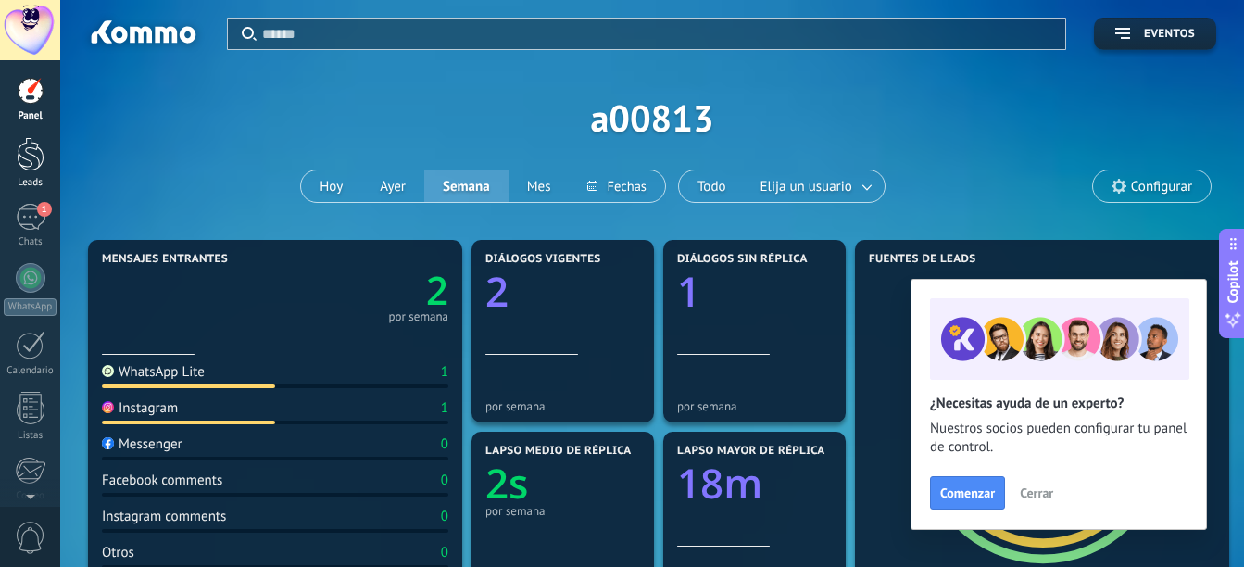
click at [30, 175] on link "Leads" at bounding box center [30, 163] width 60 height 52
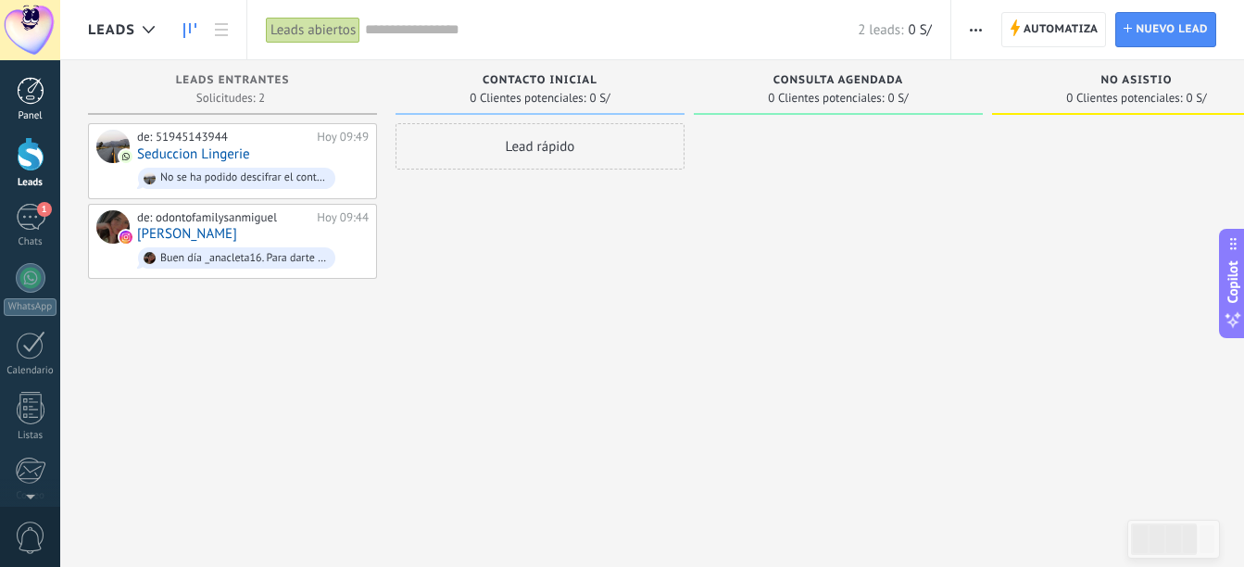
click at [43, 119] on div "Panel" at bounding box center [31, 116] width 54 height 12
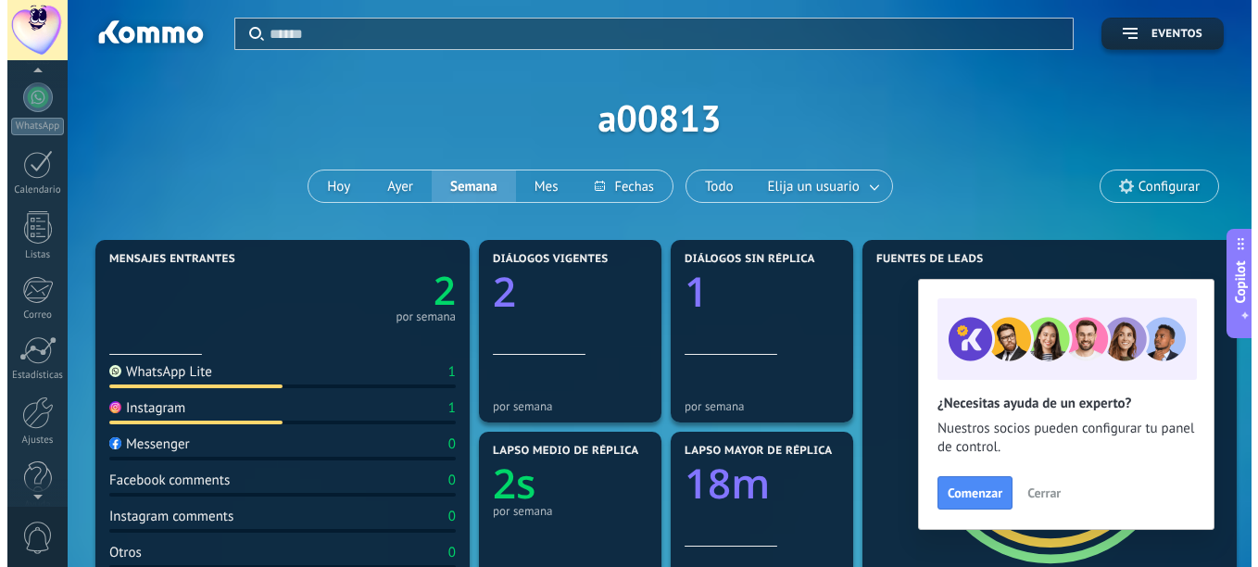
scroll to position [204, 0]
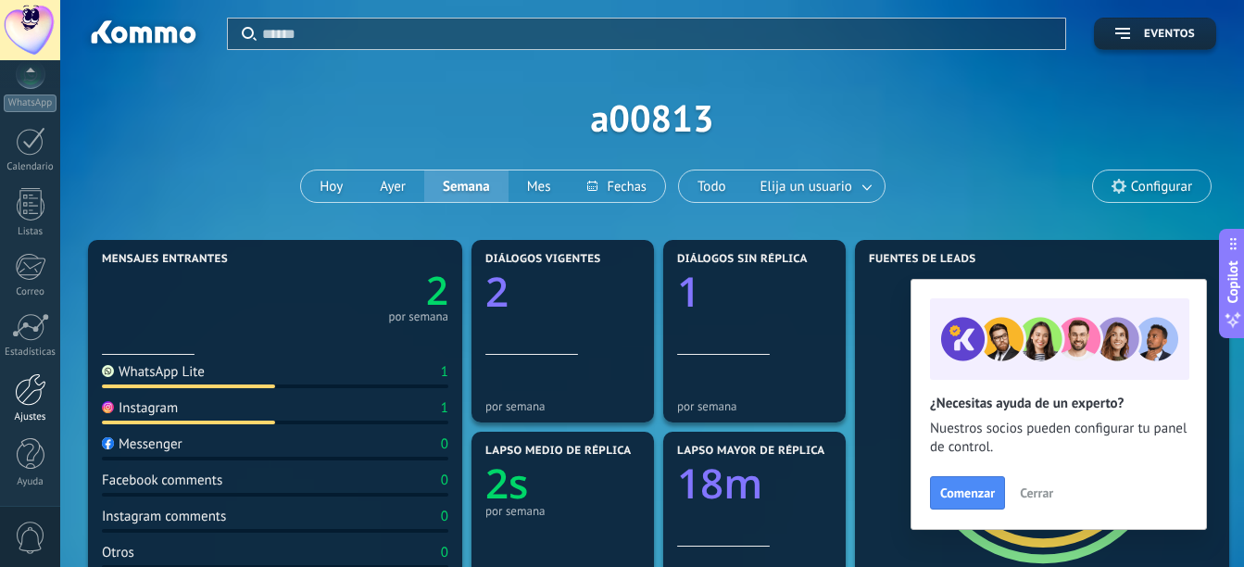
click at [32, 382] on div at bounding box center [31, 389] width 32 height 32
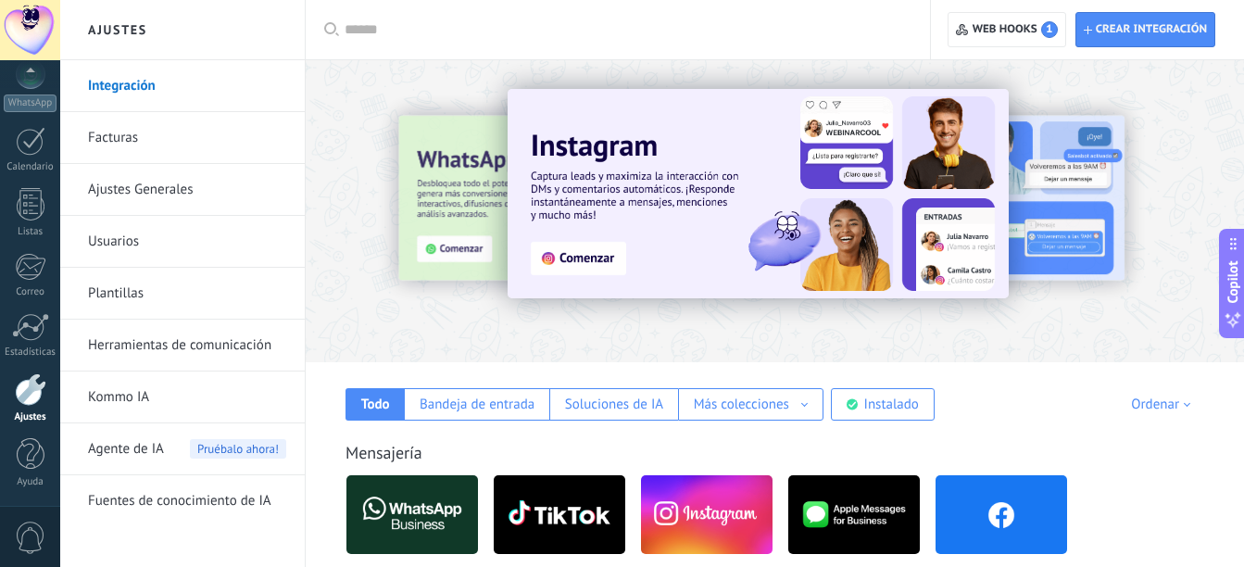
click at [104, 290] on link "Plantillas" at bounding box center [187, 294] width 198 height 52
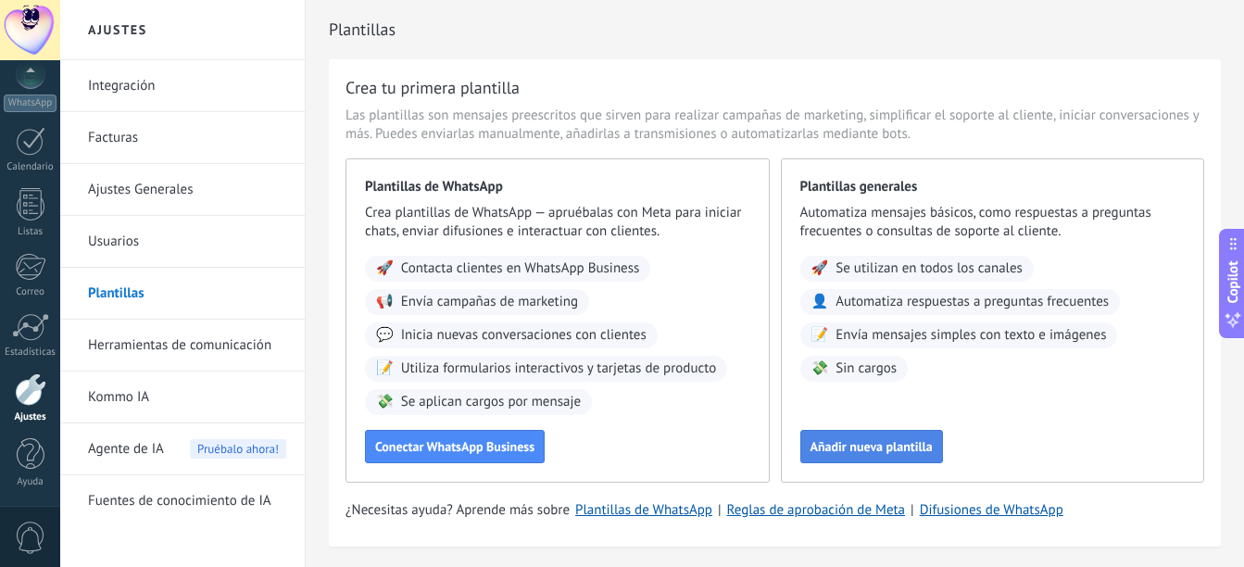
click at [879, 431] on button "Añadir nueva plantilla" at bounding box center [871, 446] width 143 height 33
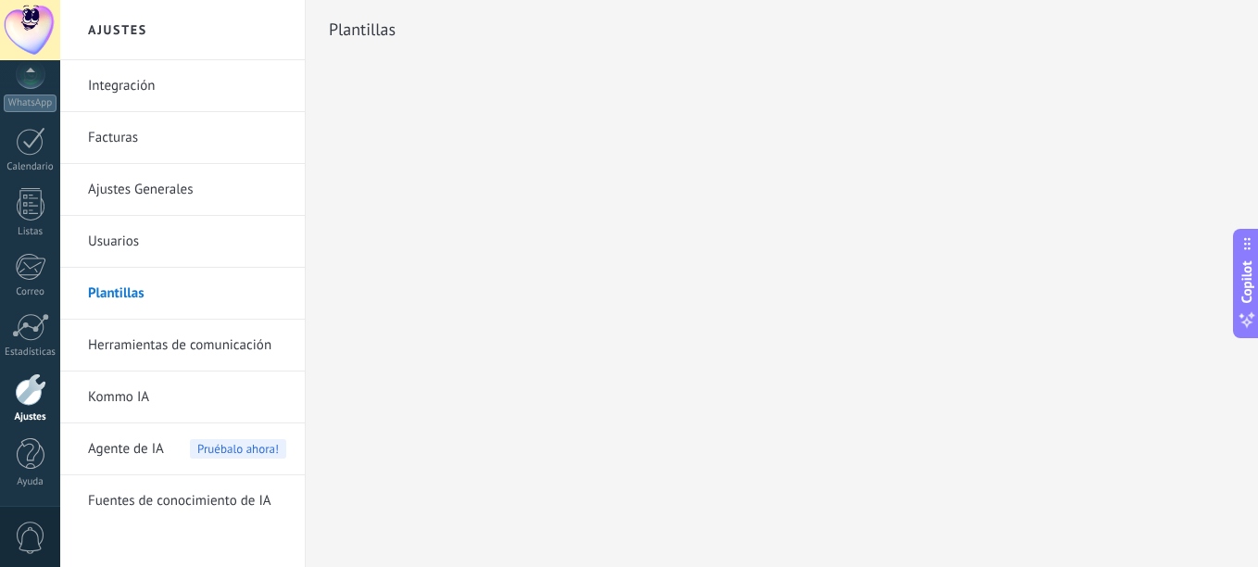
click at [617, 340] on div "Ajustes Integración Facturas Ajustes Generales Usuarios Plantillas Herramientas…" at bounding box center [659, 283] width 1198 height 567
click at [446, 149] on div "Ajustes Integración Facturas Ajustes Generales Usuarios Plantillas Herramientas…" at bounding box center [659, 283] width 1198 height 567
click at [389, 25] on h2 "Plantillas" at bounding box center [782, 29] width 906 height 37
click at [137, 281] on link "Plantillas" at bounding box center [187, 294] width 198 height 52
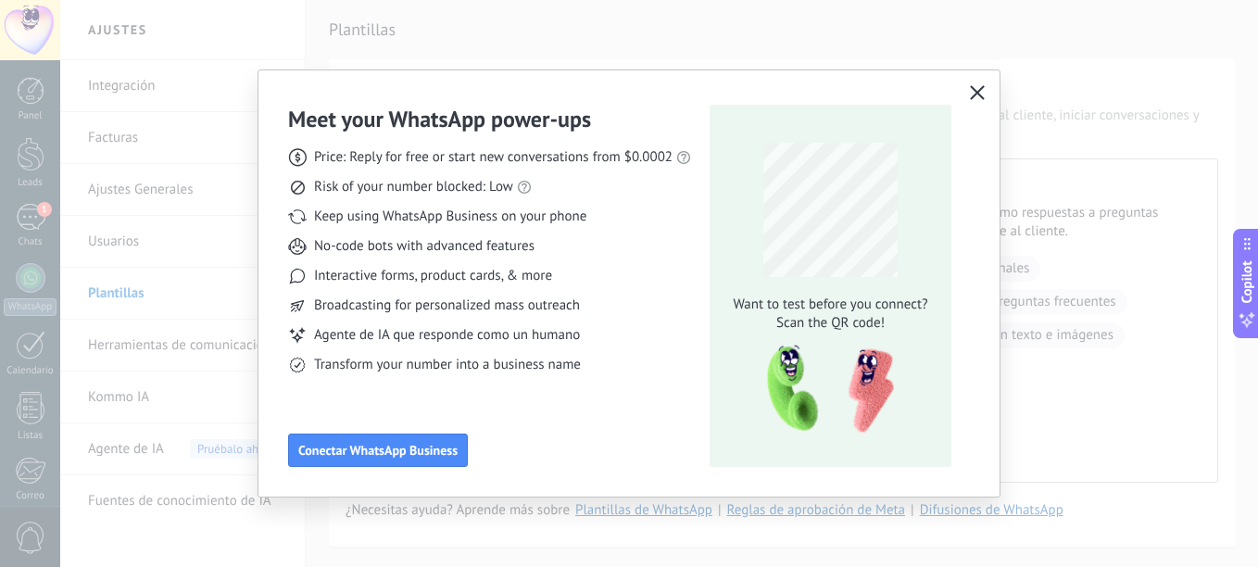
click at [981, 98] on icon "button" at bounding box center [977, 92] width 15 height 15
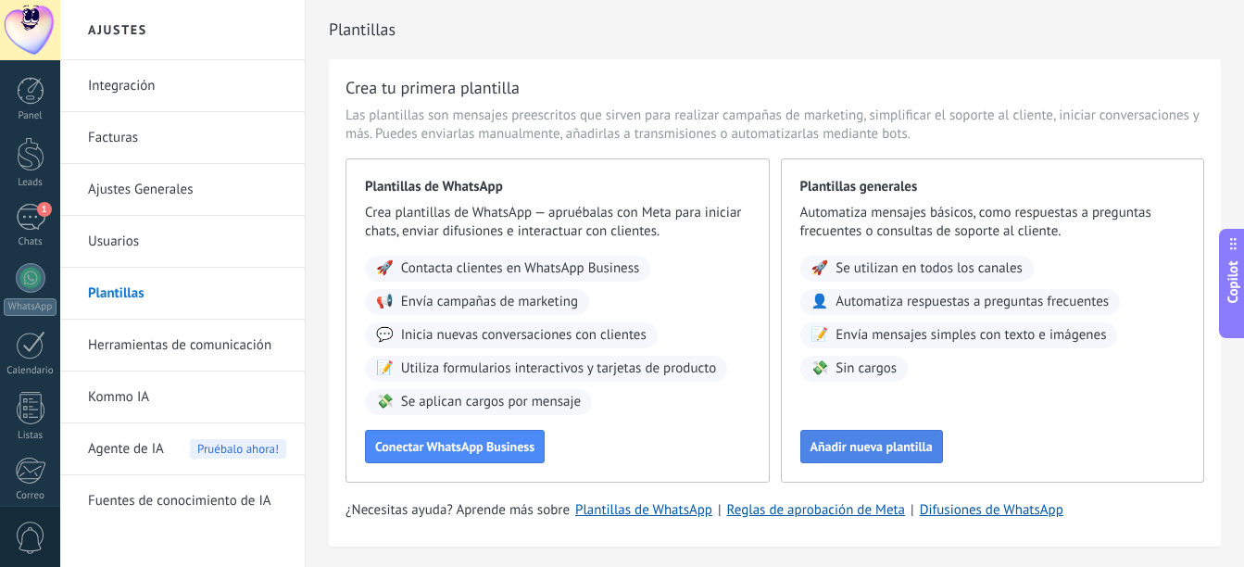
click at [868, 453] on span "Añadir nueva plantilla" at bounding box center [872, 446] width 122 height 13
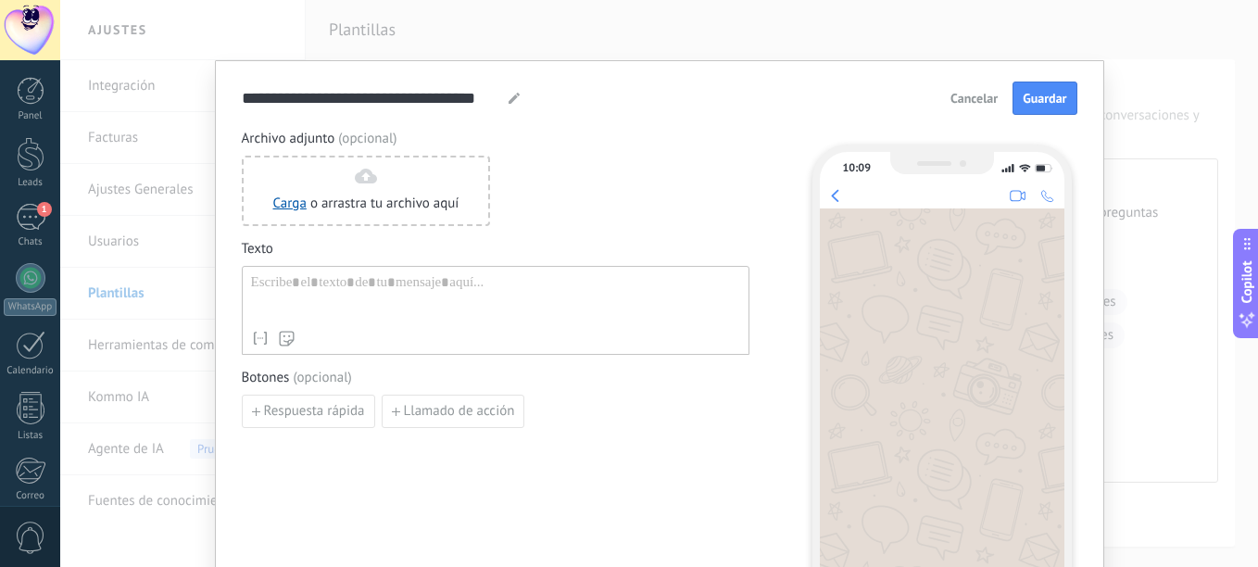
click at [476, 308] on div at bounding box center [495, 297] width 489 height 47
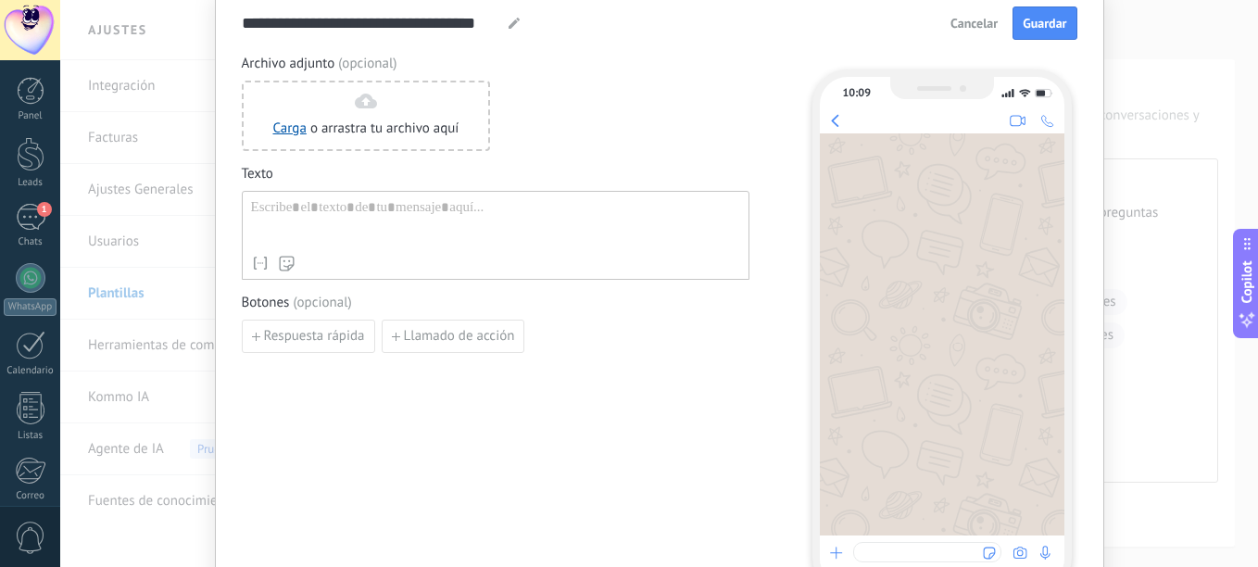
click at [513, 22] on use at bounding box center [514, 23] width 11 height 11
type input "*"
type input "*****"
click at [330, 222] on div at bounding box center [495, 222] width 489 height 47
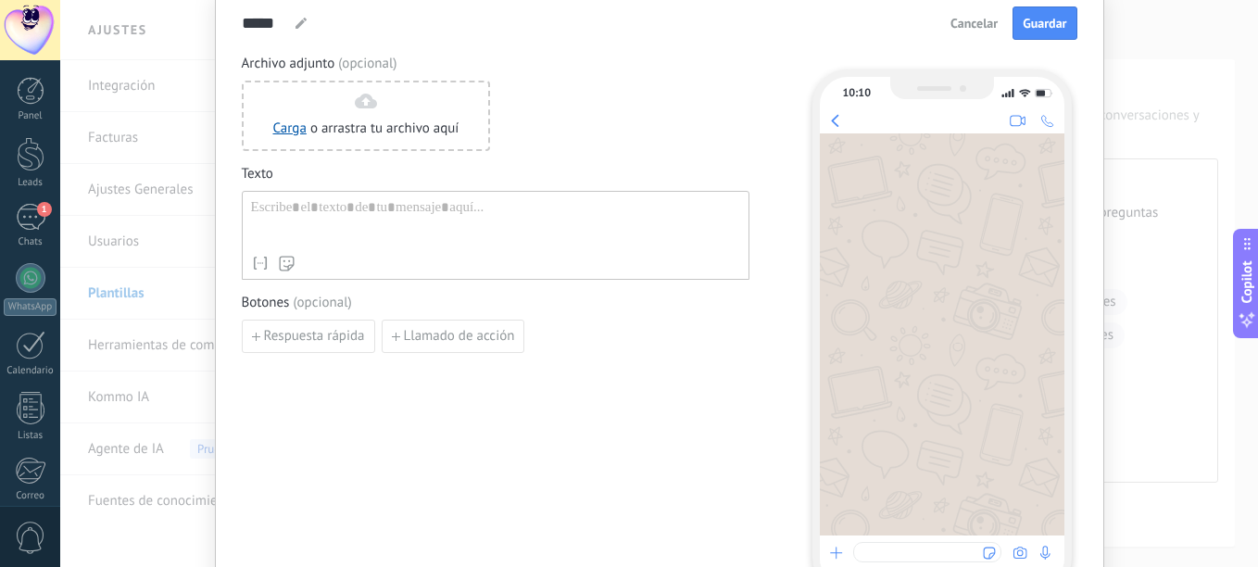
click at [962, 30] on span "Cancelar" at bounding box center [974, 23] width 47 height 13
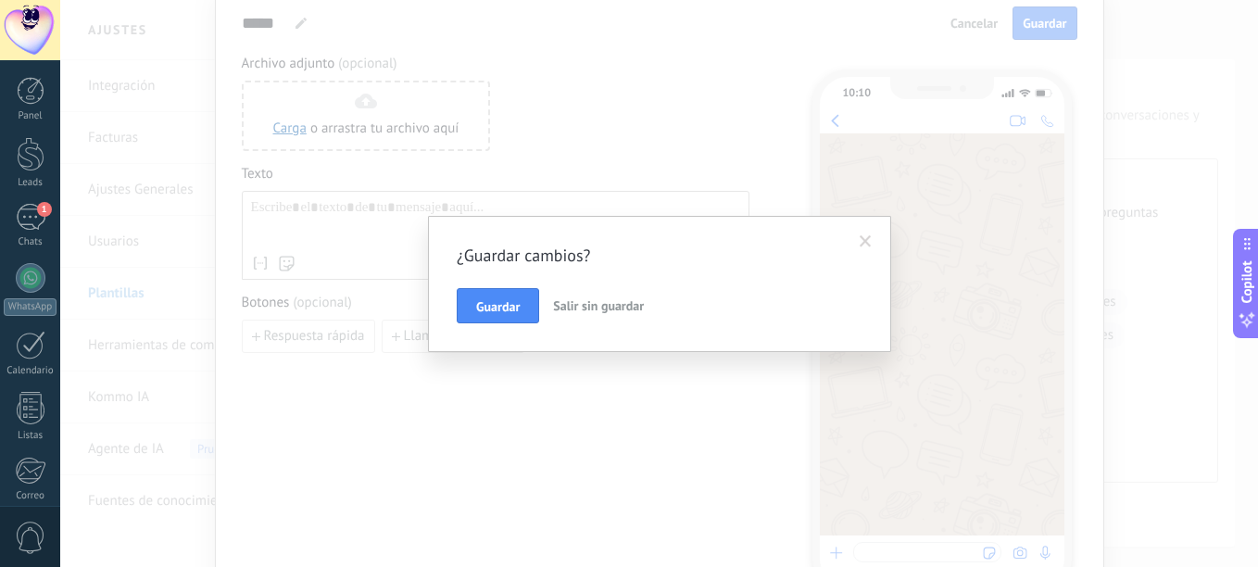
click at [597, 310] on span "Salir sin guardar" at bounding box center [598, 305] width 91 height 17
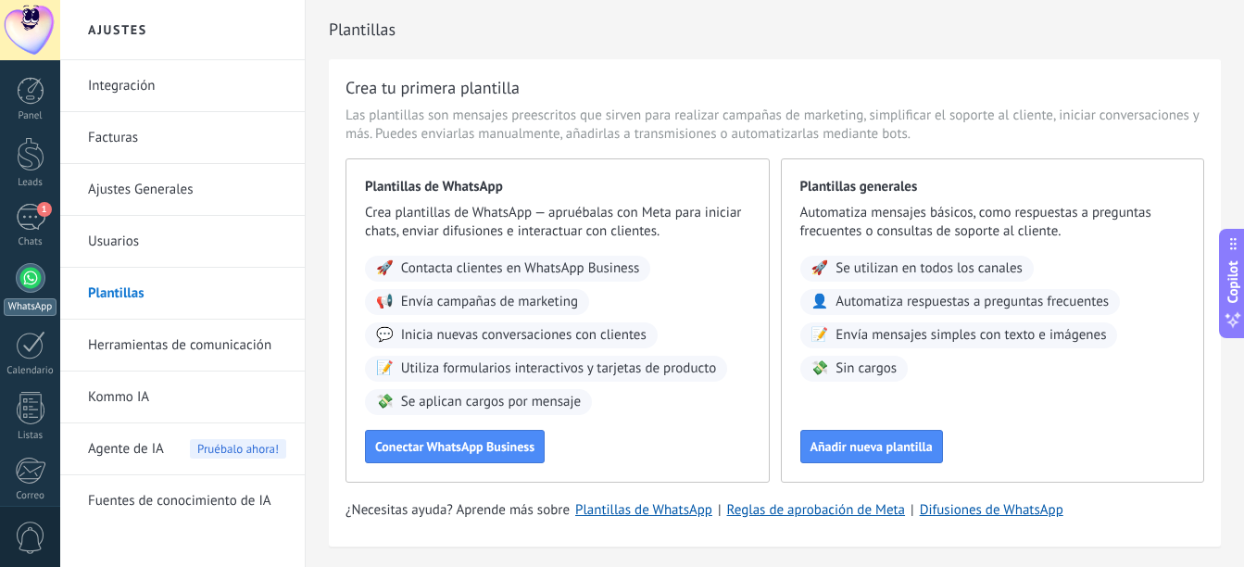
drag, startPoint x: 1254, startPoint y: 8, endPoint x: 19, endPoint y: 274, distance: 1263.3
click at [19, 274] on div at bounding box center [31, 278] width 30 height 30
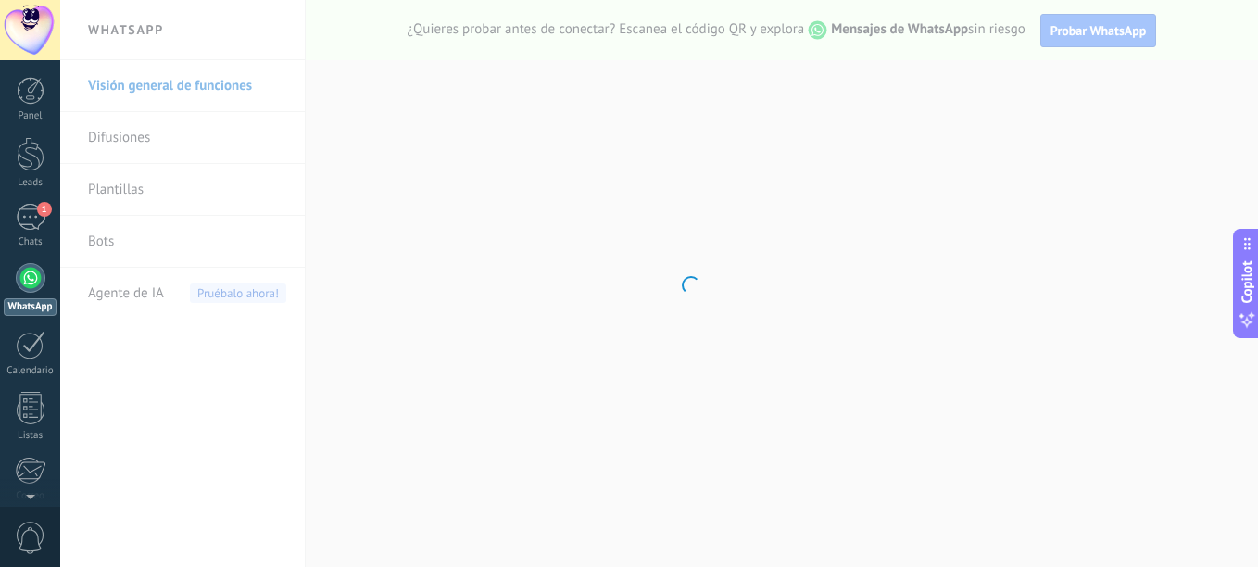
click at [34, 203] on div "Panel Leads 1 Chats WhatsApp Clientes" at bounding box center [30, 394] width 60 height 634
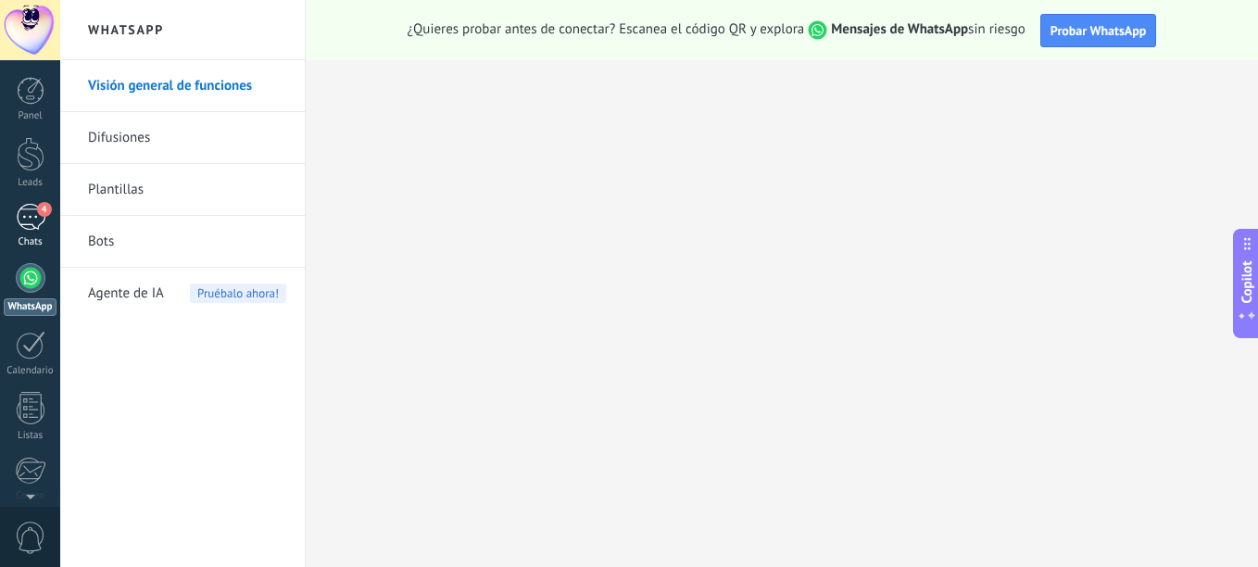
click at [14, 205] on link "4 Chats" at bounding box center [30, 226] width 60 height 44
